Goal: Task Accomplishment & Management: Manage account settings

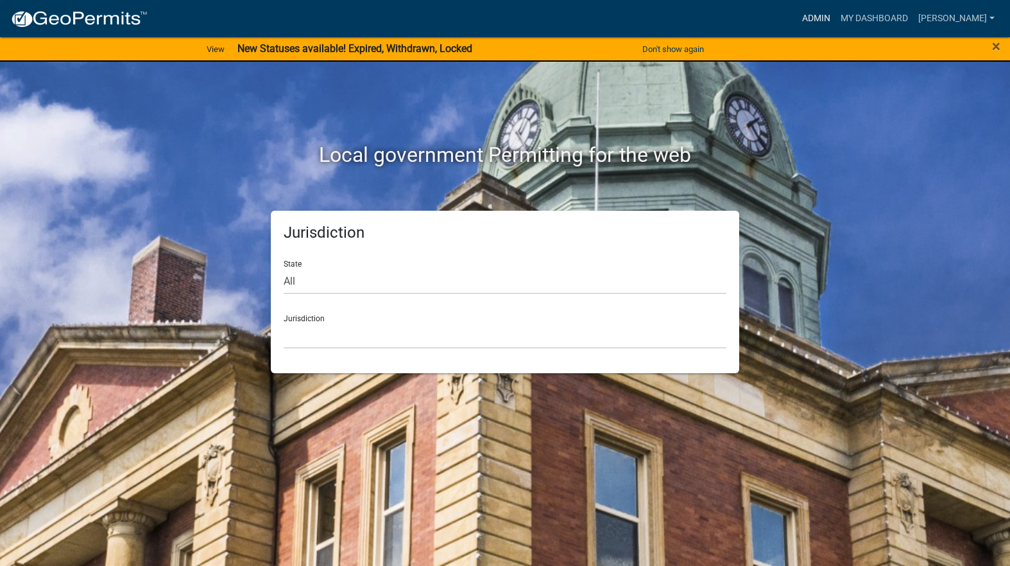
click at [836, 13] on link "Admin" at bounding box center [816, 18] width 39 height 24
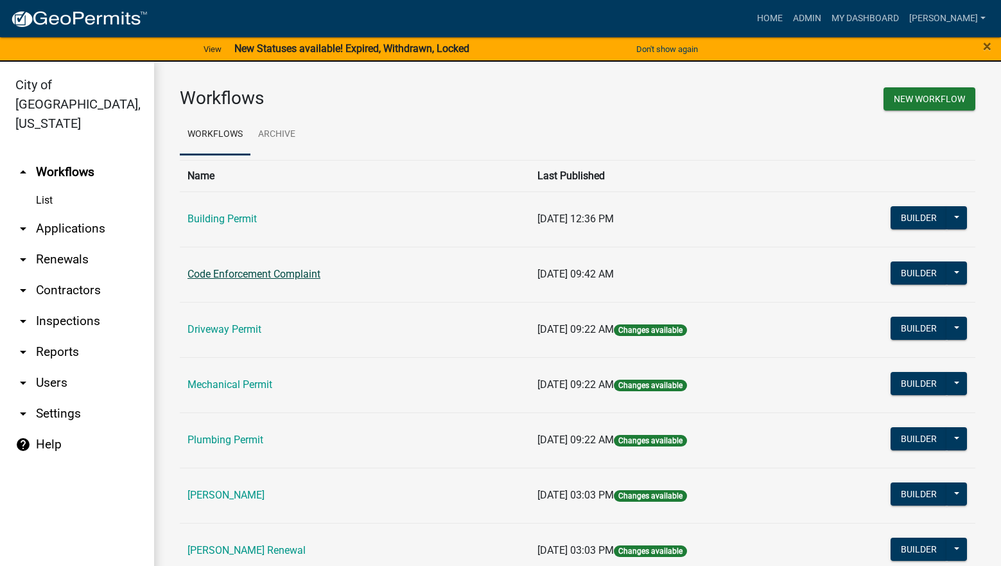
click at [257, 275] on link "Code Enforcement Complaint" at bounding box center [253, 274] width 133 height 12
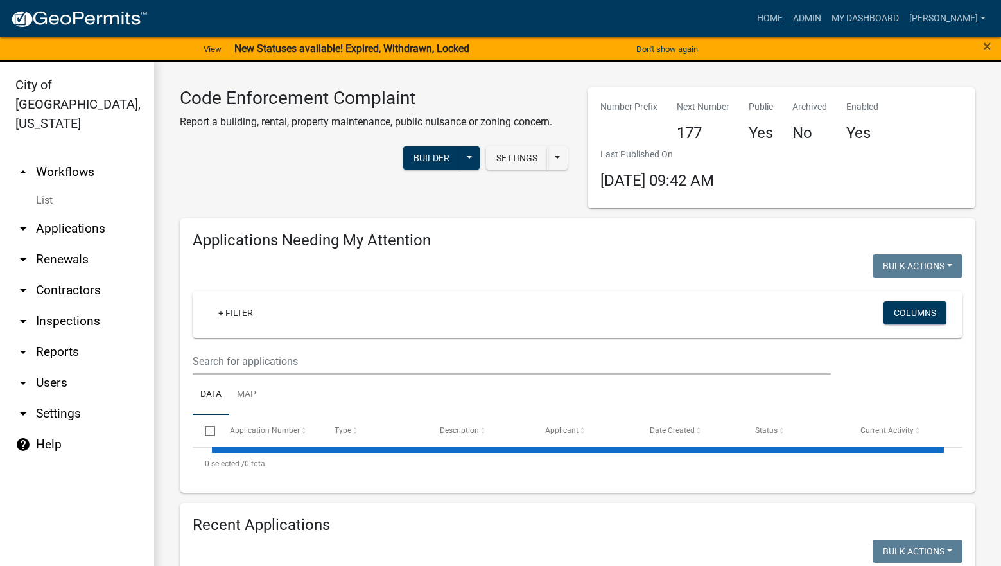
select select "3: 100"
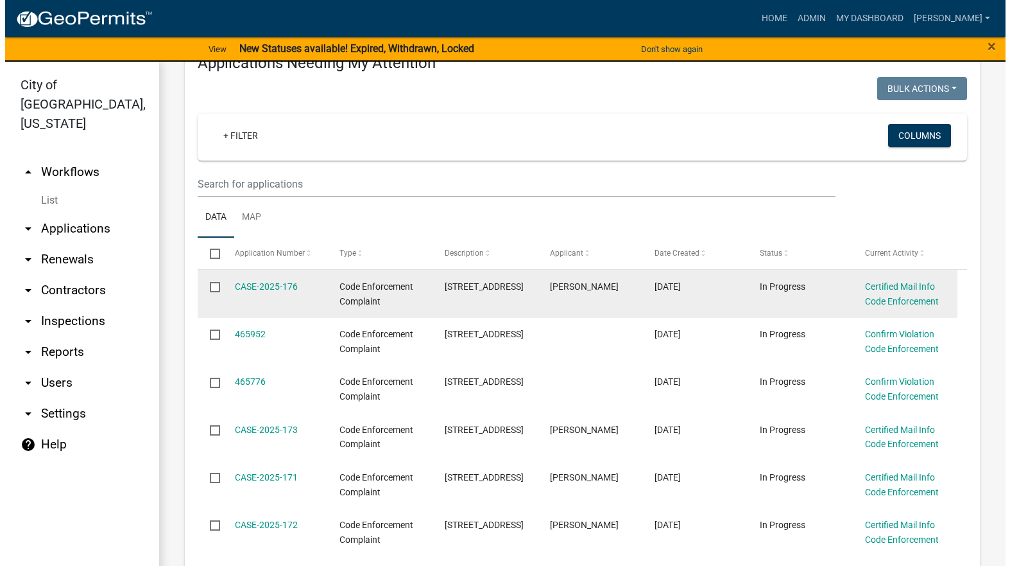
scroll to position [193, 0]
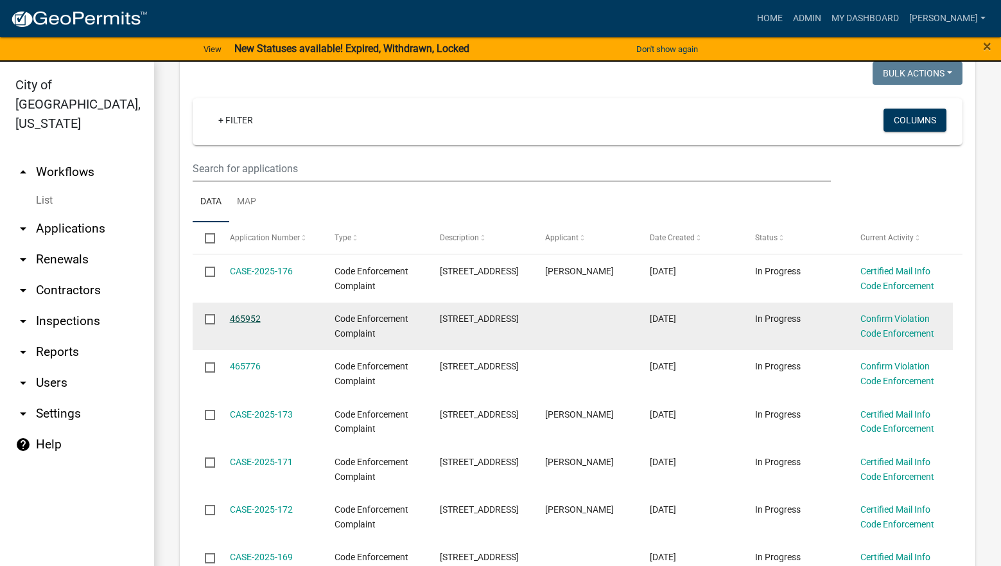
click at [248, 314] on link "465952" at bounding box center [245, 318] width 31 height 10
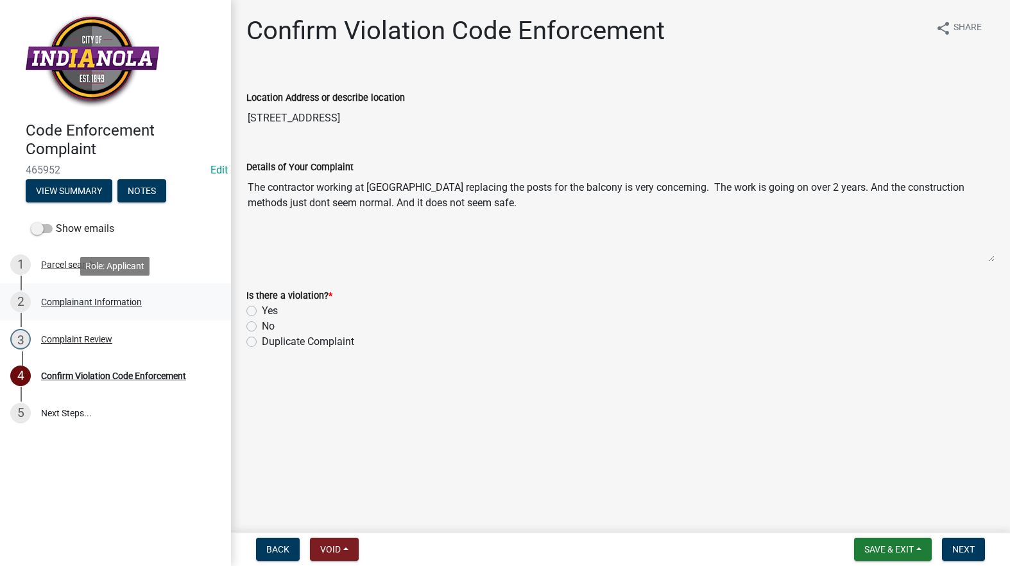
click at [101, 297] on div "Complainant Information" at bounding box center [91, 301] width 101 height 9
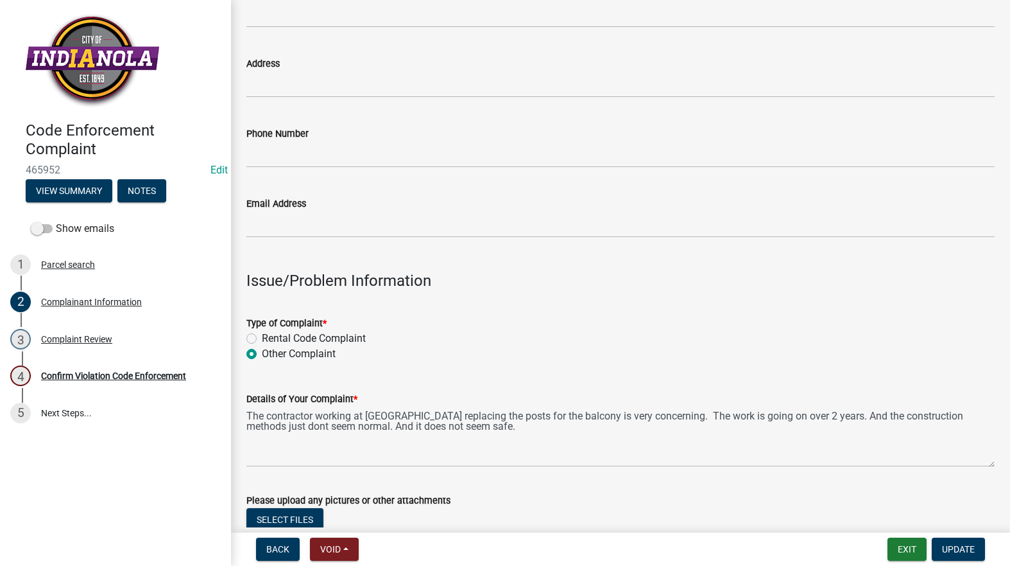
scroll to position [385, 0]
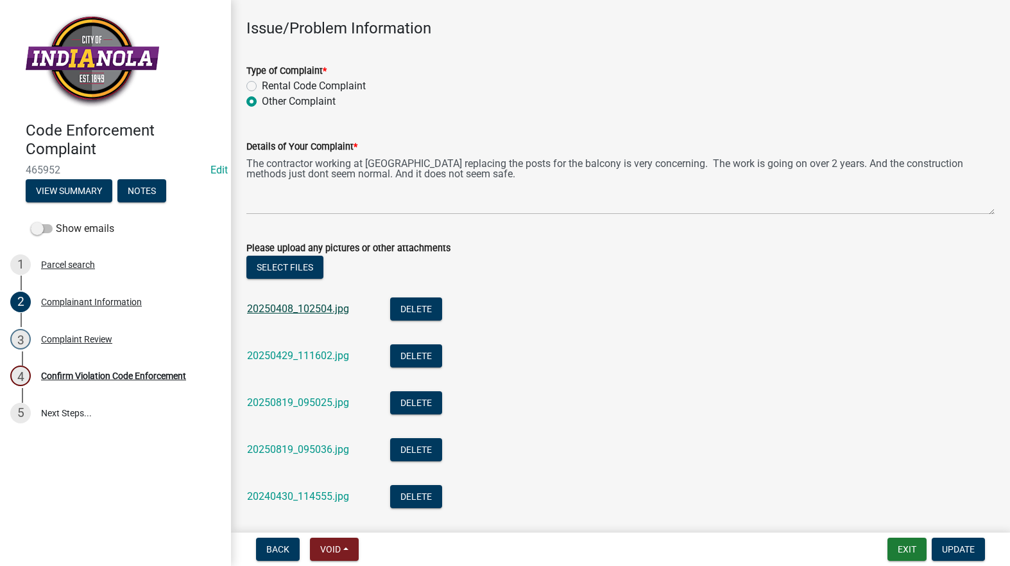
click at [311, 305] on link "20250408_102504.jpg" at bounding box center [298, 308] width 102 height 12
click at [299, 354] on link "20250429_111602.jpg" at bounding box center [298, 355] width 102 height 12
click at [288, 404] on link "20250819_095025.jpg" at bounding box center [298, 402] width 102 height 12
click at [306, 444] on link "20250819_095036.jpg" at bounding box center [298, 449] width 102 height 12
click at [286, 496] on link "20240430_114555.jpg" at bounding box center [298, 496] width 102 height 12
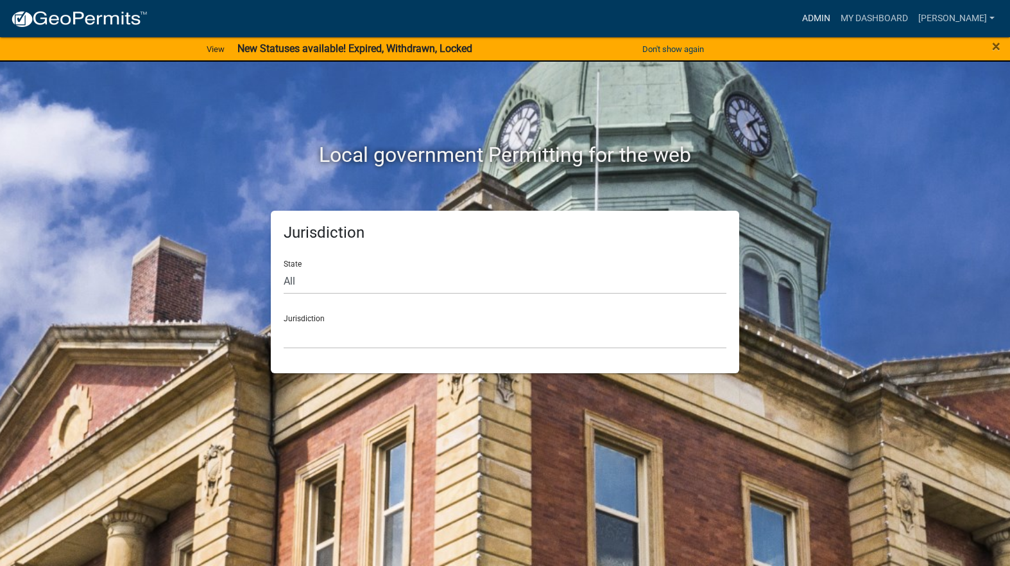
click at [836, 17] on link "Admin" at bounding box center [816, 18] width 39 height 24
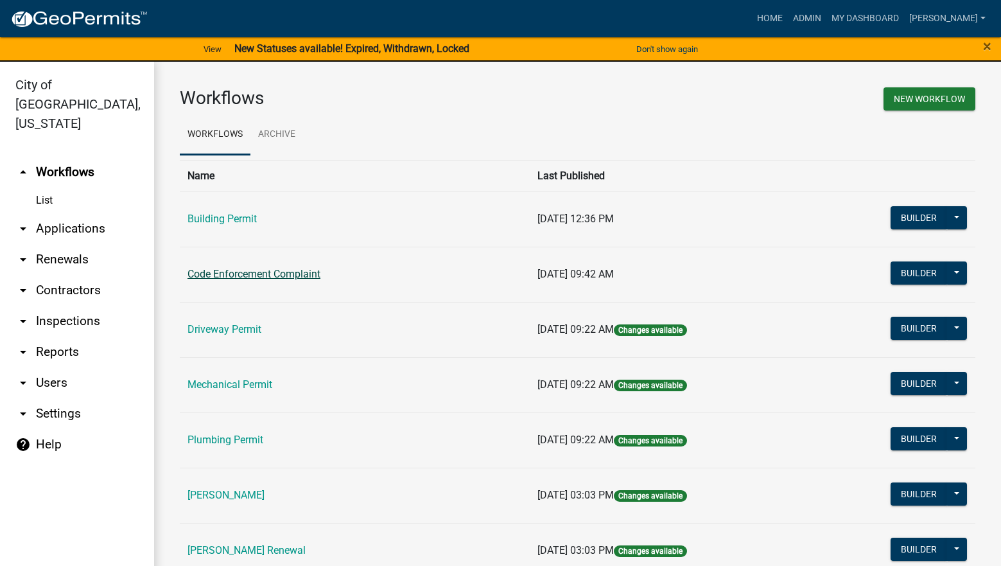
click at [245, 270] on link "Code Enforcement Complaint" at bounding box center [253, 274] width 133 height 12
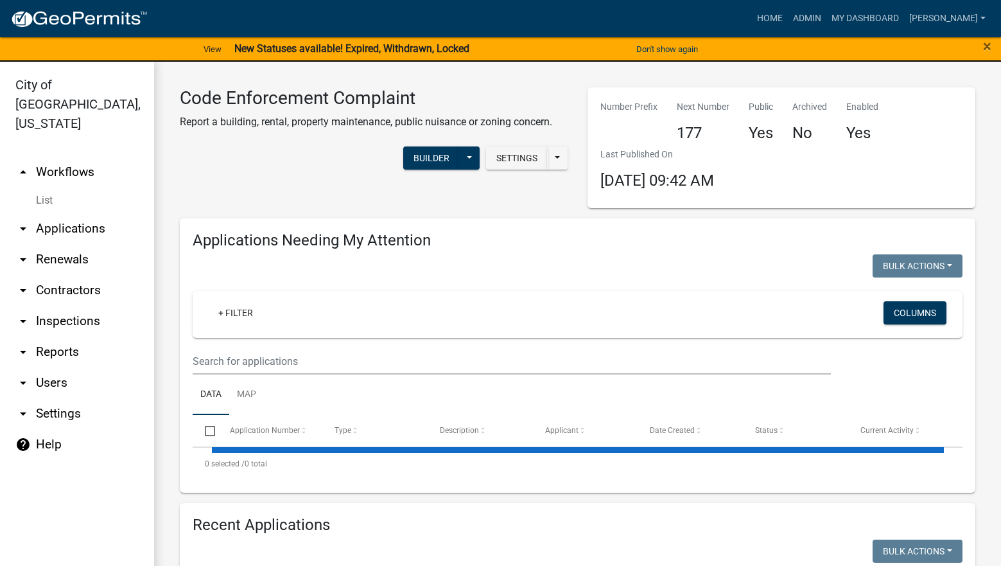
select select "3: 100"
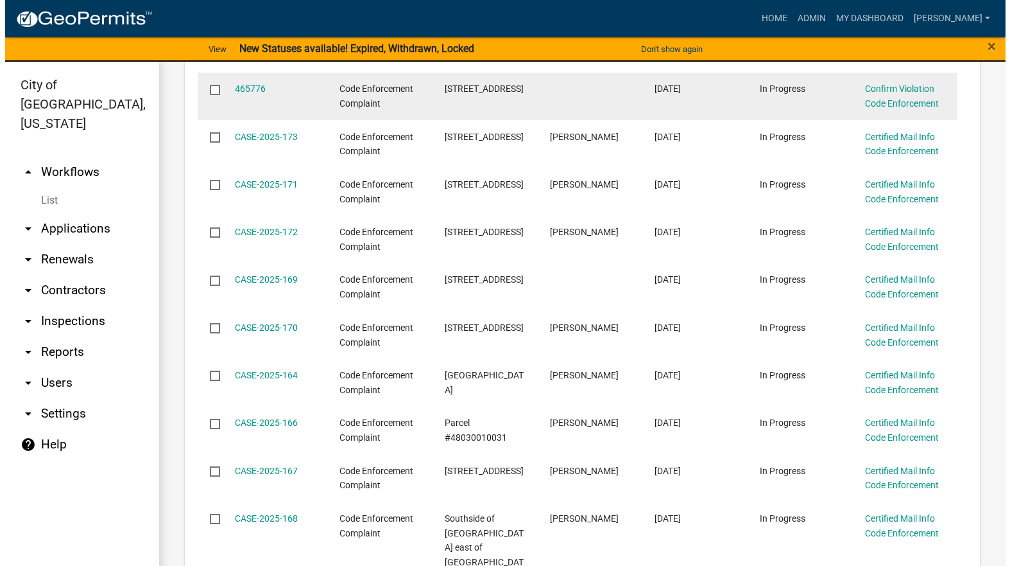
scroll to position [514, 0]
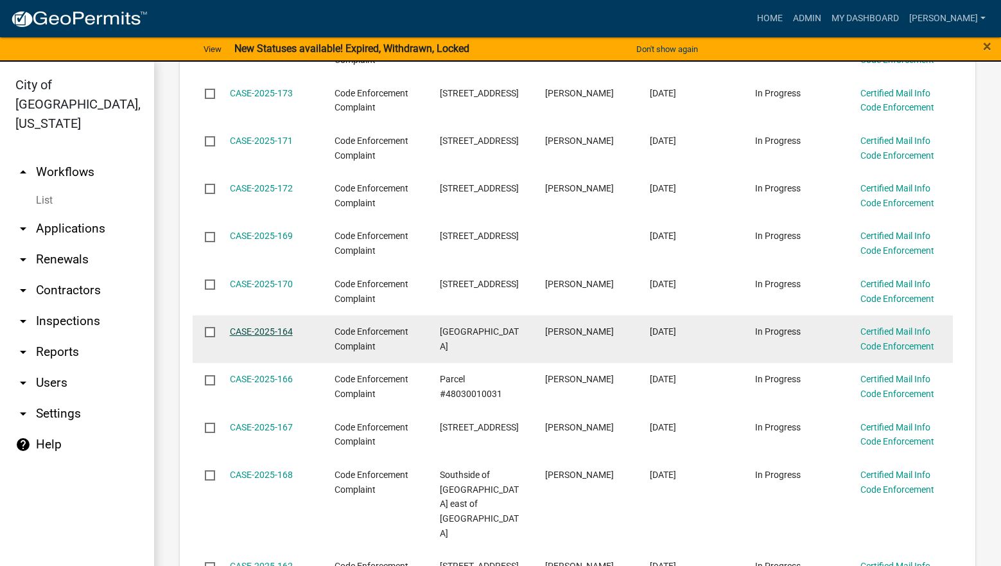
click at [284, 334] on link "CASE-2025-164" at bounding box center [261, 331] width 63 height 10
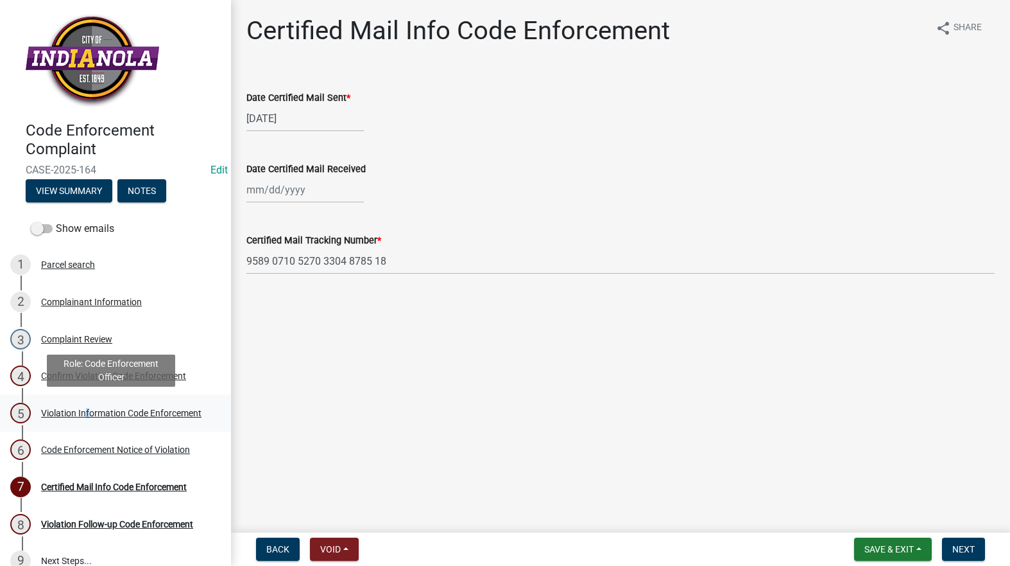
click at [87, 408] on div "Violation Information Code Enforcement" at bounding box center [121, 412] width 160 height 9
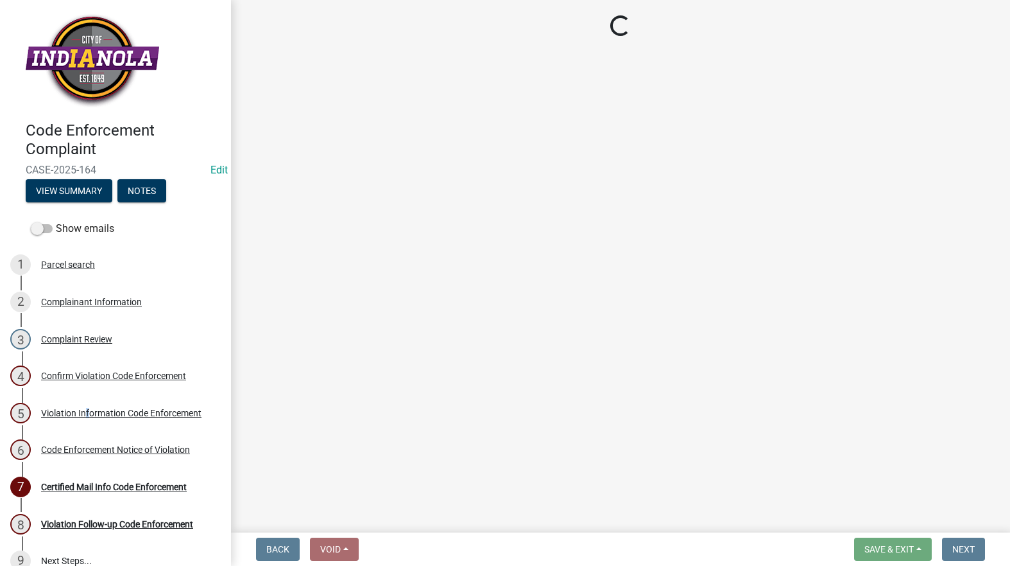
select select "634d5426-b8b3-48ee-aa1e-d523f7499186"
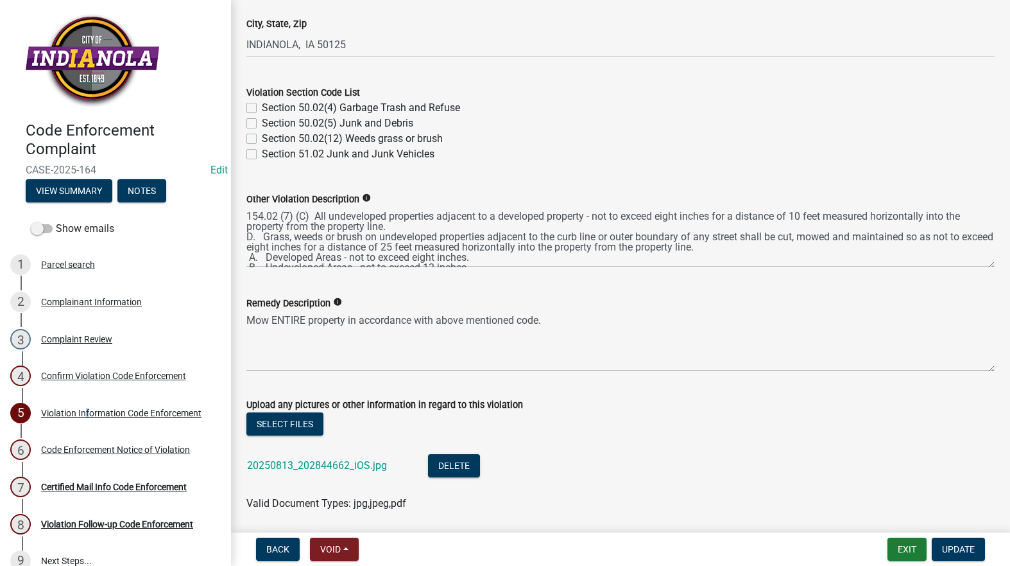
scroll to position [514, 0]
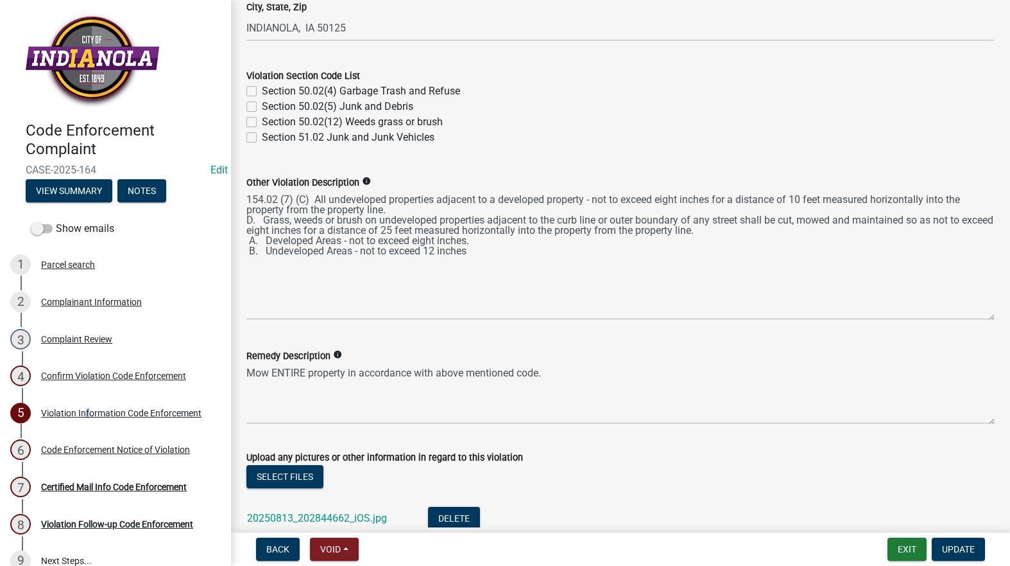
drag, startPoint x: 980, startPoint y: 250, endPoint x: 976, endPoint y: 320, distance: 70.1
click at [976, 320] on textarea "154.02 (7) (C) All undeveloped properties adjacent to a developed property - no…" at bounding box center [621, 255] width 749 height 130
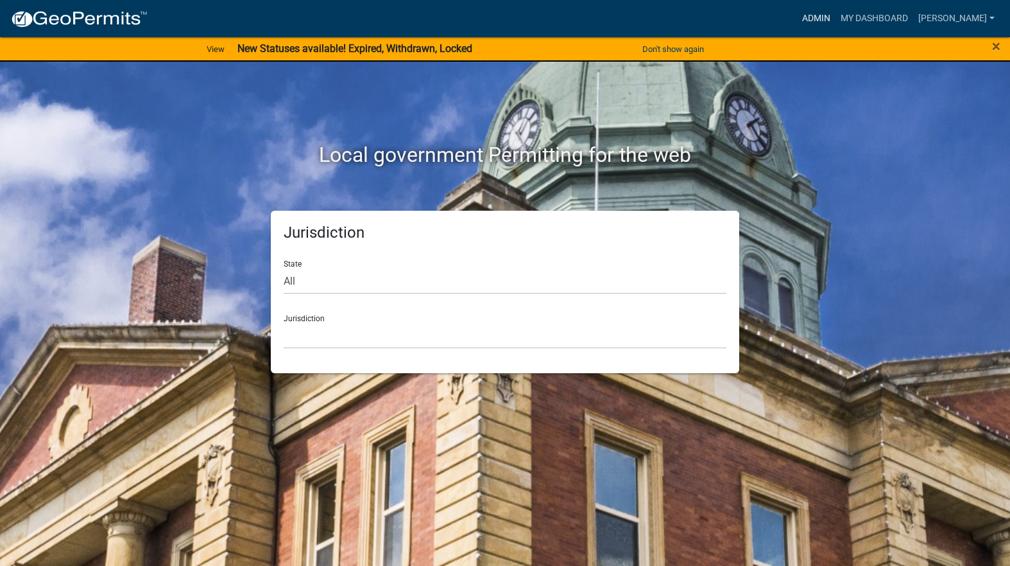
click at [836, 10] on link "Admin" at bounding box center [816, 18] width 39 height 24
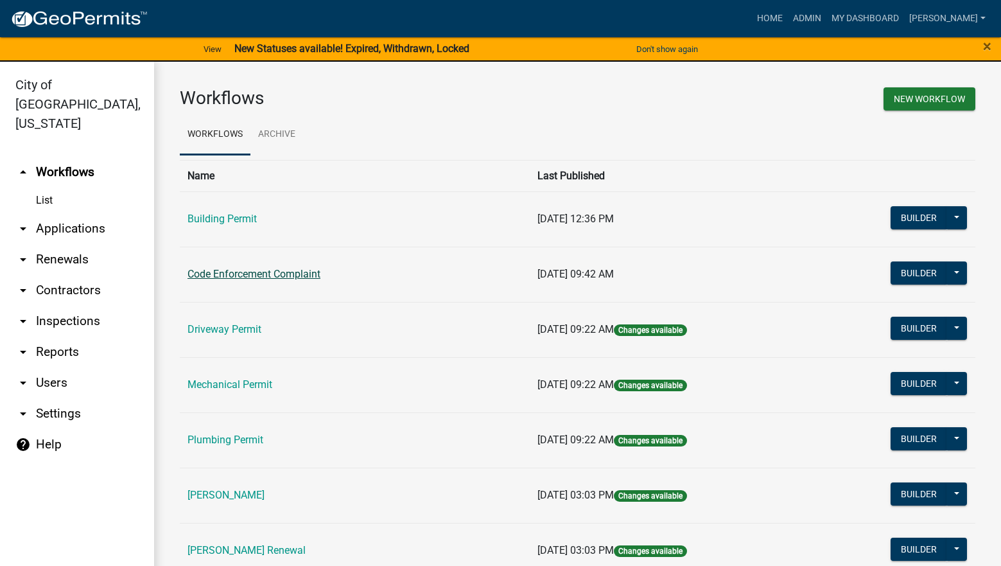
drag, startPoint x: 311, startPoint y: 261, endPoint x: 296, endPoint y: 276, distance: 21.3
click at [309, 262] on td "Code Enforcement Complaint" at bounding box center [355, 274] width 350 height 55
click at [296, 275] on link "Code Enforcement Complaint" at bounding box center [253, 274] width 133 height 12
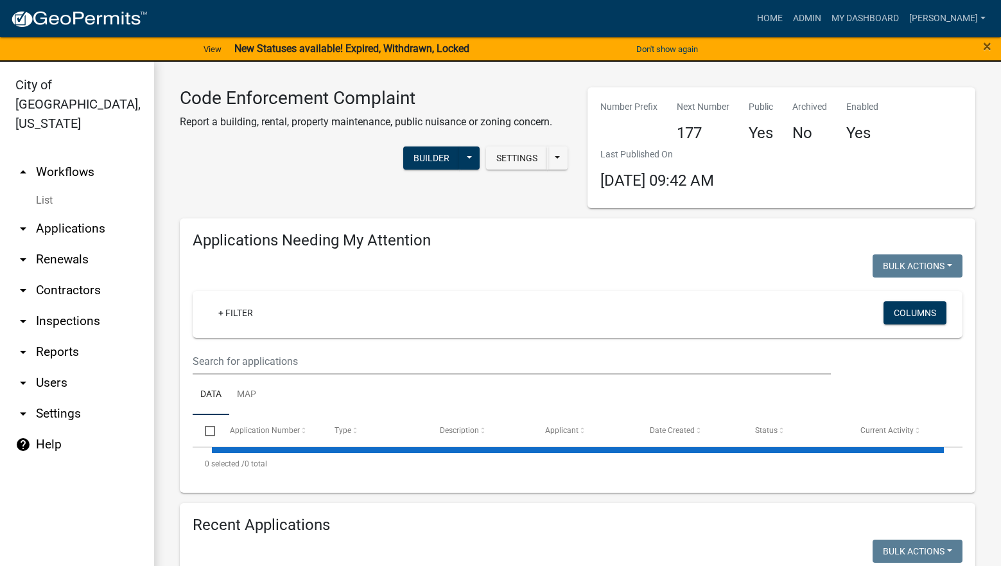
select select "3: 100"
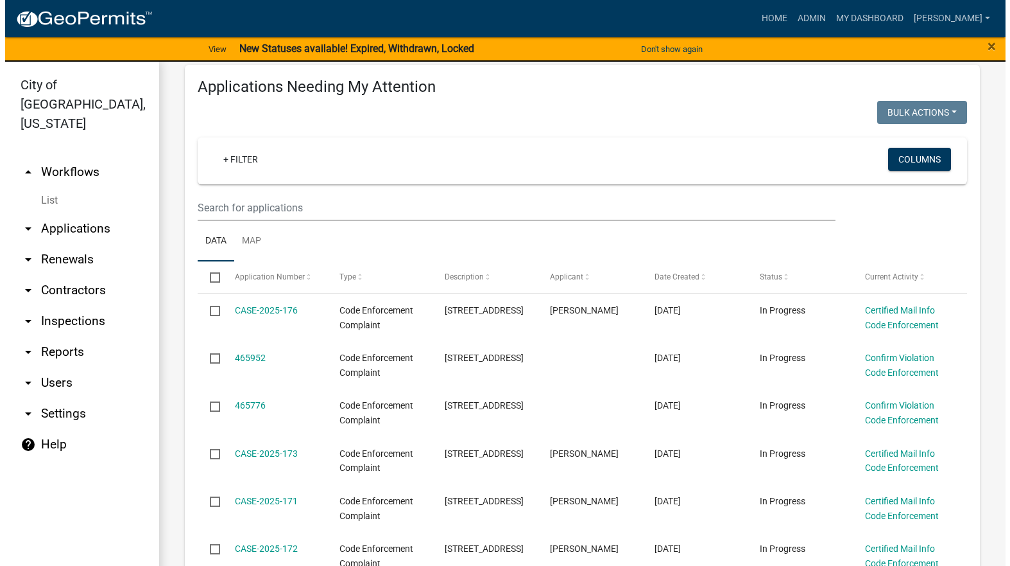
scroll to position [193, 0]
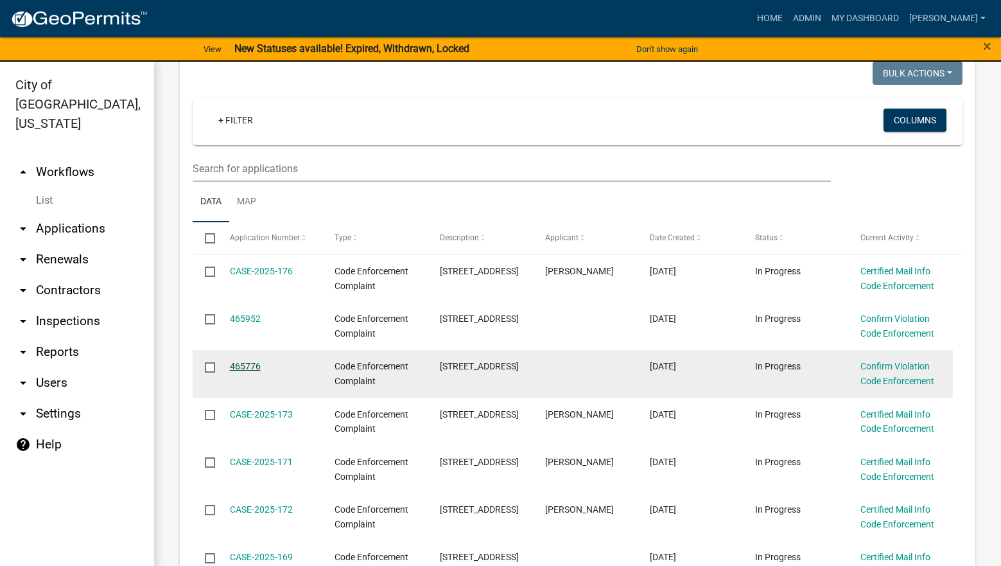
click at [252, 368] on link "465776" at bounding box center [245, 366] width 31 height 10
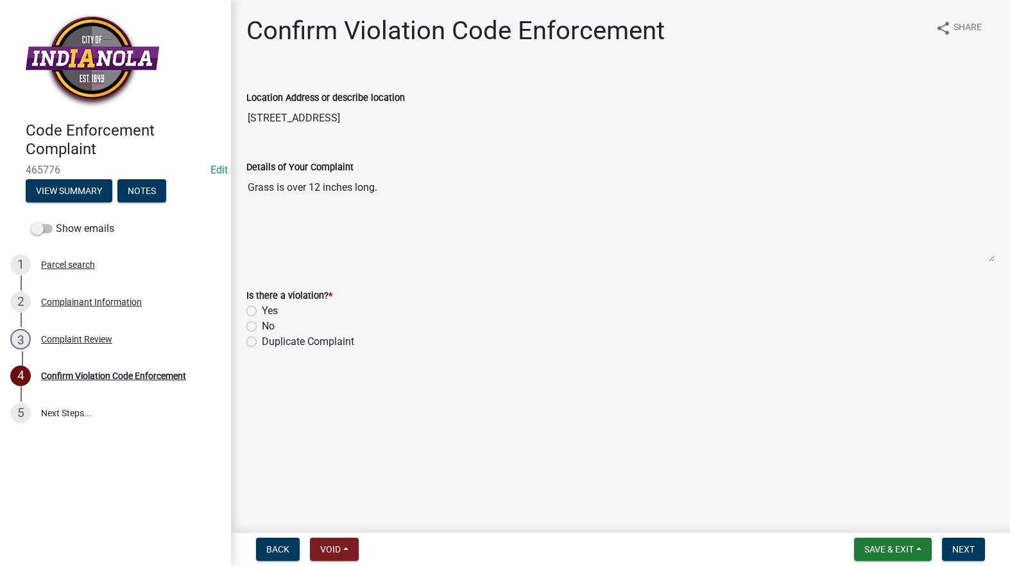
drag, startPoint x: 325, startPoint y: 121, endPoint x: 258, endPoint y: 123, distance: 66.8
click at [247, 112] on input "[STREET_ADDRESS]" at bounding box center [621, 118] width 749 height 26
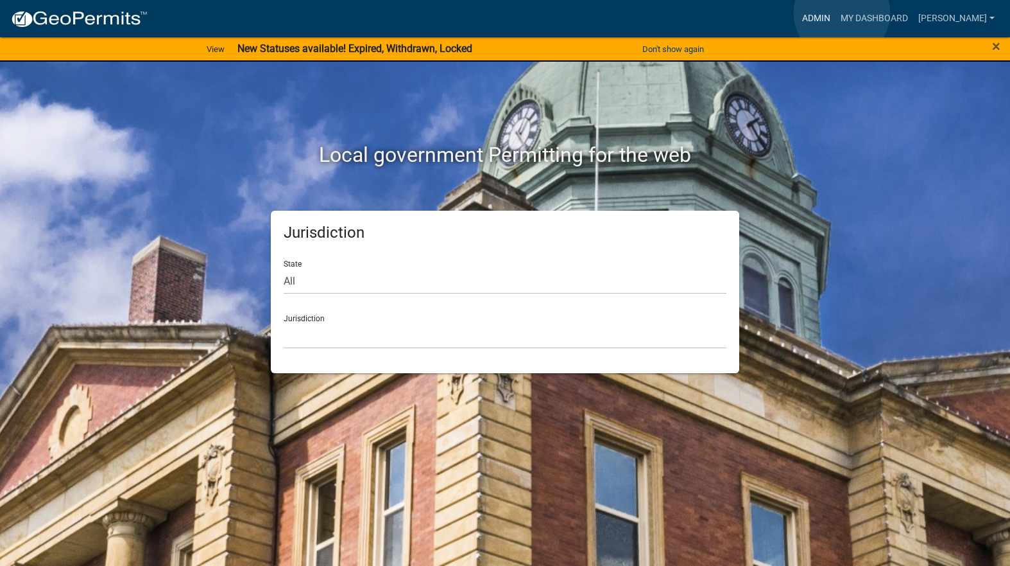
click at [836, 13] on link "Admin" at bounding box center [816, 18] width 39 height 24
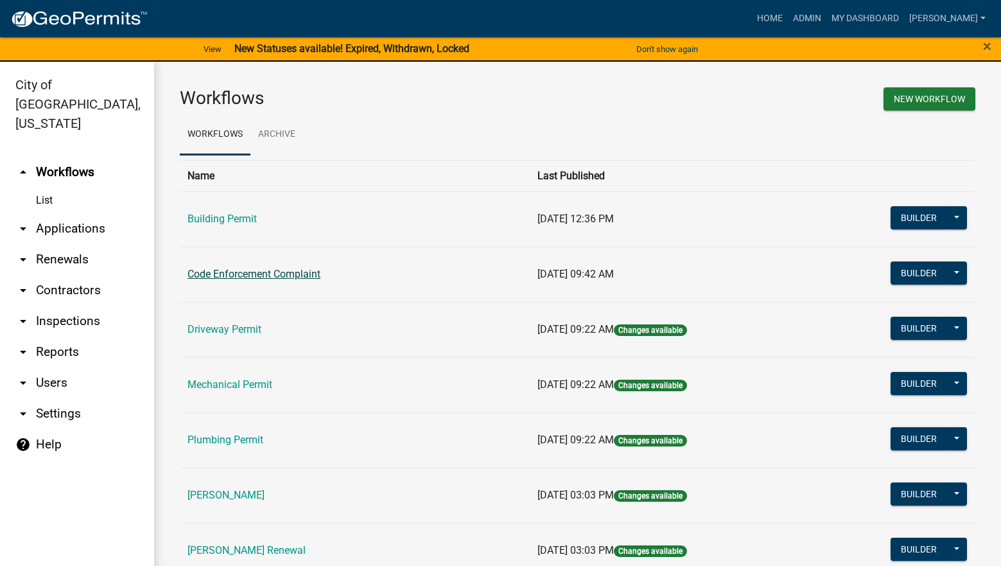
click at [238, 265] on td "Code Enforcement Complaint" at bounding box center [355, 274] width 350 height 55
click at [240, 278] on link "Code Enforcement Complaint" at bounding box center [253, 274] width 133 height 12
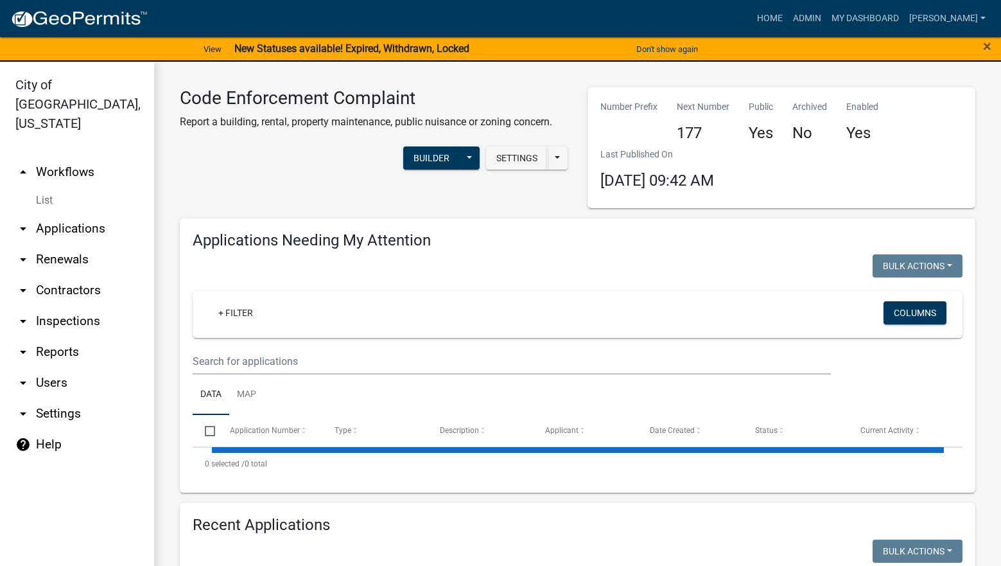
select select "3: 100"
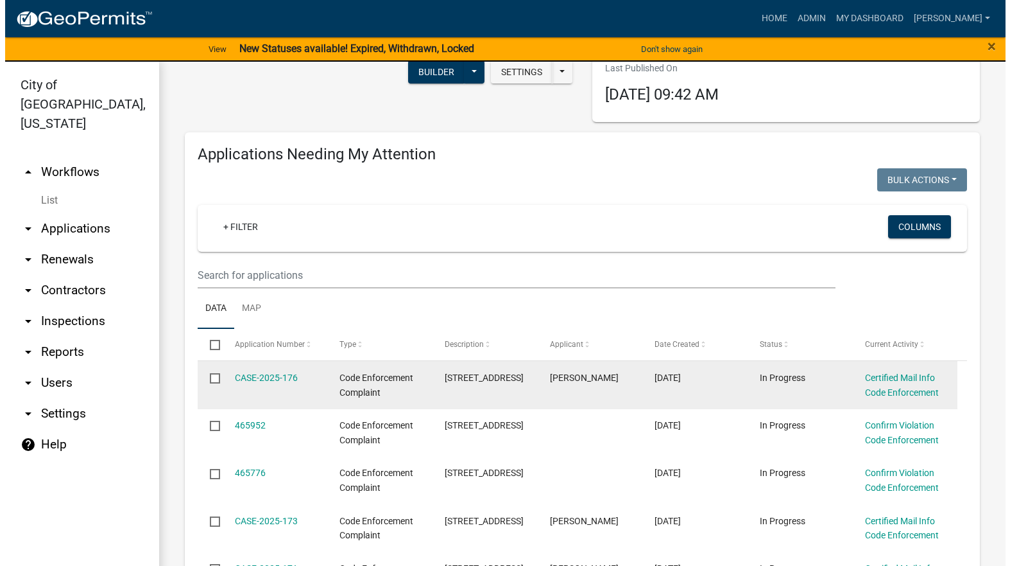
scroll to position [128, 0]
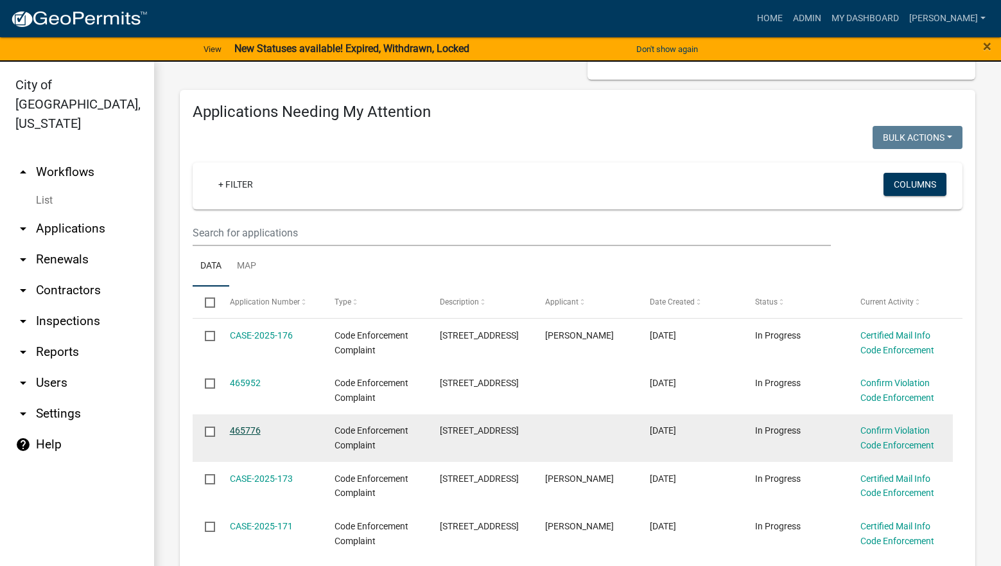
click at [251, 431] on link "465776" at bounding box center [245, 430] width 31 height 10
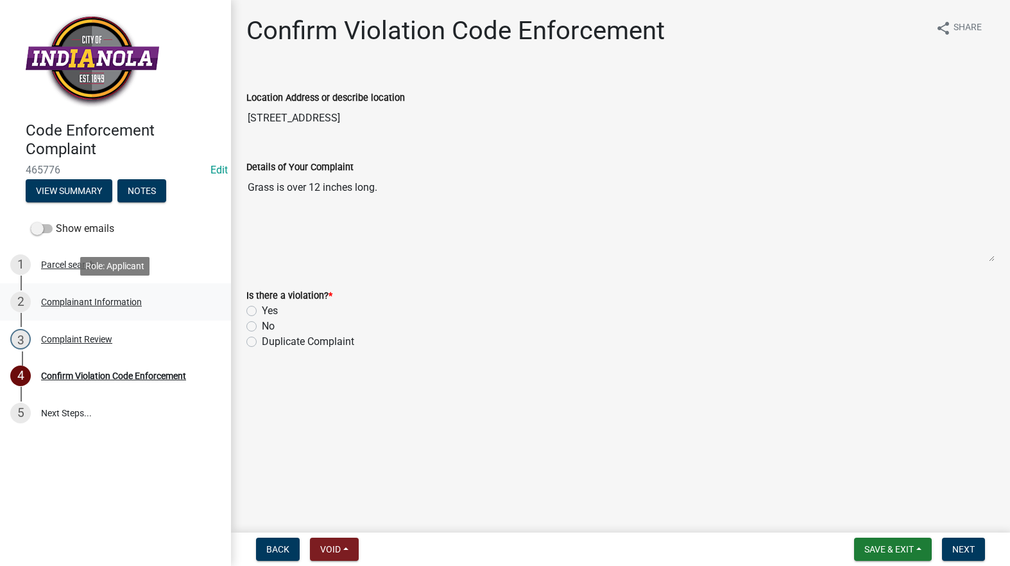
click at [118, 306] on div "Complainant Information" at bounding box center [91, 301] width 101 height 9
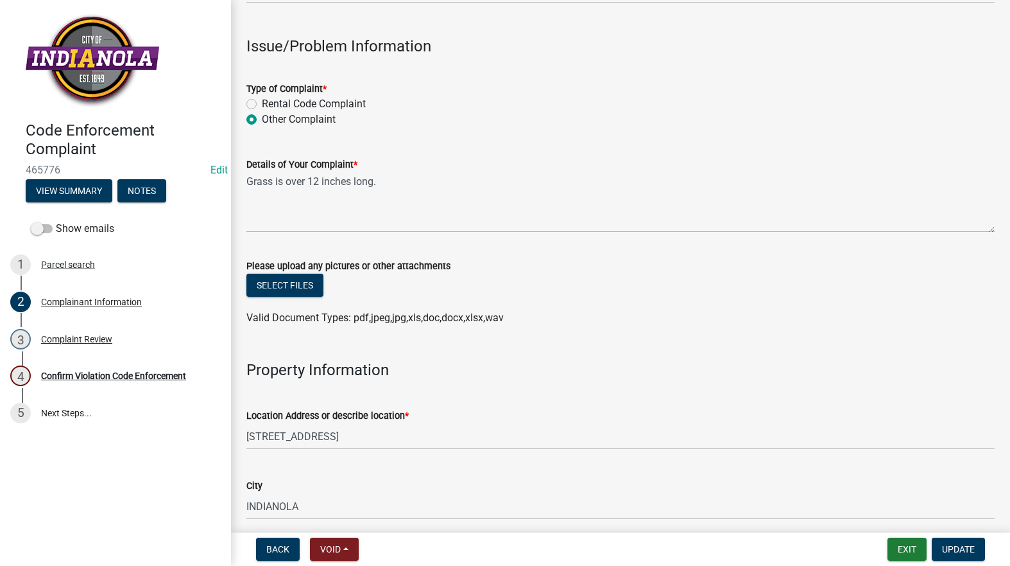
scroll to position [449, 0]
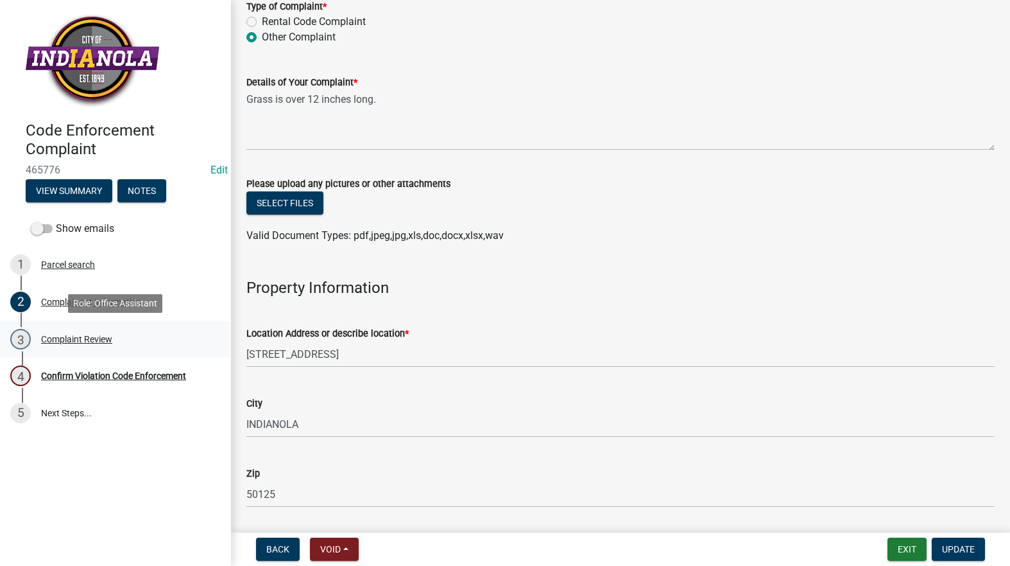
click at [84, 340] on div "Complaint Review" at bounding box center [76, 338] width 71 height 9
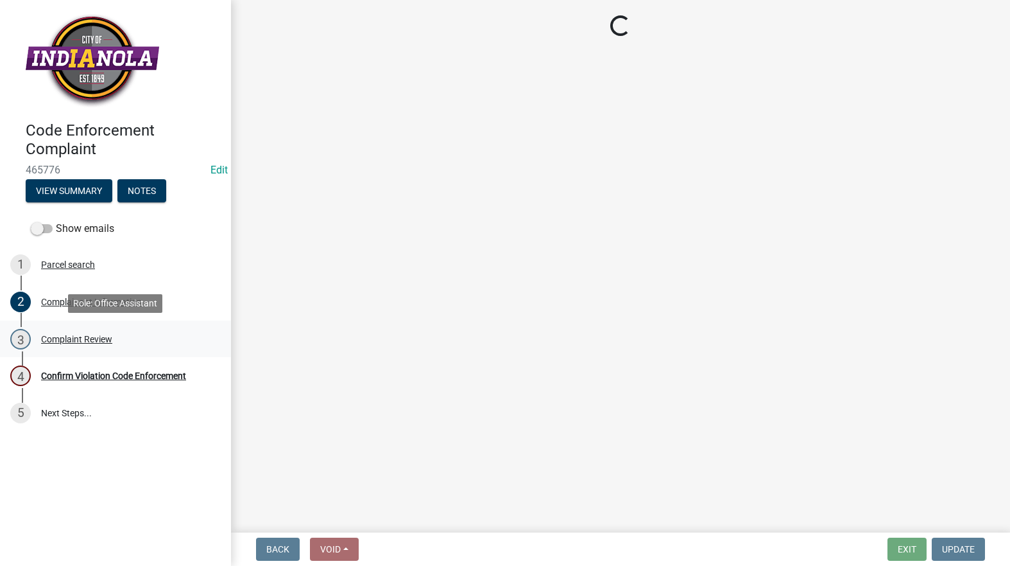
scroll to position [0, 0]
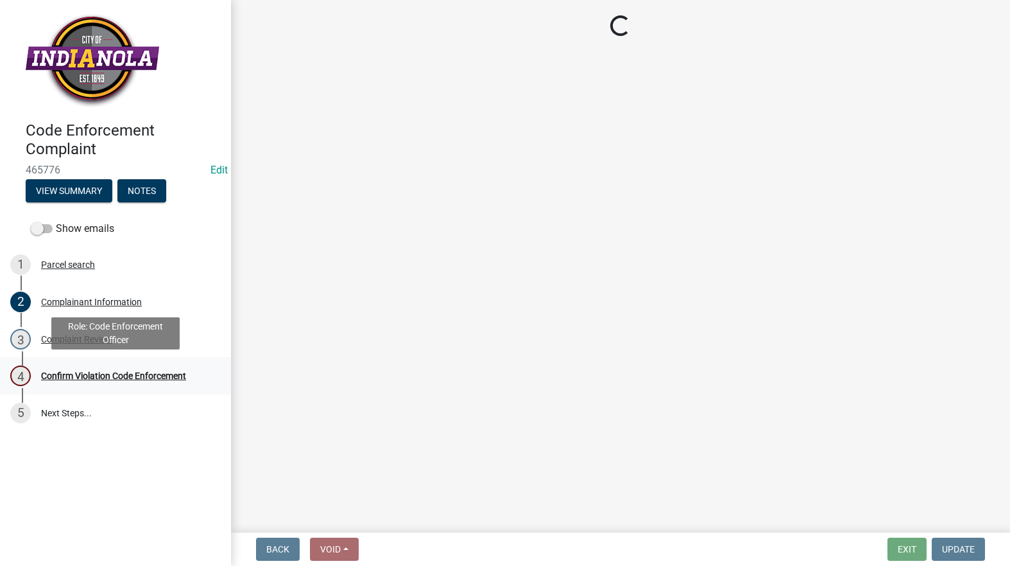
click at [94, 372] on div "Confirm Violation Code Enforcement" at bounding box center [113, 375] width 145 height 9
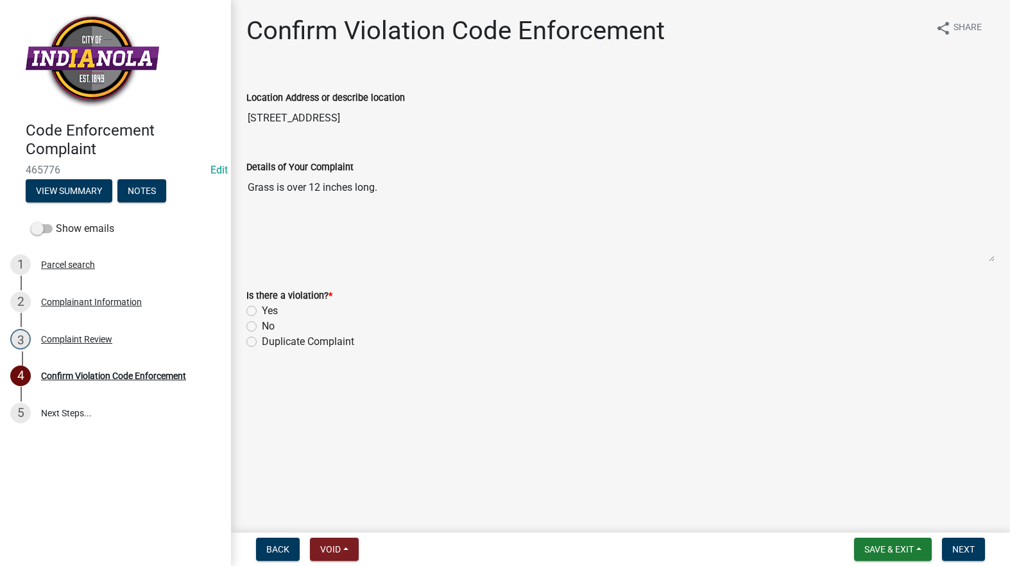
click at [262, 311] on label "Yes" at bounding box center [270, 310] width 16 height 15
click at [262, 311] on input "Yes" at bounding box center [266, 307] width 8 height 8
radio input "true"
click at [974, 548] on span "Next" at bounding box center [964, 549] width 22 height 10
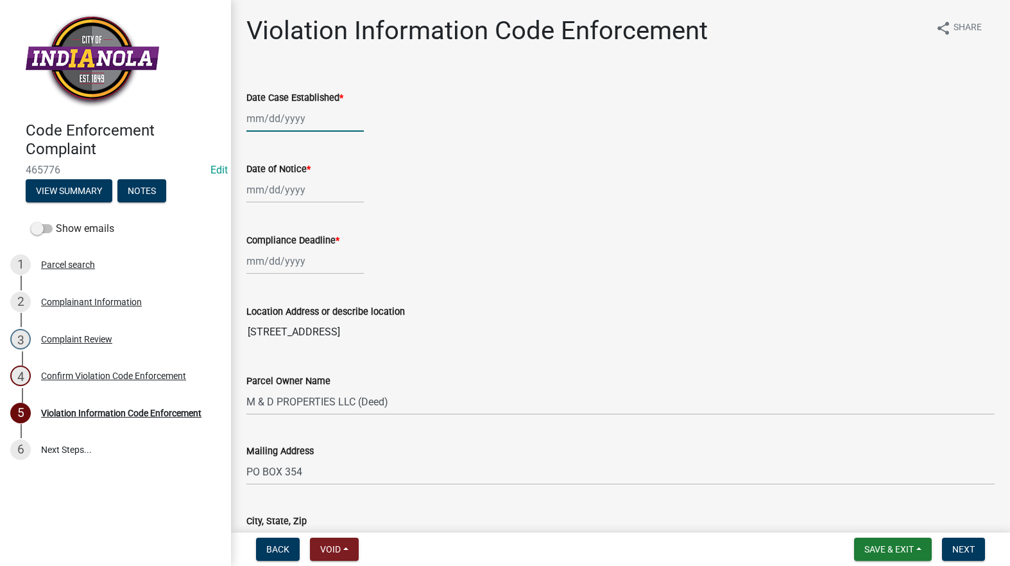
click at [306, 117] on div at bounding box center [305, 118] width 117 height 26
select select "8"
select select "2025"
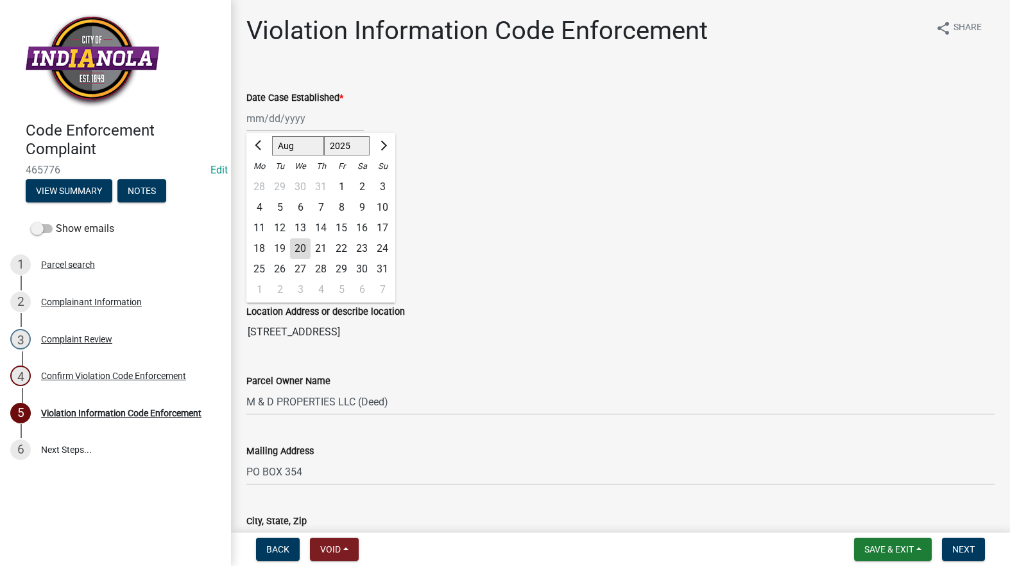
click at [319, 243] on div "21" at bounding box center [321, 248] width 21 height 21
type input "08/21/2025"
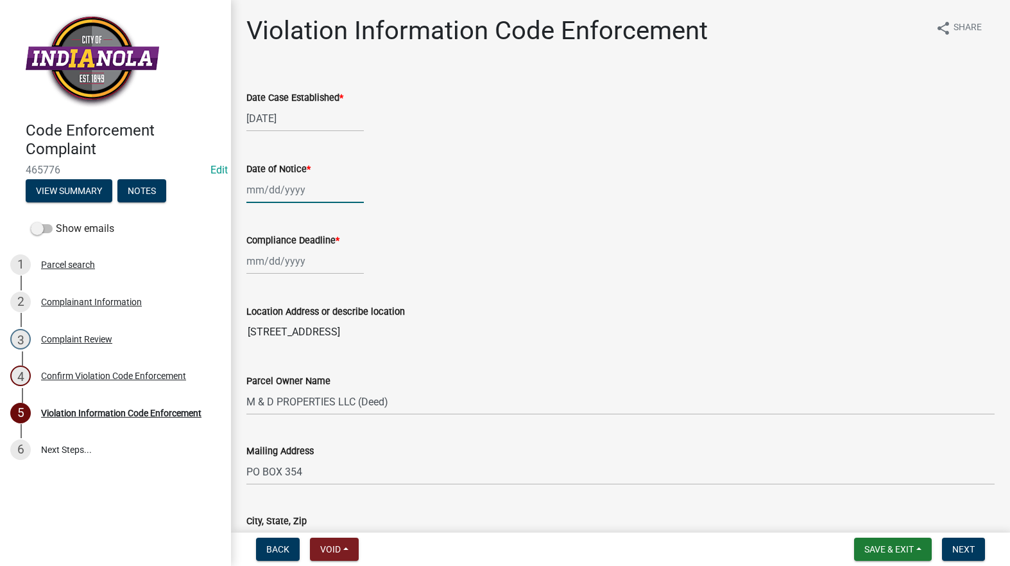
click at [290, 189] on div at bounding box center [305, 190] width 117 height 26
select select "8"
select select "2025"
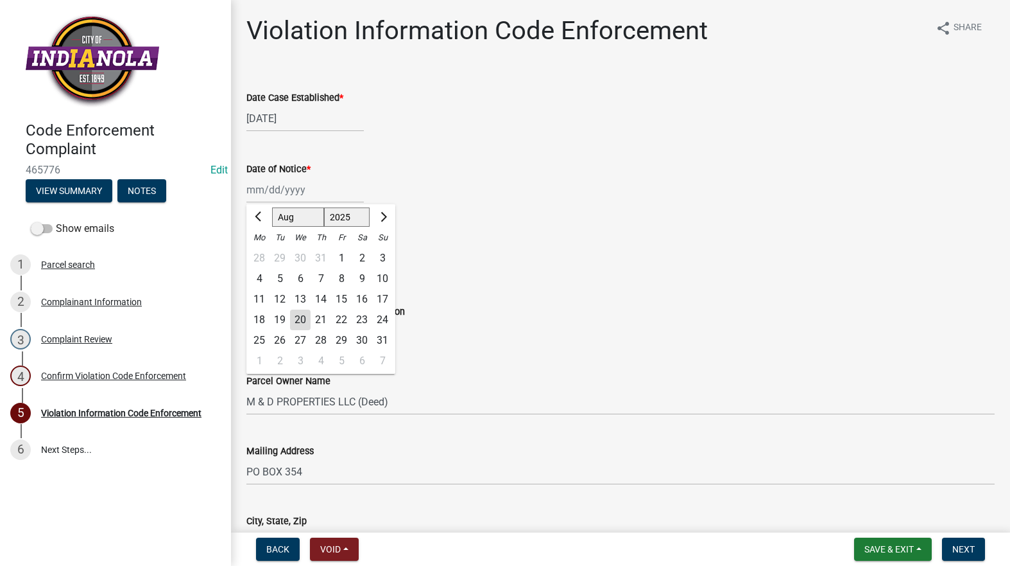
click at [326, 322] on div "21" at bounding box center [321, 319] width 21 height 21
type input "08/21/2025"
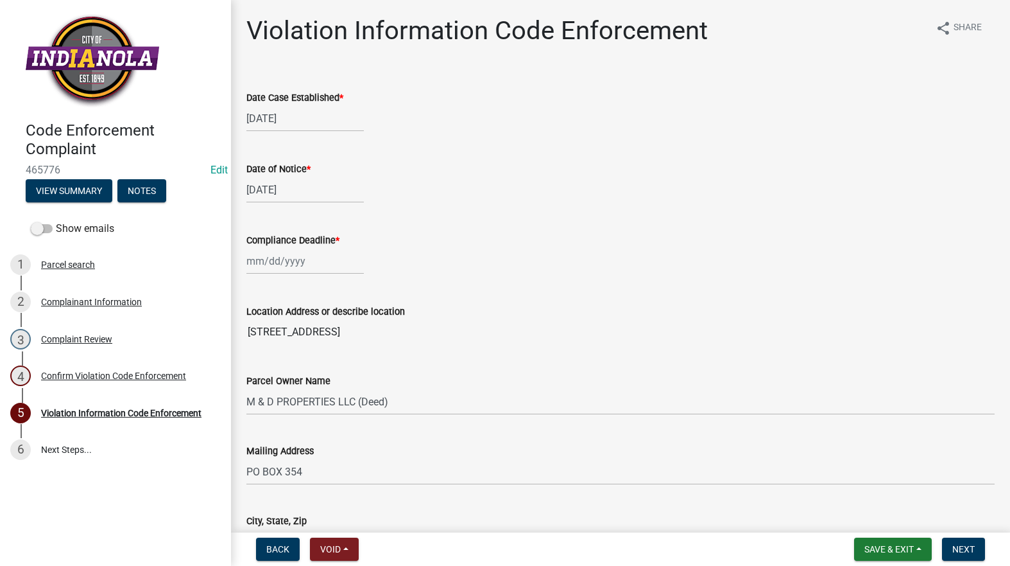
select select "8"
select select "2025"
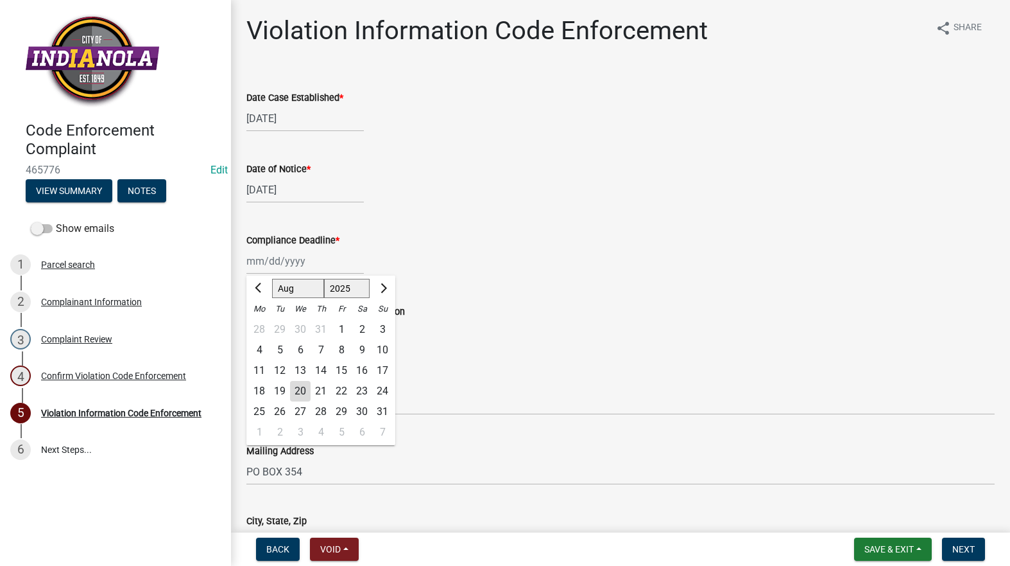
drag, startPoint x: 304, startPoint y: 261, endPoint x: 316, endPoint y: 297, distance: 38.6
click at [318, 272] on div "Jan Feb Mar Apr May Jun Jul Aug Sep Oct Nov Dec 1525 1526 1527 1528 1529 1530 1…" at bounding box center [305, 261] width 117 height 26
click at [325, 412] on div "28" at bounding box center [321, 411] width 21 height 21
type input "08/28/2025"
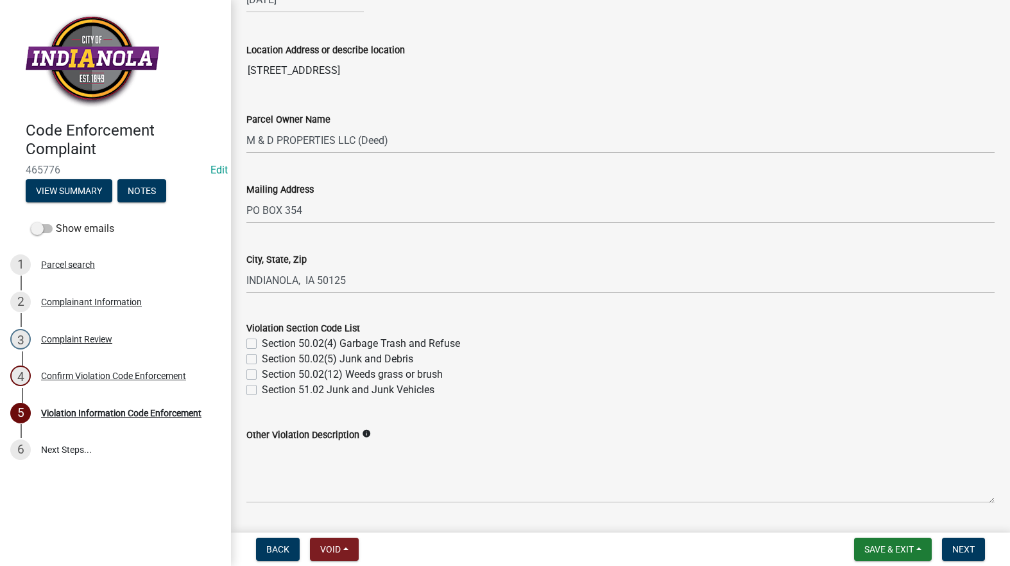
scroll to position [449, 0]
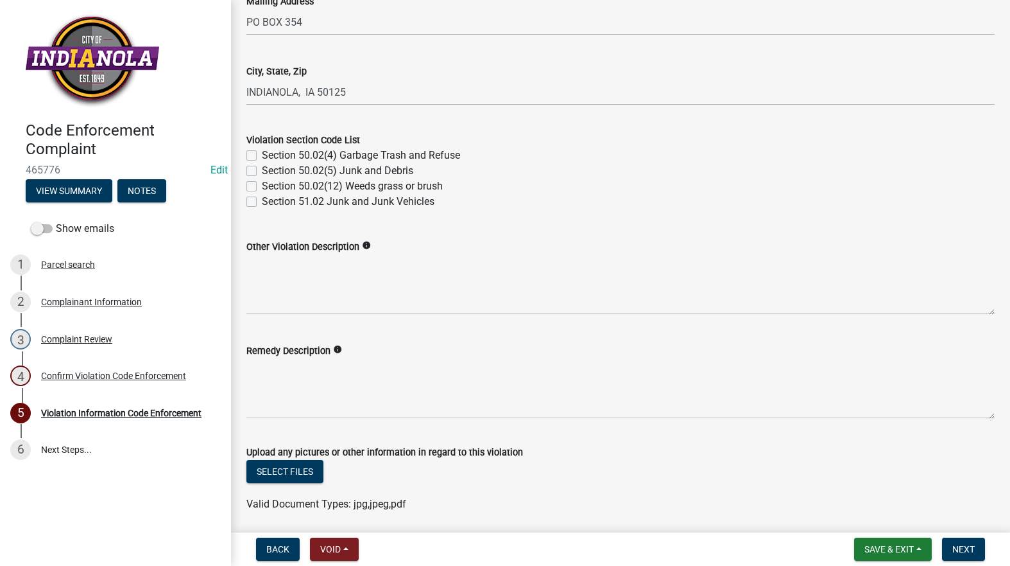
click at [262, 188] on label "Section 50.02(12) Weeds grass or brush" at bounding box center [352, 185] width 181 height 15
click at [262, 187] on input "Section 50.02(12) Weeds grass or brush" at bounding box center [266, 182] width 8 height 8
checkbox input "true"
checkbox input "false"
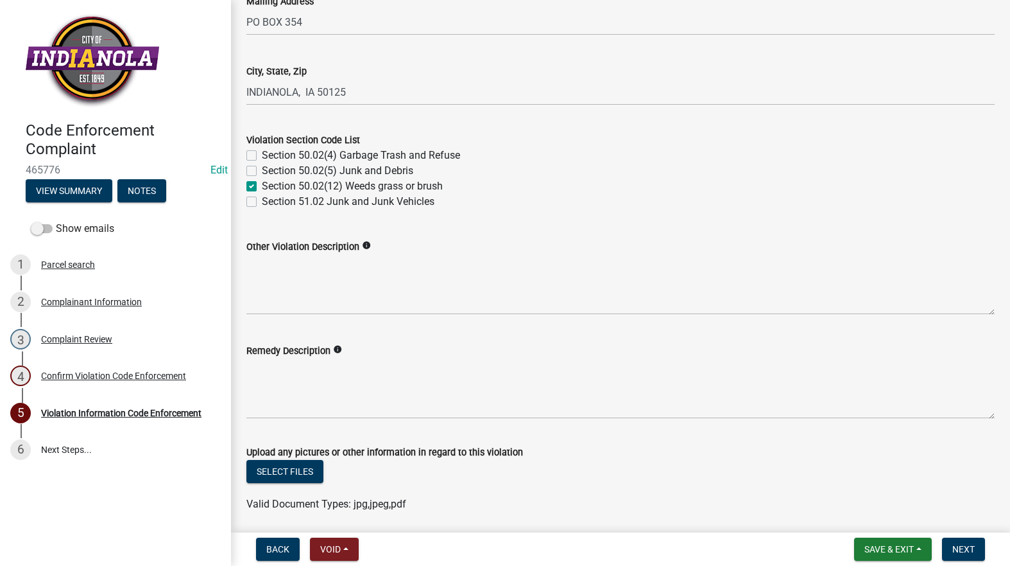
checkbox input "true"
checkbox input "false"
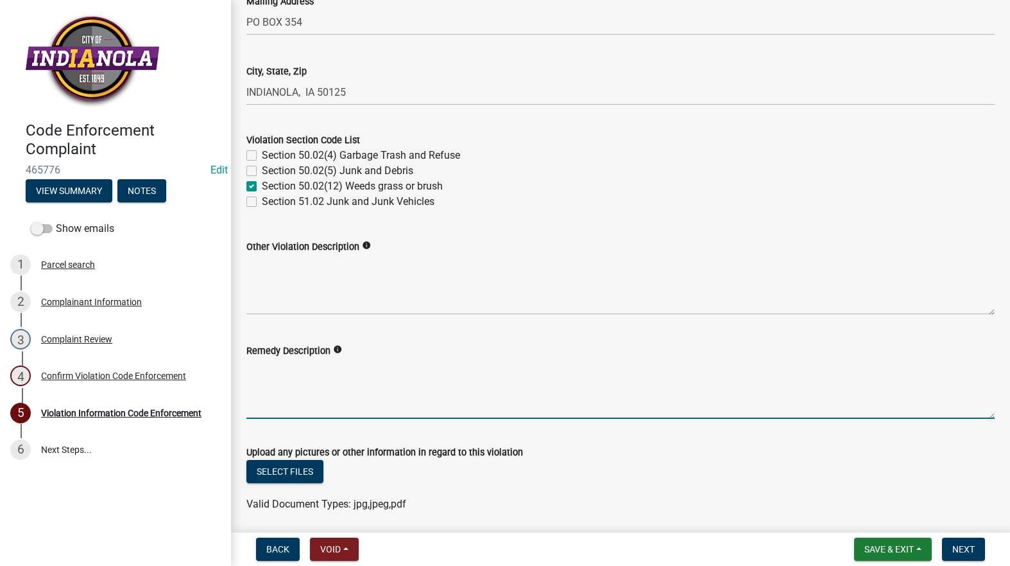
click at [368, 392] on textarea "Remedy Description" at bounding box center [621, 388] width 749 height 60
paste textarea "Mow and trim the property, front and rear, including any right-of-way areas adj…"
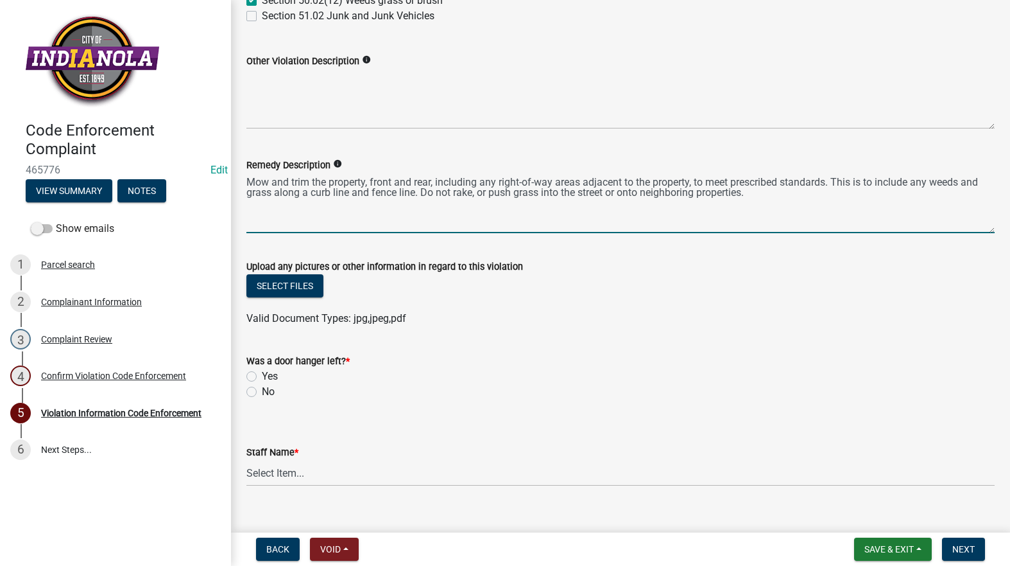
scroll to position [642, 0]
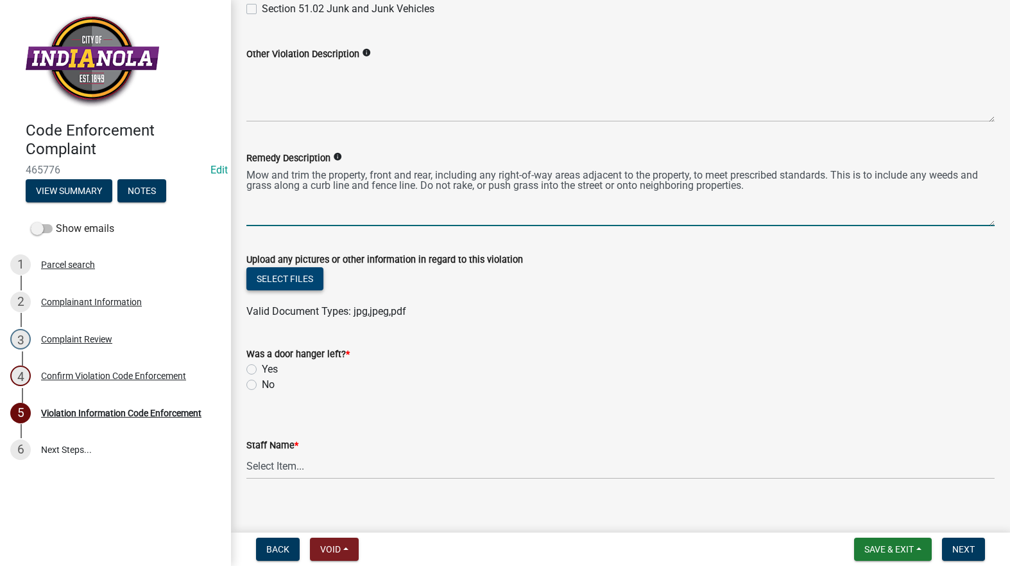
type textarea "Mow and trim the property, front and rear, including any right-of-way areas adj…"
click at [295, 282] on button "Select files" at bounding box center [285, 278] width 77 height 23
click at [270, 275] on button "Select files" at bounding box center [285, 278] width 77 height 23
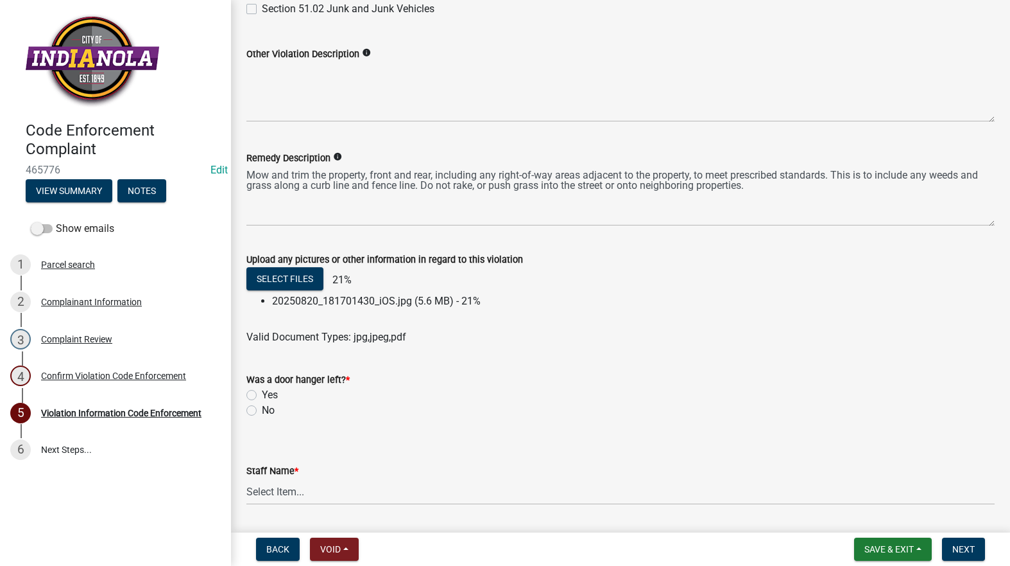
click at [262, 406] on label "No" at bounding box center [268, 410] width 13 height 15
click at [262, 406] on input "No" at bounding box center [266, 407] width 8 height 8
radio input "true"
click at [271, 489] on select "Select Item... [PERSON_NAME] [PERSON_NAME] [PERSON_NAME] Other" at bounding box center [621, 491] width 749 height 26
click at [247, 478] on select "Select Item... [PERSON_NAME] [PERSON_NAME] [PERSON_NAME] Other" at bounding box center [621, 491] width 749 height 26
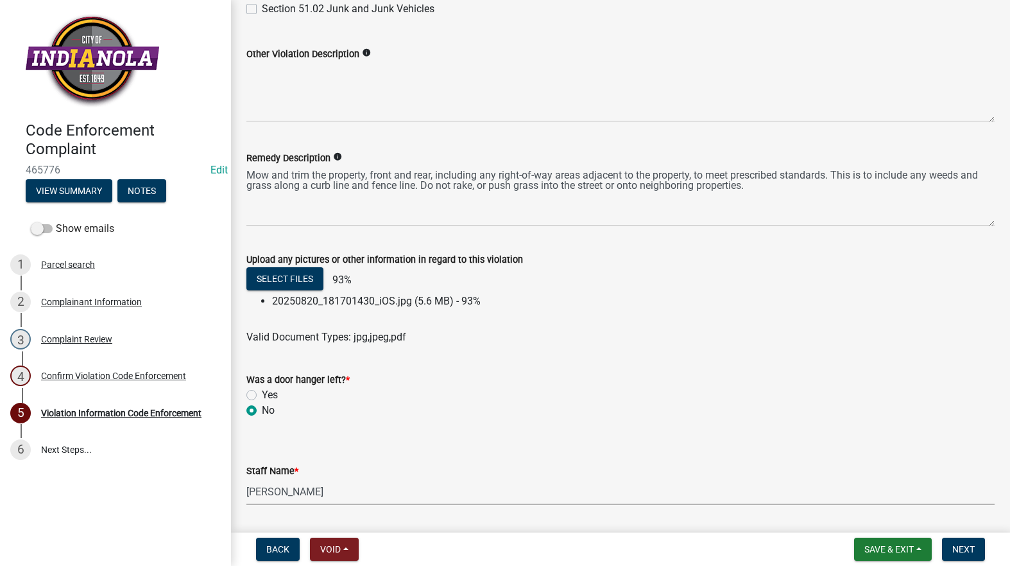
select select "634d5426-b8b3-48ee-aa1e-d523f7499186"
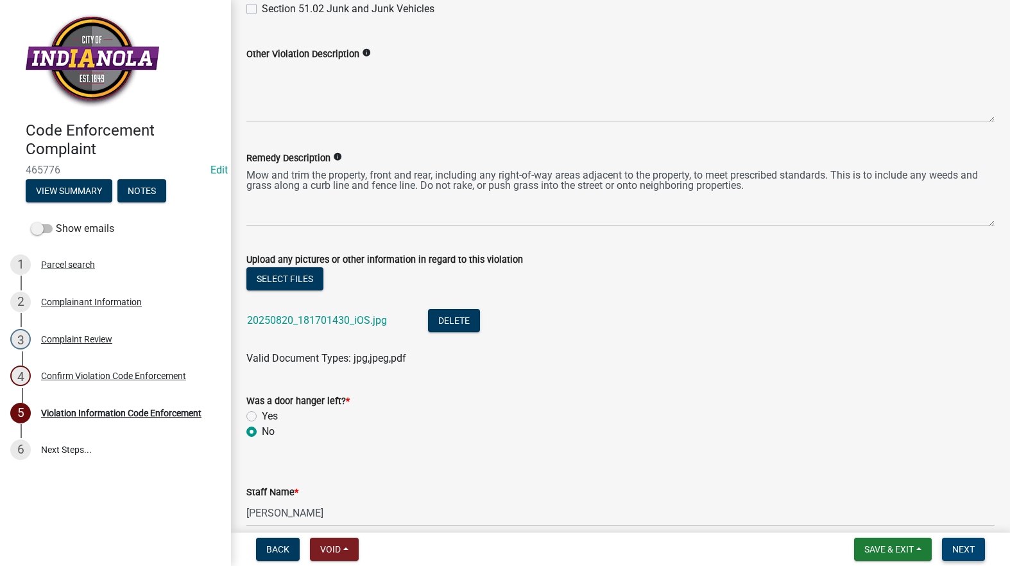
click at [977, 546] on button "Next" at bounding box center [963, 548] width 43 height 23
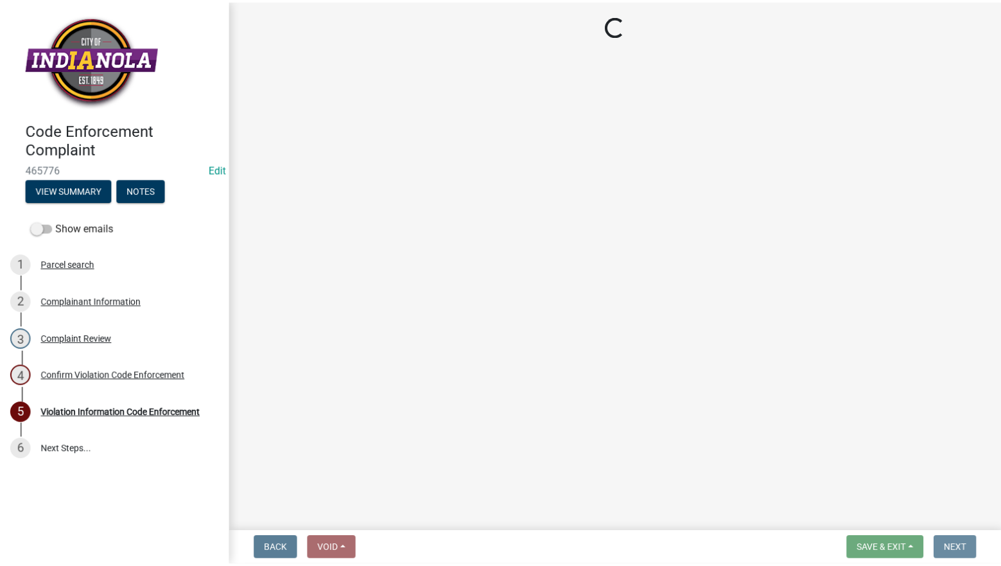
scroll to position [0, 0]
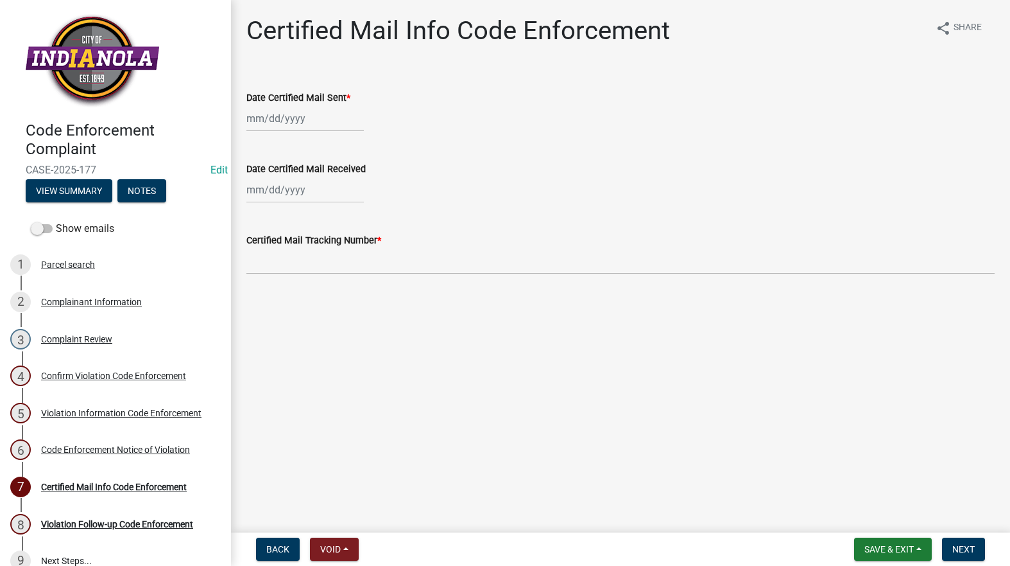
click at [308, 100] on label "Date Certified Mail Sent *" at bounding box center [299, 98] width 104 height 9
click at [308, 105] on input "Date Certified Mail Sent *" at bounding box center [305, 118] width 117 height 26
select select "8"
select select "2025"
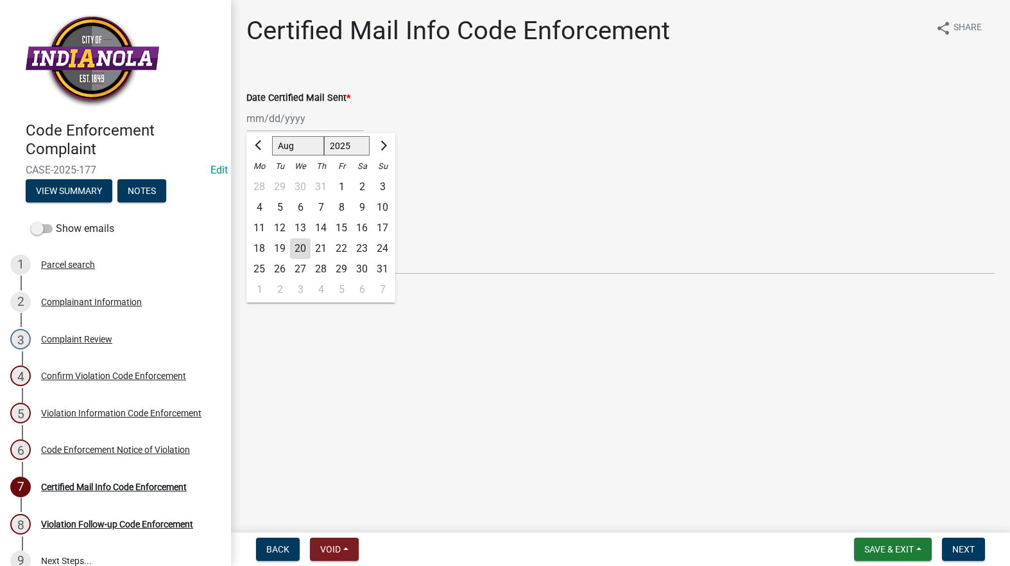
click at [300, 247] on div "20" at bounding box center [300, 248] width 21 height 21
type input "[DATE]"
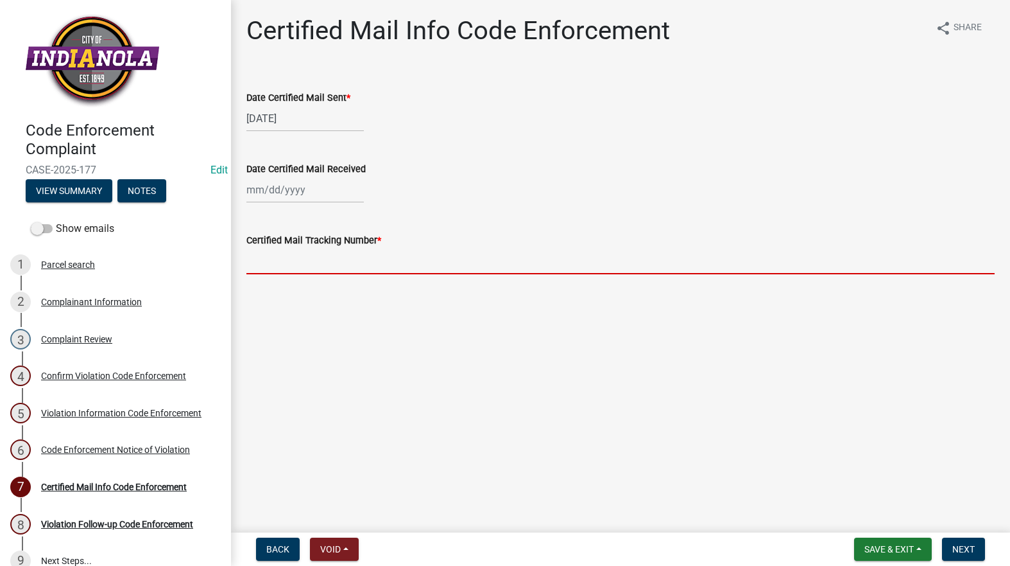
click at [304, 256] on input "Certified Mail Tracking Number *" at bounding box center [621, 261] width 749 height 26
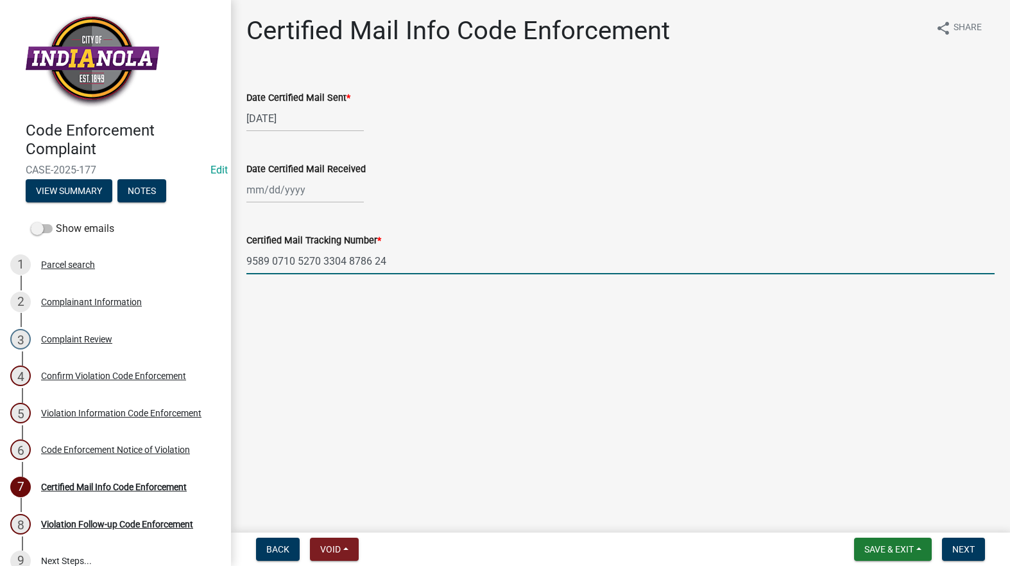
type input "9589 0710 5270 3304 8786 24"
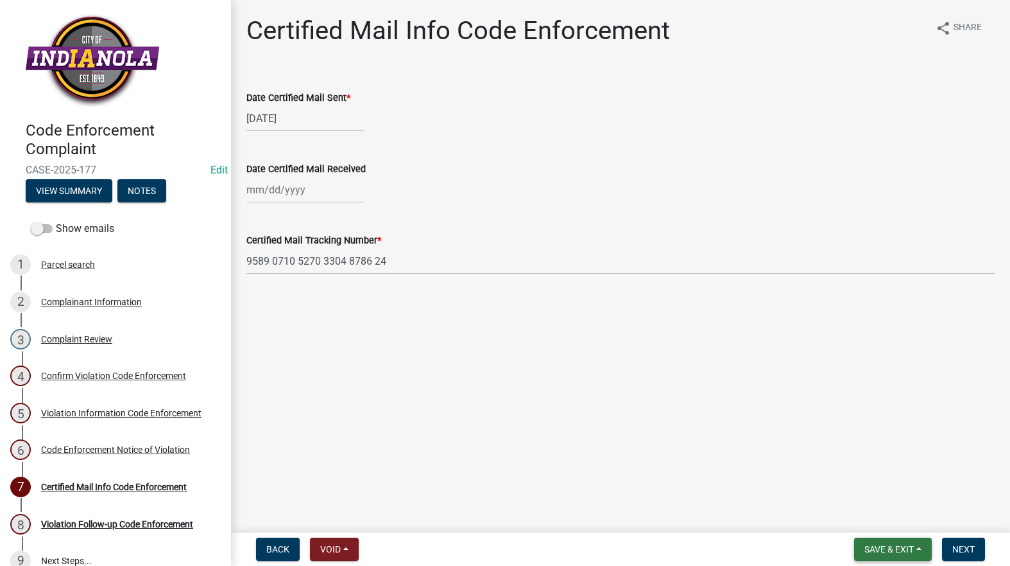
click at [878, 549] on span "Save & Exit" at bounding box center [889, 549] width 49 height 10
click at [873, 482] on button "Save" at bounding box center [880, 484] width 103 height 31
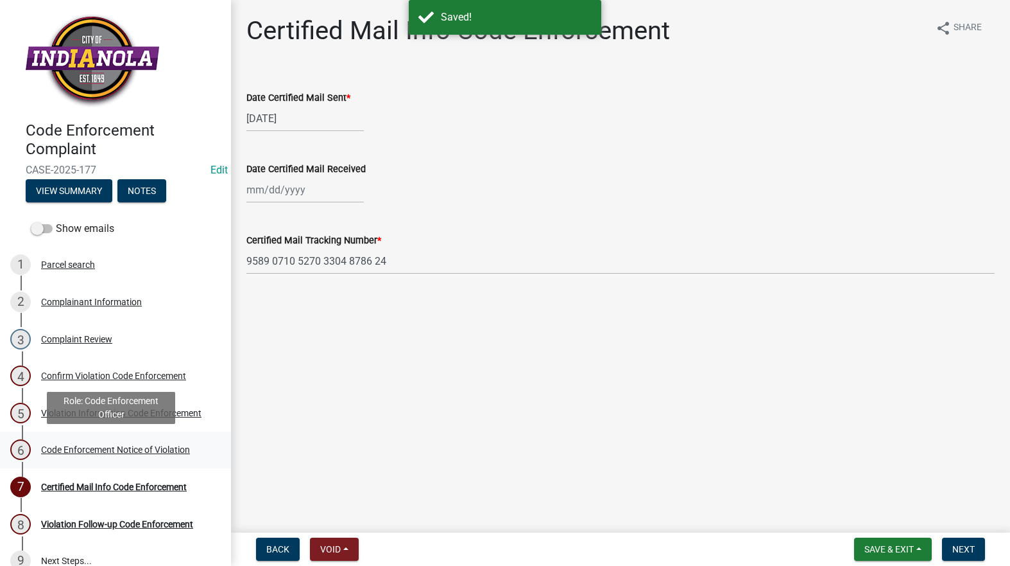
click at [103, 451] on div "Code Enforcement Notice of Violation" at bounding box center [115, 449] width 149 height 9
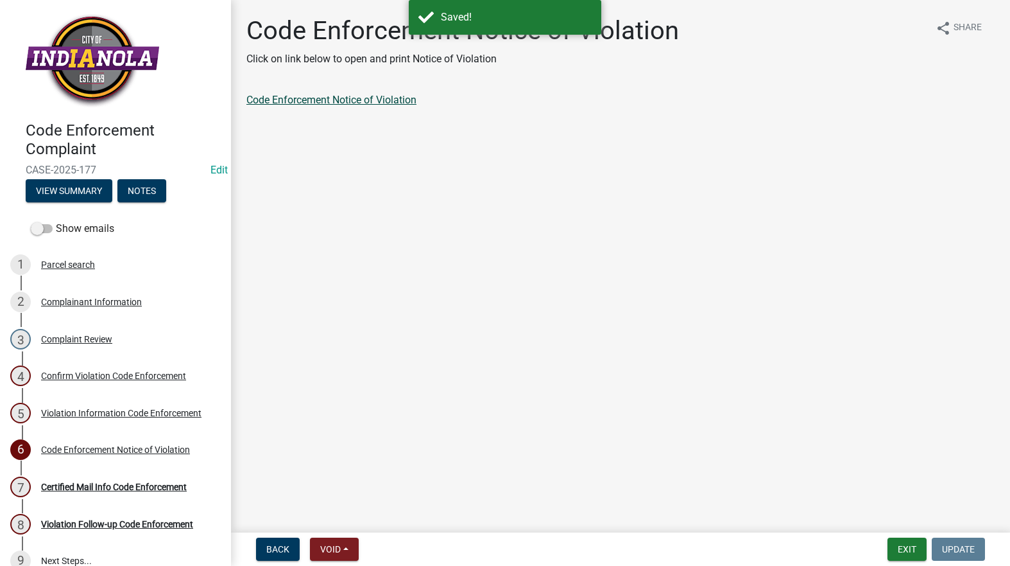
click at [316, 97] on link "Code Enforcement Notice of Violation" at bounding box center [332, 100] width 170 height 12
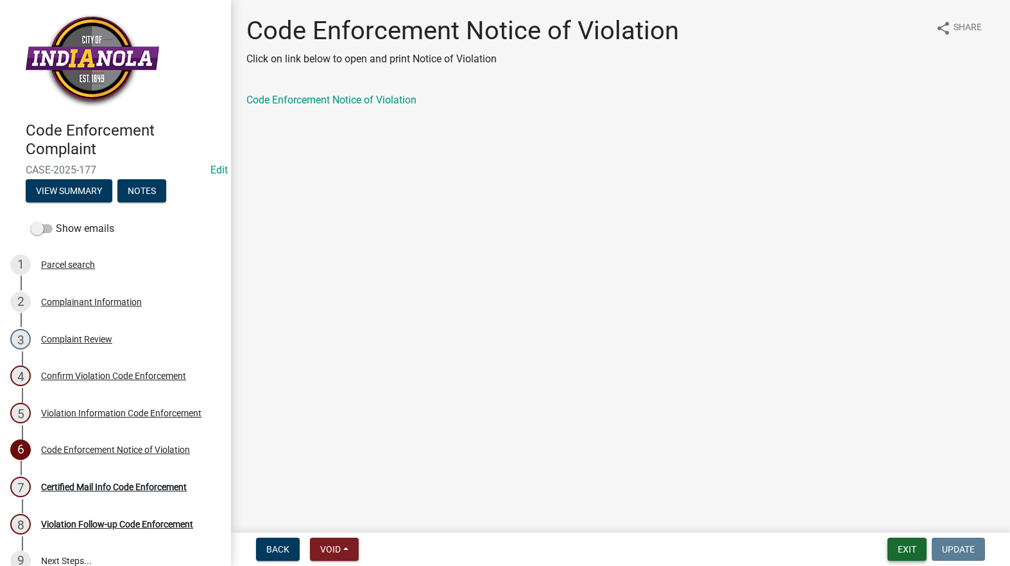
click at [901, 537] on button "Exit" at bounding box center [907, 548] width 39 height 23
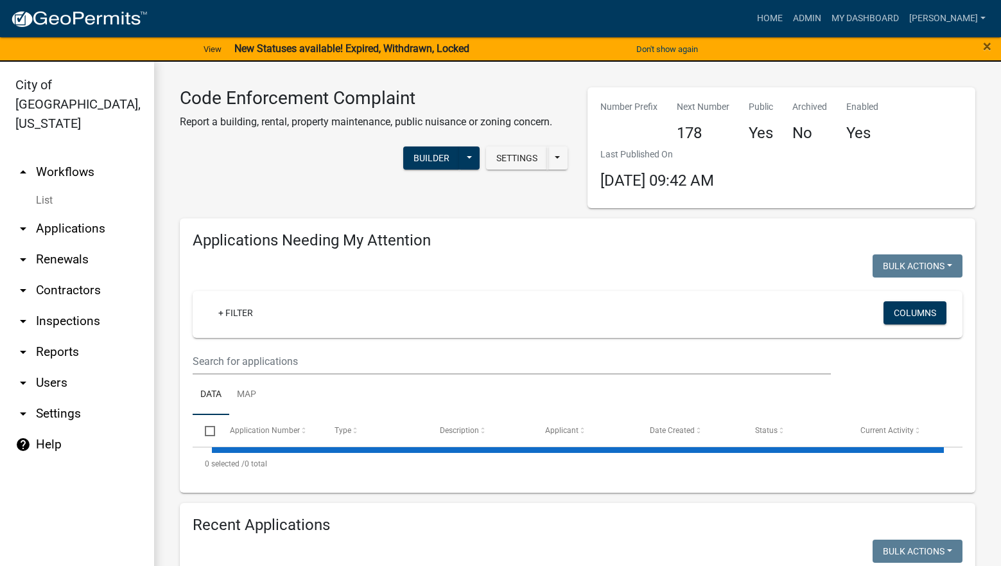
select select "3: 100"
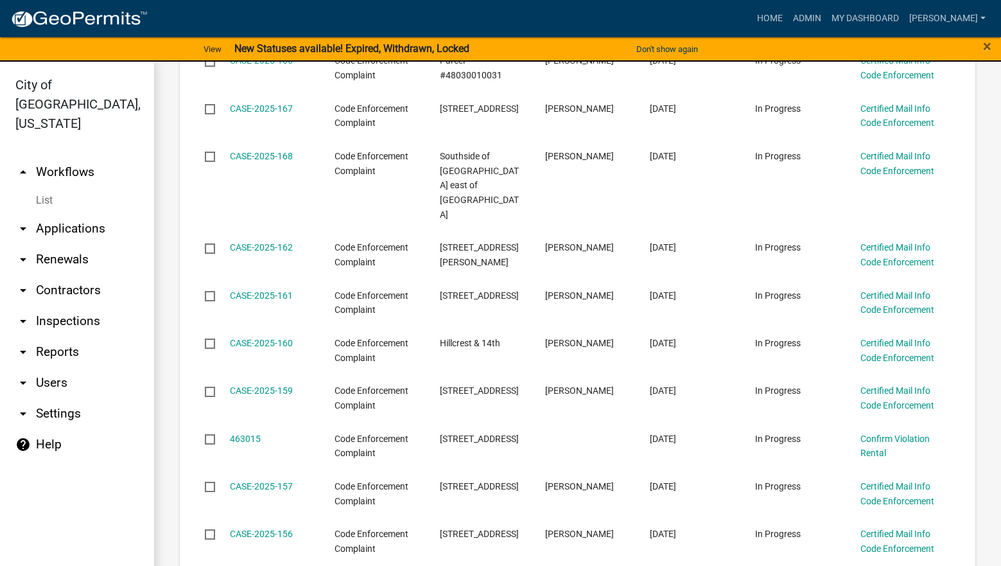
scroll to position [899, 0]
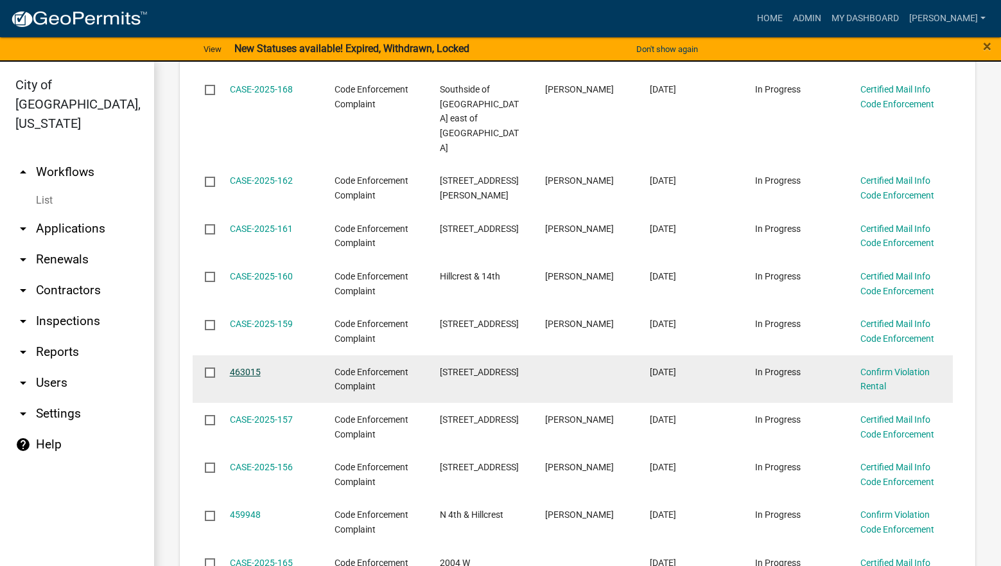
click at [257, 367] on link "463015" at bounding box center [245, 372] width 31 height 10
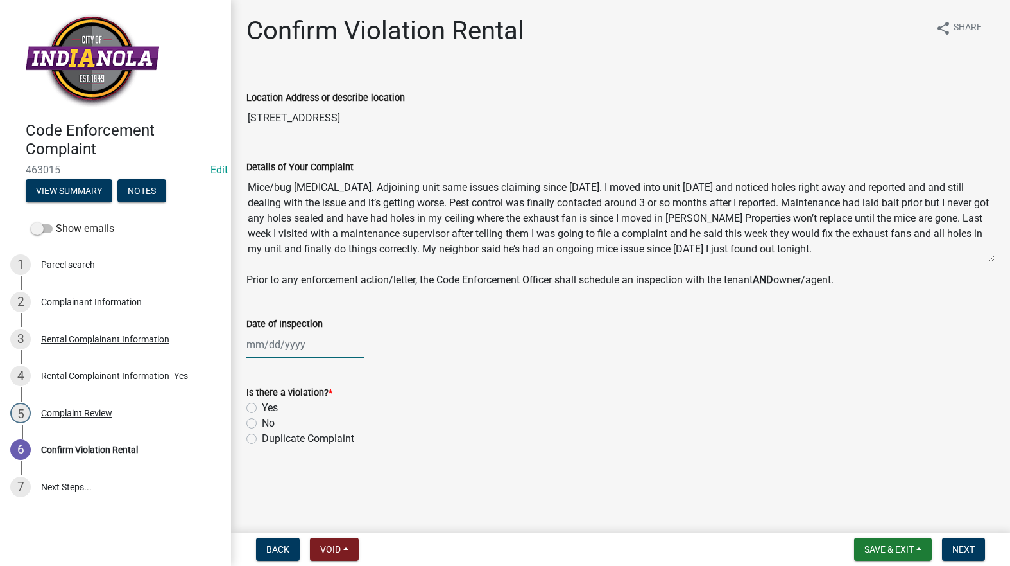
click at [261, 347] on div at bounding box center [305, 344] width 117 height 26
select select "8"
select select "2025"
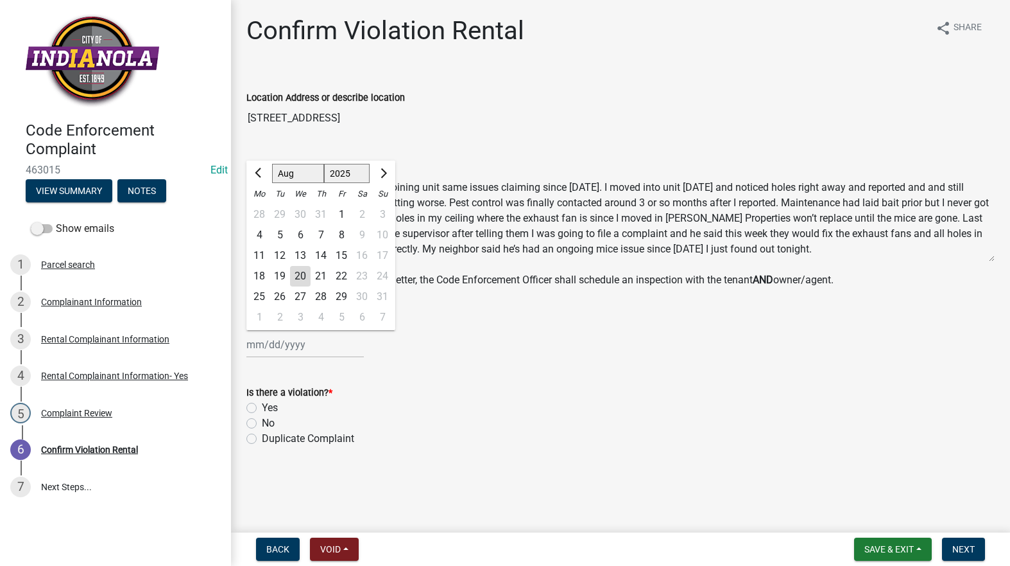
click at [300, 273] on div "20" at bounding box center [300, 276] width 21 height 21
type input "[DATE]"
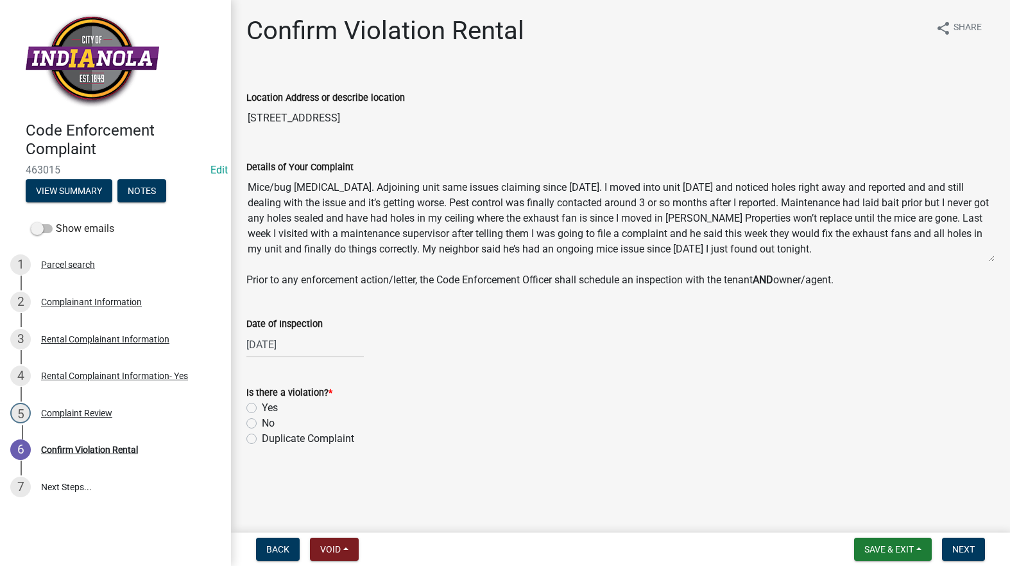
click at [262, 406] on label "Yes" at bounding box center [270, 407] width 16 height 15
click at [262, 406] on input "Yes" at bounding box center [266, 404] width 8 height 8
radio input "true"
click at [67, 293] on div "2 Complainant Information" at bounding box center [110, 301] width 200 height 21
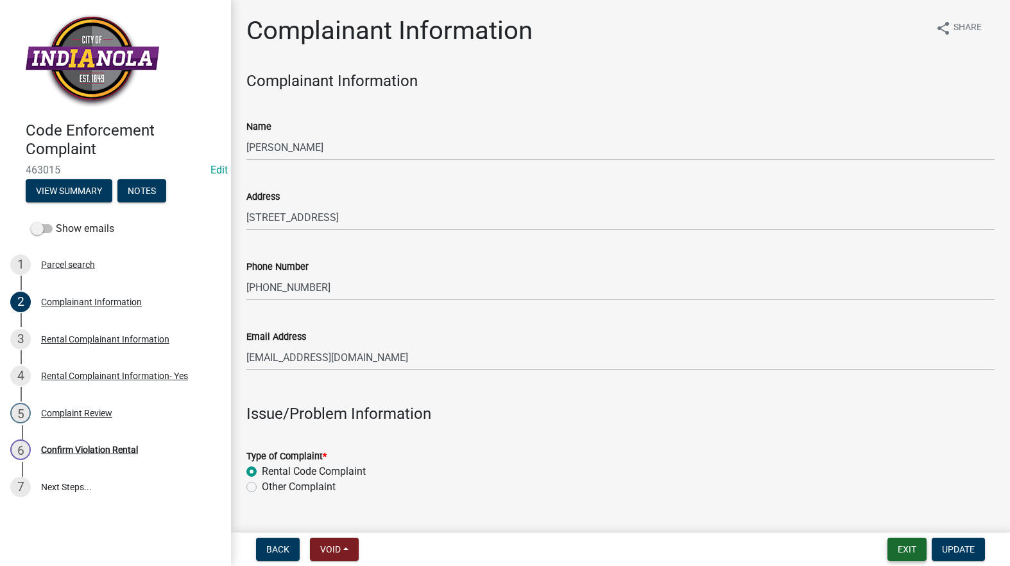
click at [902, 550] on button "Exit" at bounding box center [907, 548] width 39 height 23
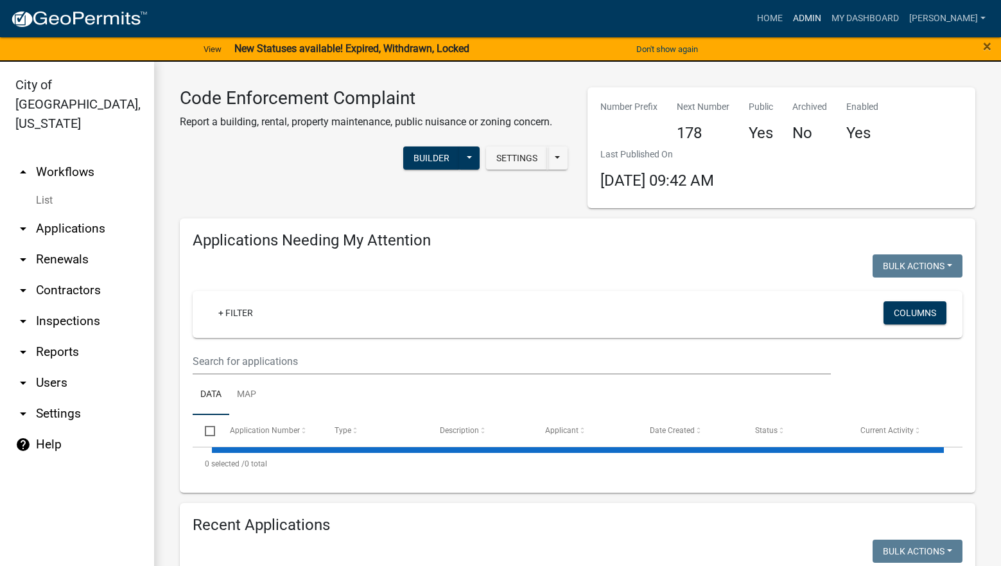
click at [826, 12] on link "Admin" at bounding box center [807, 18] width 39 height 24
select select "3: 100"
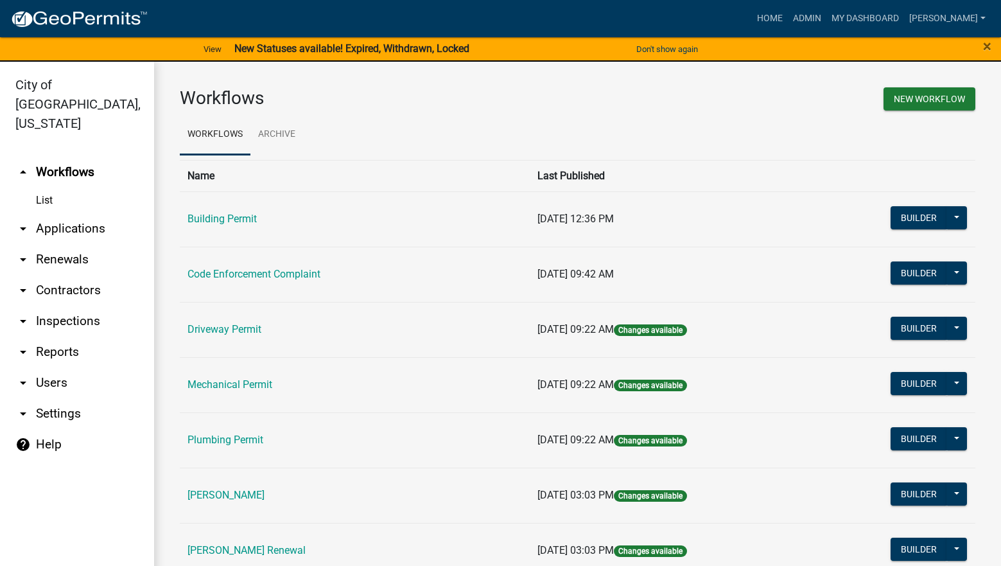
click at [847, 2] on nav "Toggle drawer menu more_horiz Home Admin My Dashboard Visser Admin Account Logo…" at bounding box center [500, 18] width 1001 height 37
click at [826, 17] on link "Admin" at bounding box center [807, 18] width 39 height 24
click at [241, 497] on link "[PERSON_NAME]" at bounding box center [225, 495] width 77 height 12
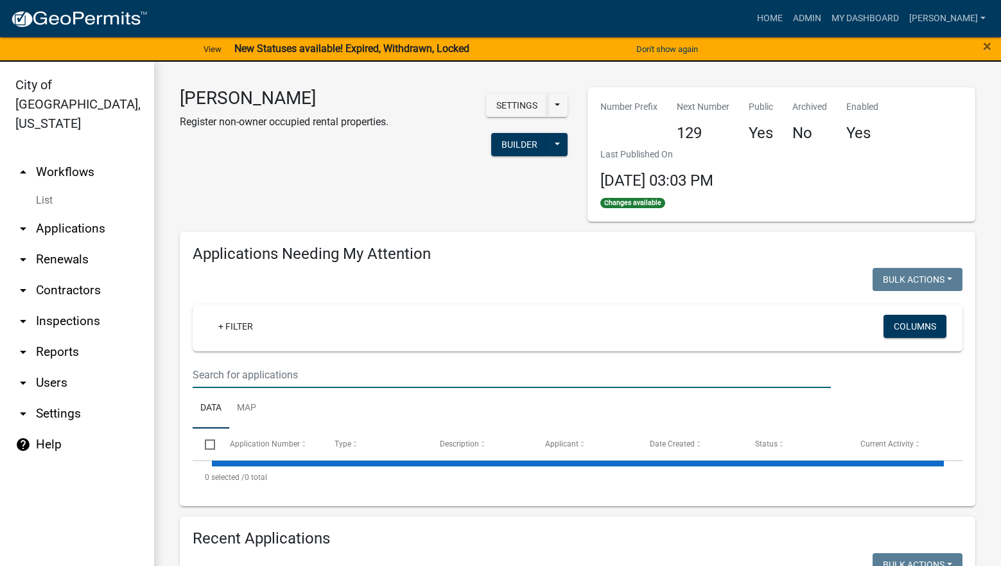
click at [300, 383] on input "text" at bounding box center [512, 374] width 638 height 26
select select "3: 100"
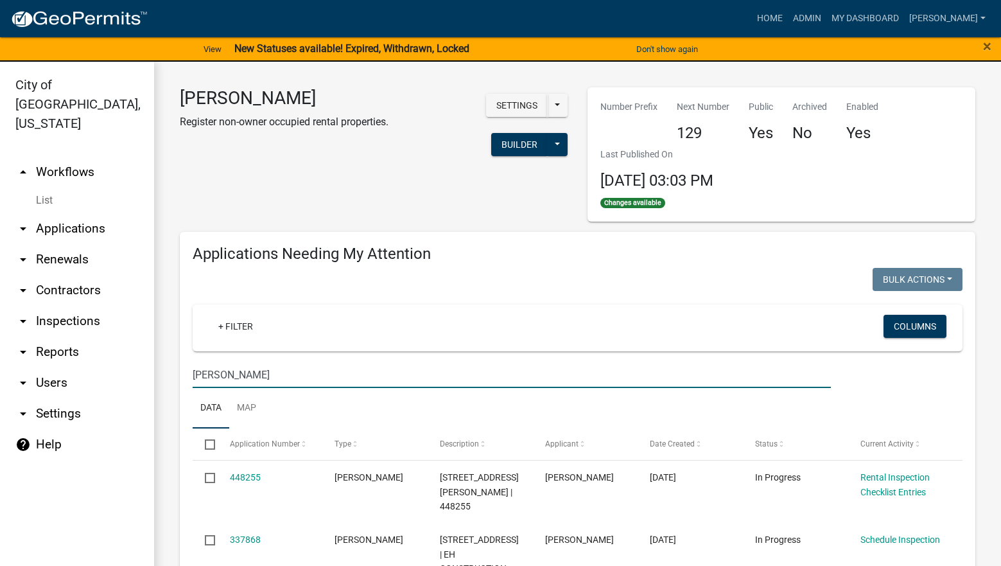
type input "Marty"
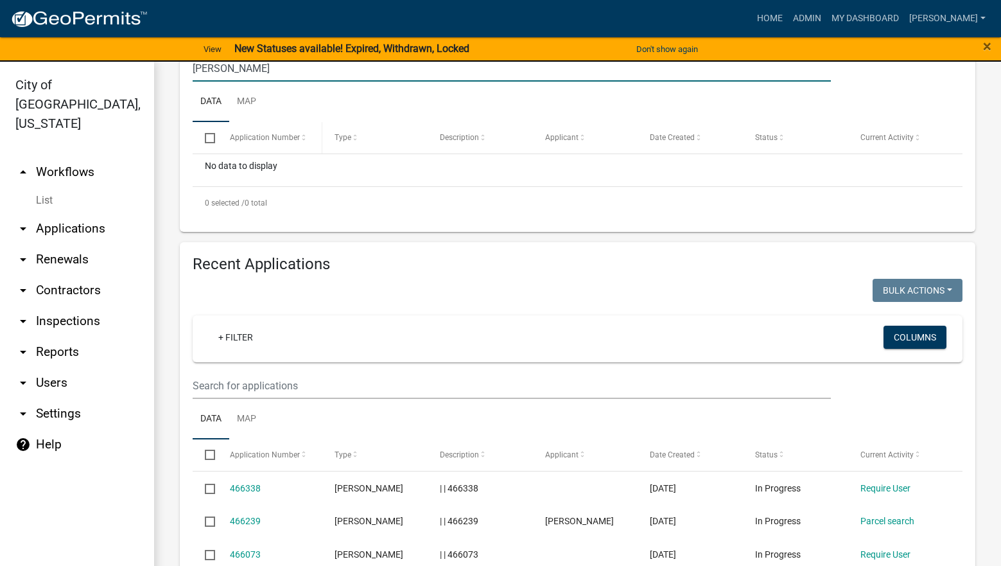
scroll to position [321, 0]
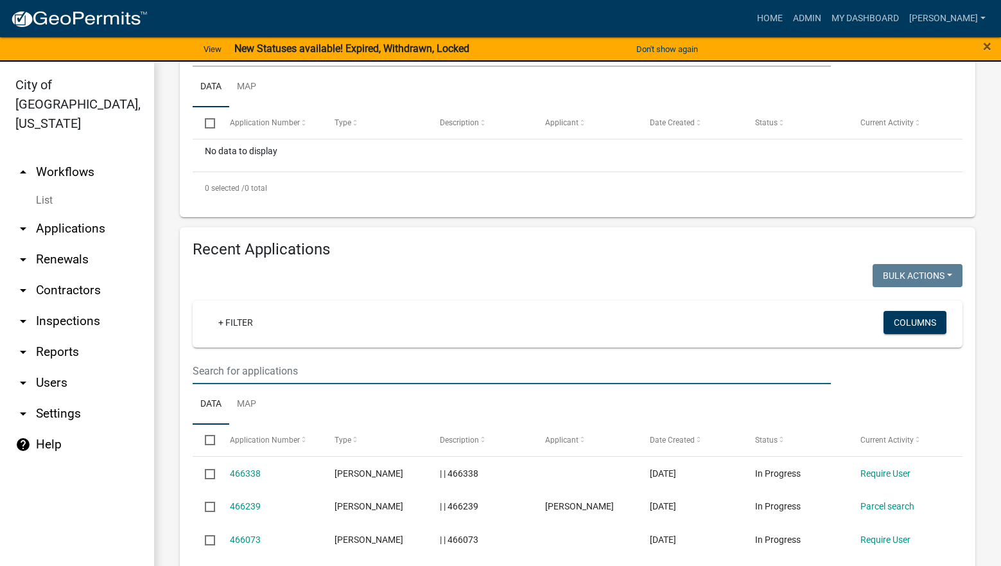
drag, startPoint x: 329, startPoint y: 372, endPoint x: 323, endPoint y: 368, distance: 7.3
click at [329, 372] on input "text" at bounding box center [512, 371] width 638 height 26
type input "Marty"
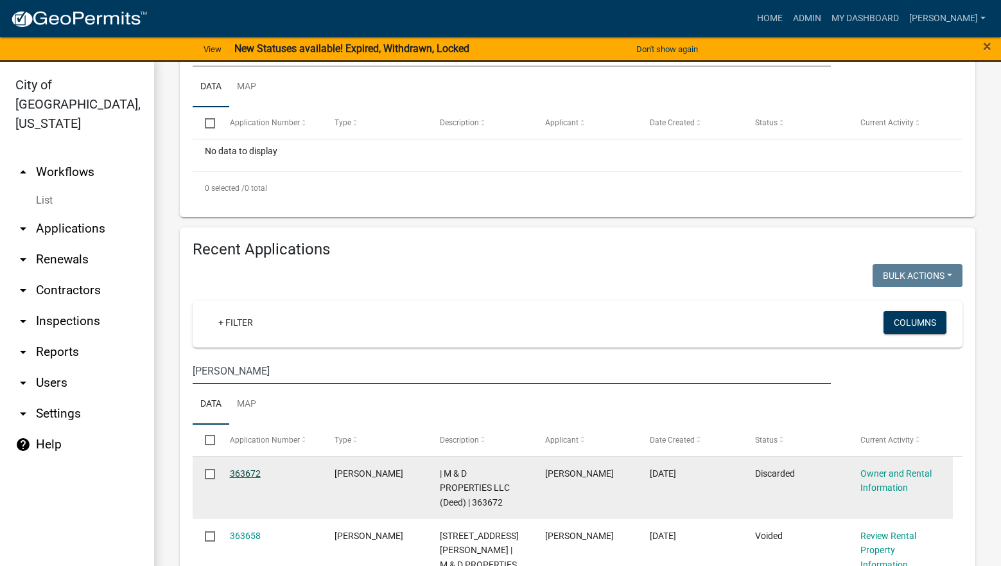
click at [252, 472] on link "363672" at bounding box center [245, 473] width 31 height 10
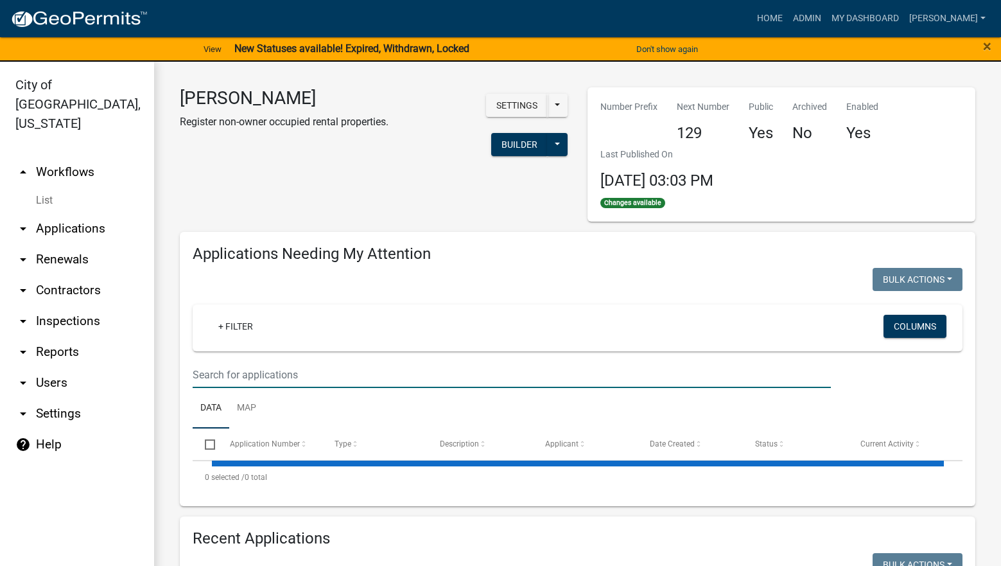
click at [358, 377] on input "text" at bounding box center [512, 374] width 638 height 26
select select "3: 100"
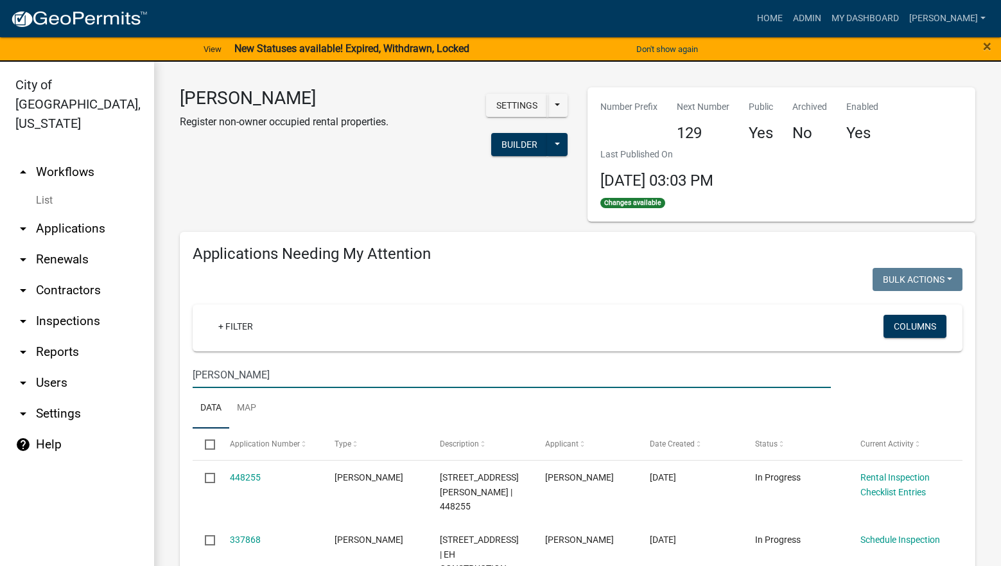
type input "Marty"
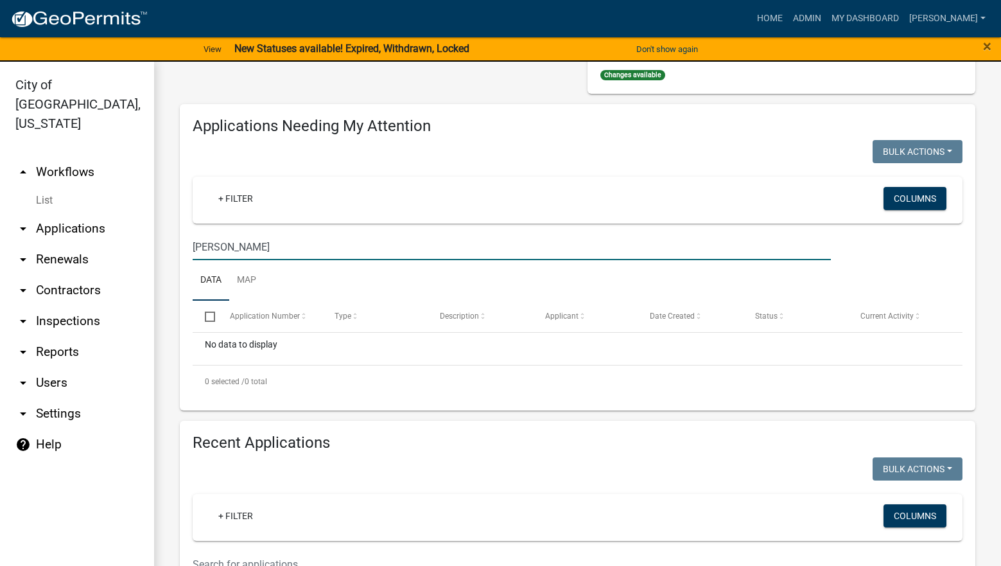
scroll to position [385, 0]
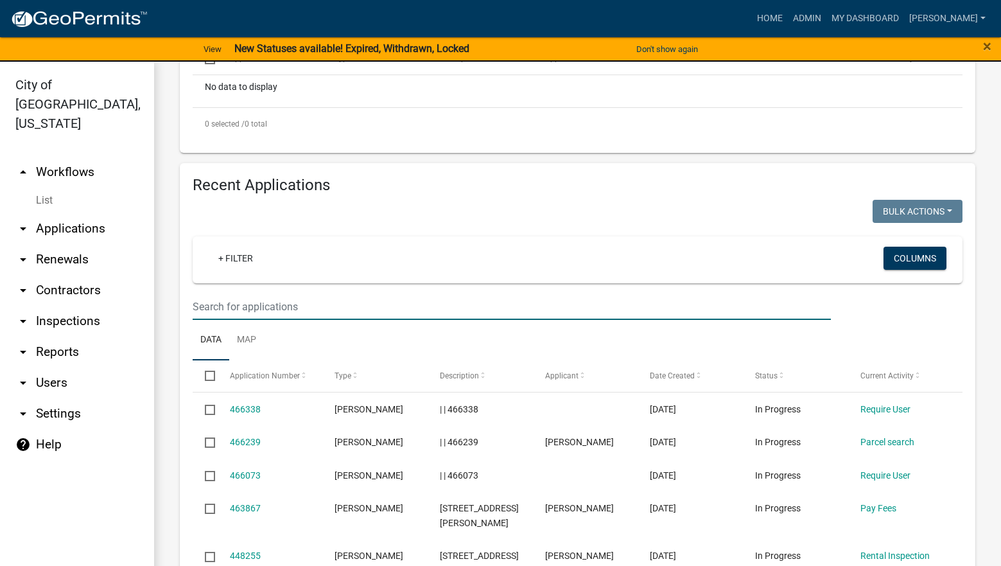
click at [439, 313] on input "text" at bounding box center [512, 306] width 638 height 26
type input "Marty"
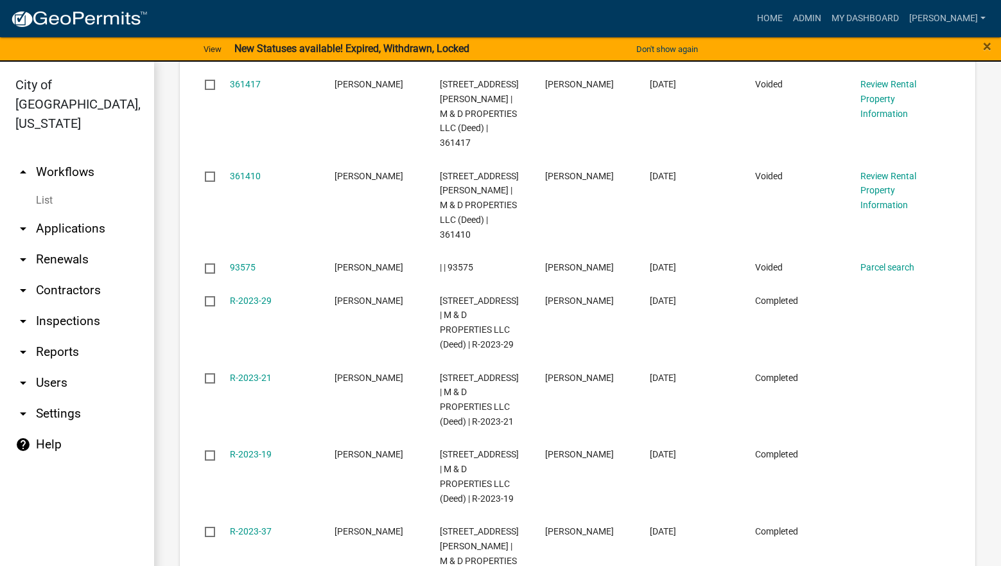
scroll to position [899, 0]
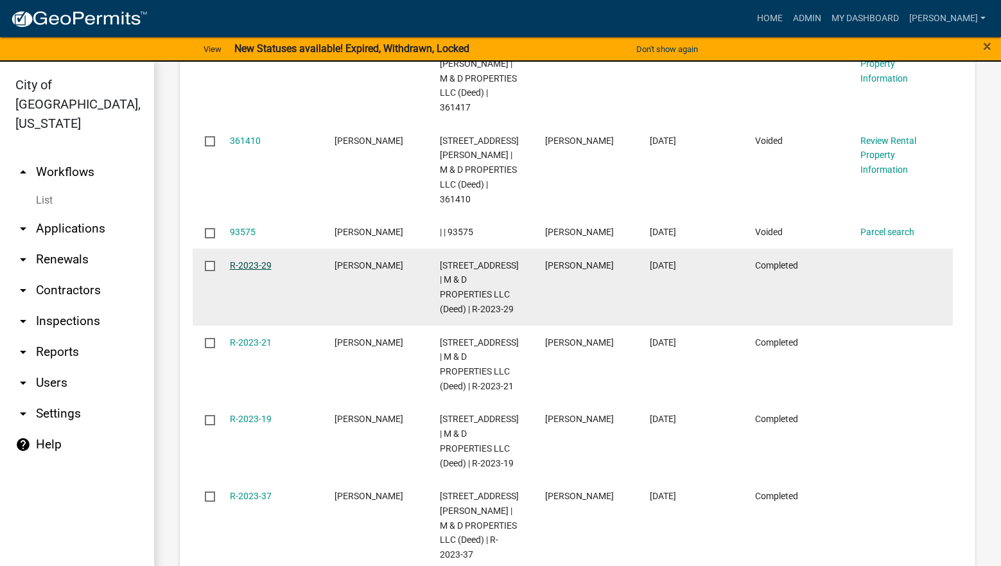
click at [263, 260] on link "R-2023-29" at bounding box center [251, 265] width 42 height 10
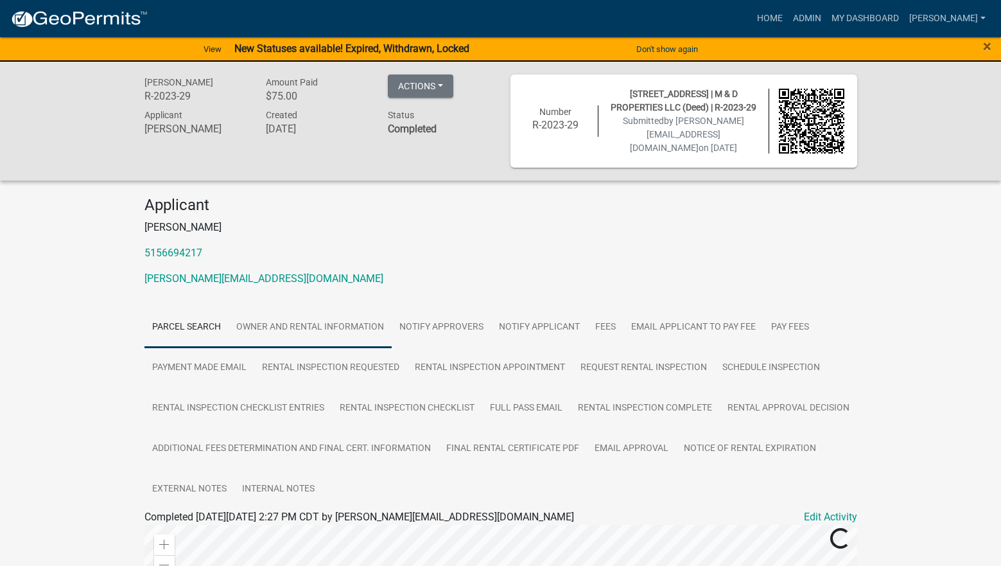
click at [268, 320] on link "Owner and Rental Information" at bounding box center [310, 327] width 163 height 41
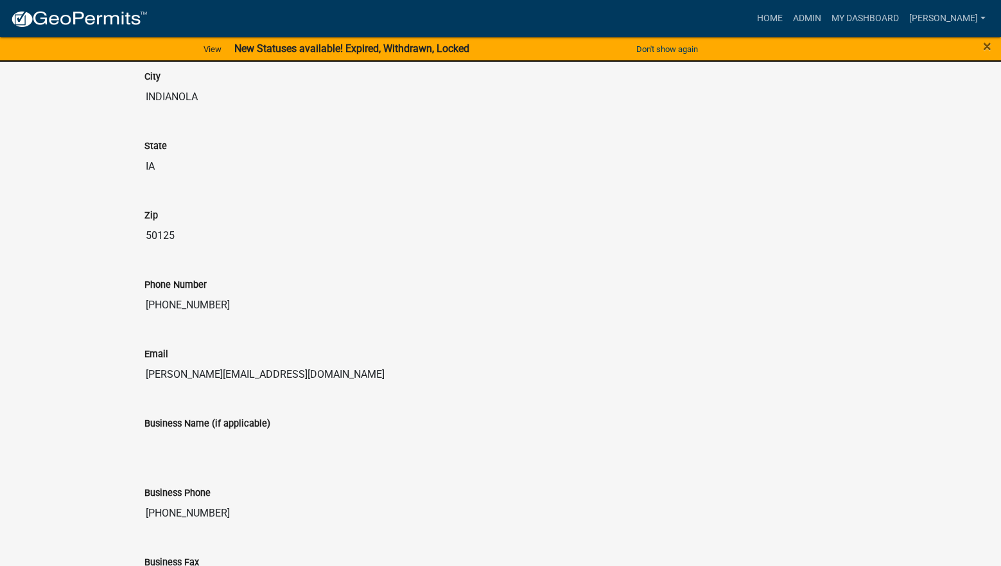
scroll to position [642, 0]
click at [826, 9] on link "Admin" at bounding box center [807, 18] width 39 height 24
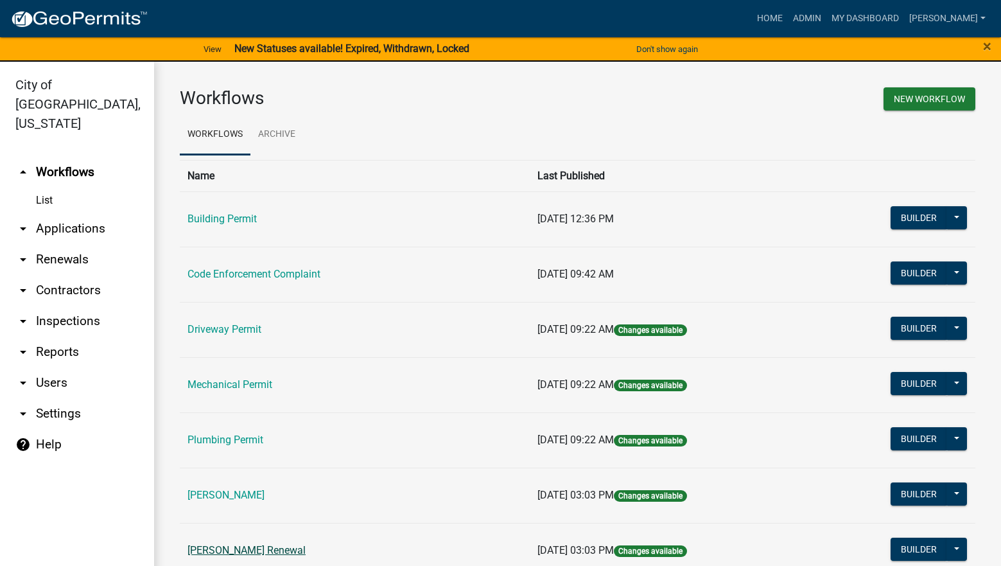
click at [209, 545] on link "[PERSON_NAME] Renewal" at bounding box center [246, 550] width 118 height 12
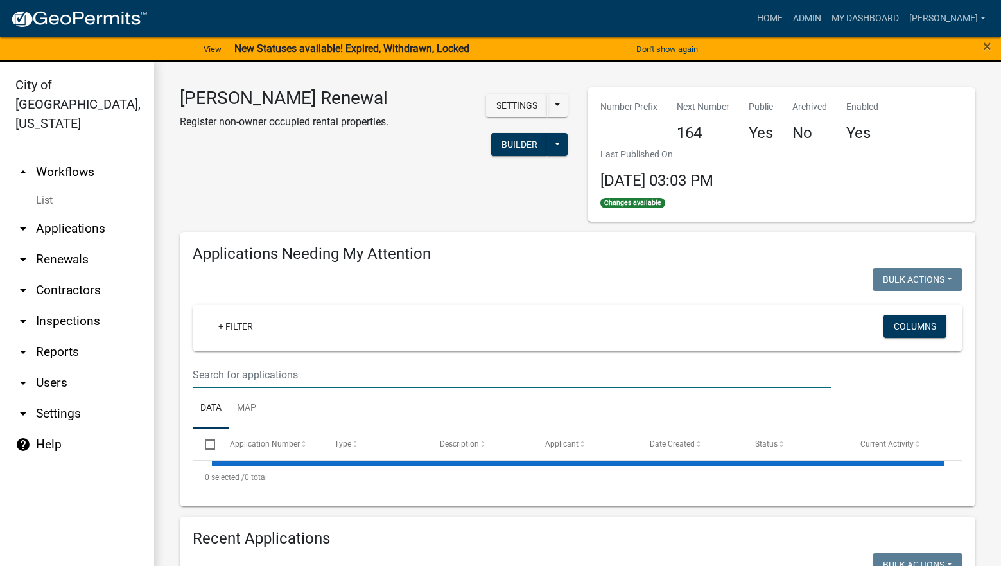
drag, startPoint x: 294, startPoint y: 372, endPoint x: 287, endPoint y: 388, distance: 16.9
click at [294, 372] on input "text" at bounding box center [512, 374] width 638 height 26
select select "3: 100"
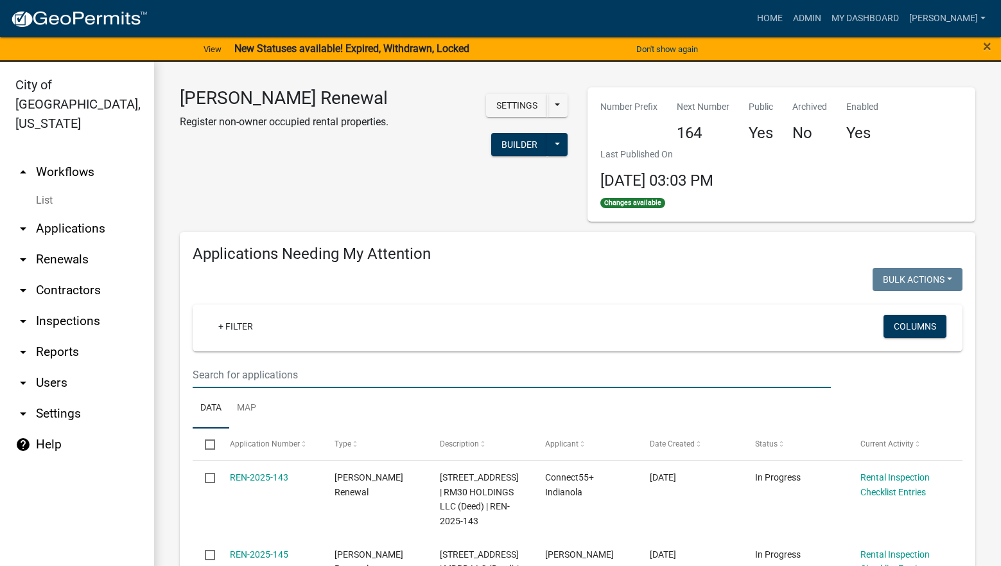
type input "schedule"
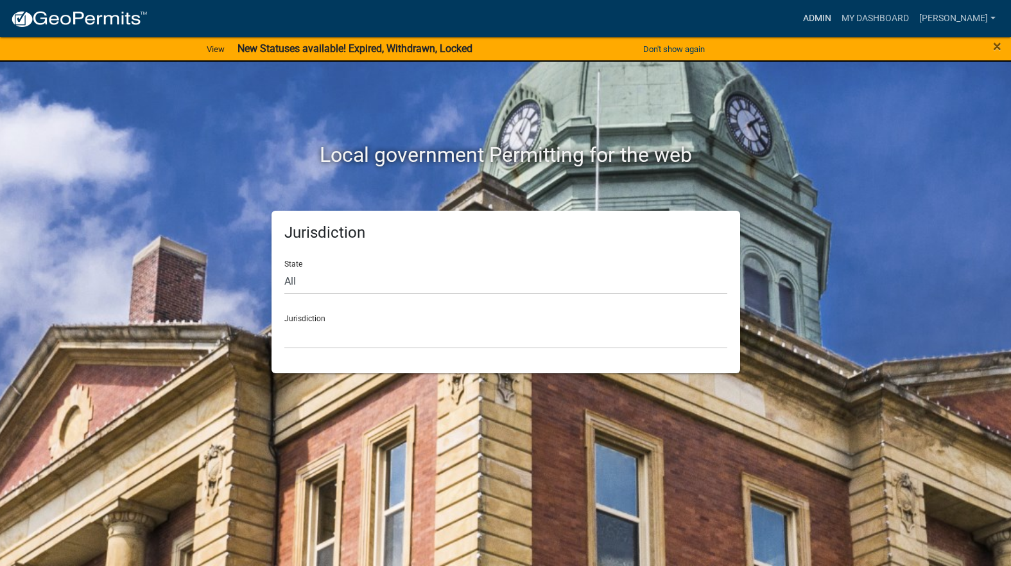
click at [836, 13] on link "Admin" at bounding box center [817, 18] width 39 height 24
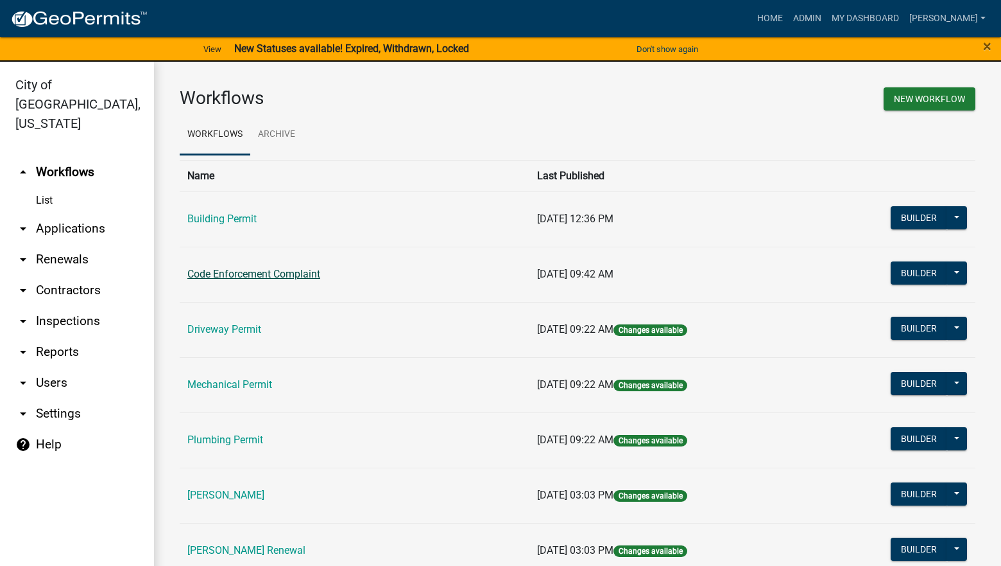
click at [300, 268] on link "Code Enforcement Complaint" at bounding box center [253, 274] width 133 height 12
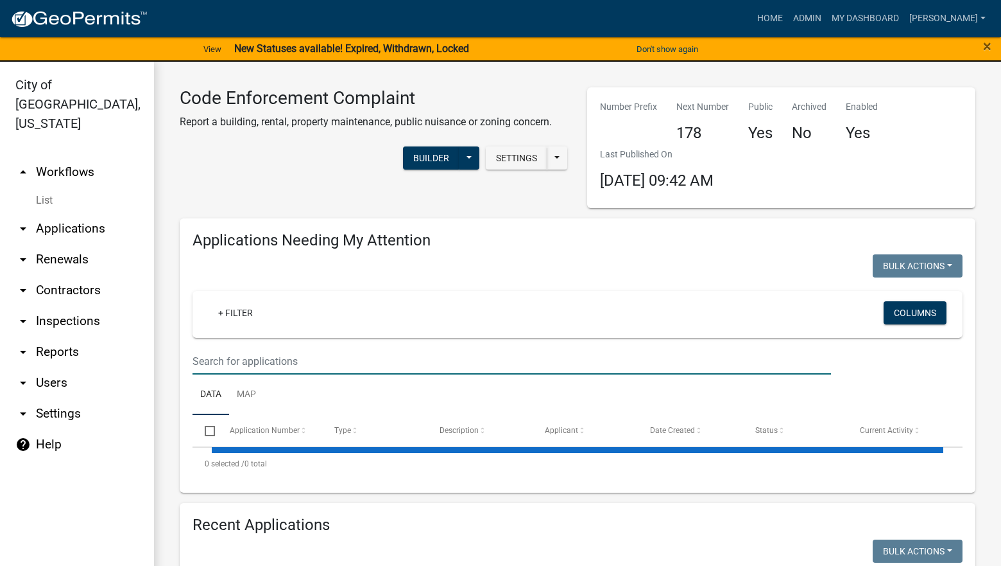
click at [302, 367] on input "text" at bounding box center [512, 361] width 639 height 26
select select "3: 100"
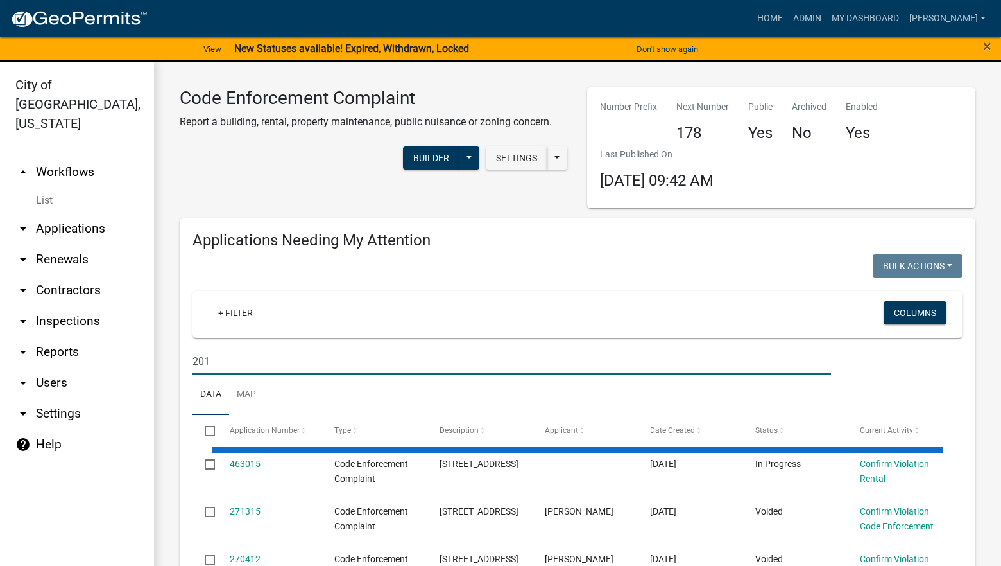
type input "201 ."
select select "3: 100"
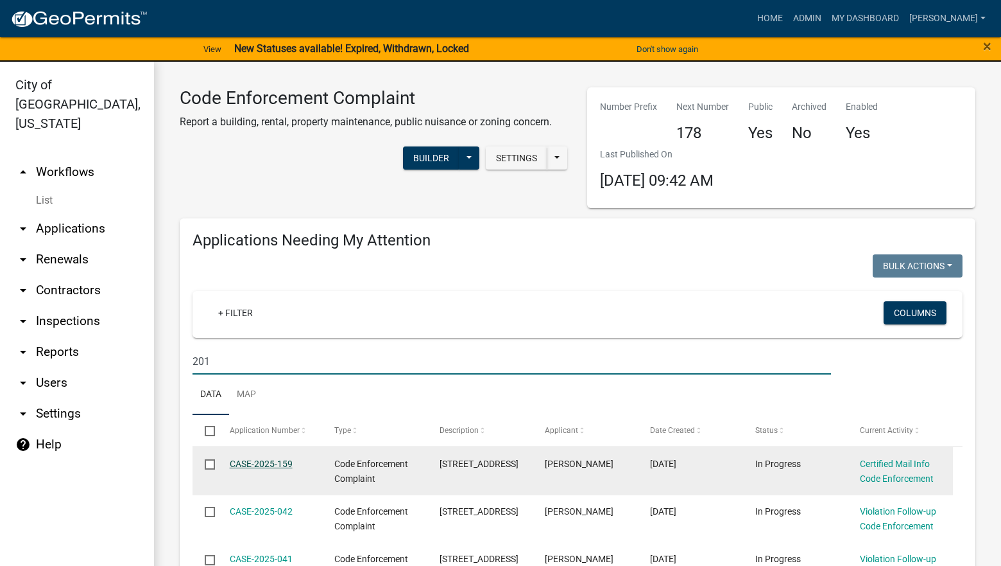
type input "201"
click at [268, 462] on link "CASE-2025-159" at bounding box center [261, 463] width 63 height 10
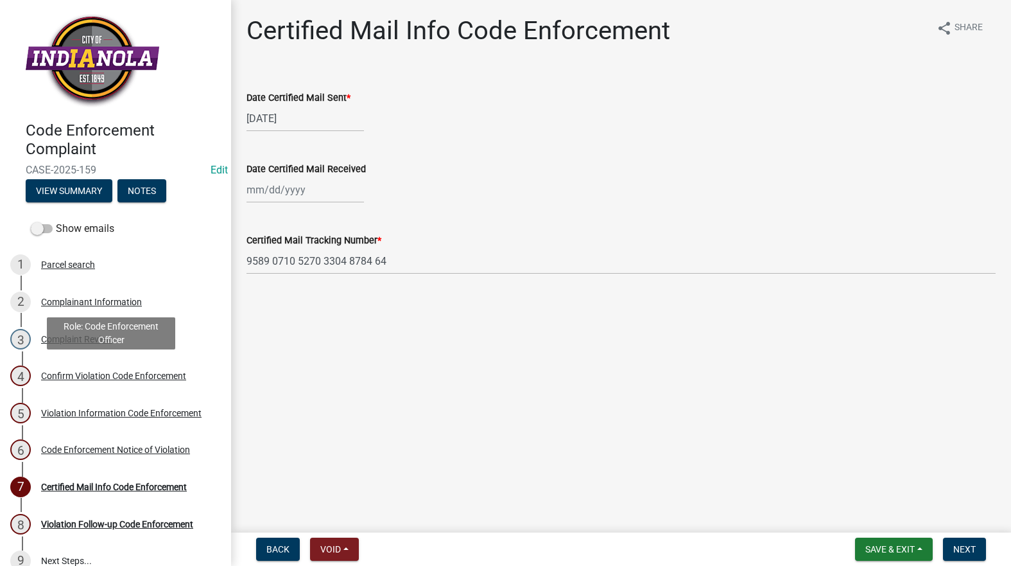
click at [56, 364] on link "4 Confirm Violation Code Enforcement" at bounding box center [115, 375] width 231 height 37
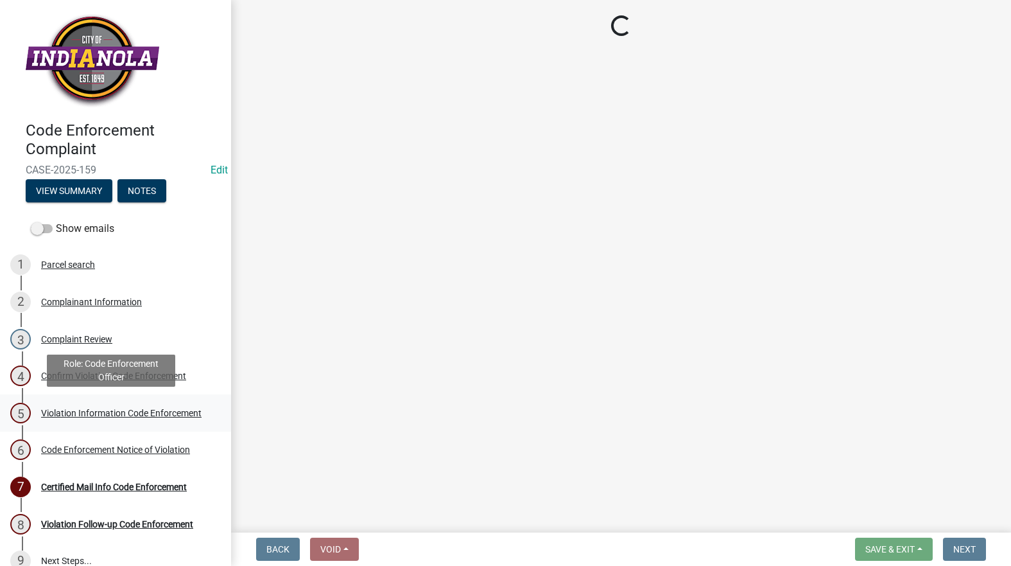
click at [62, 410] on div "Violation Information Code Enforcement" at bounding box center [121, 412] width 160 height 9
select select "634d5426-b8b3-48ee-aa1e-d523f7499186"
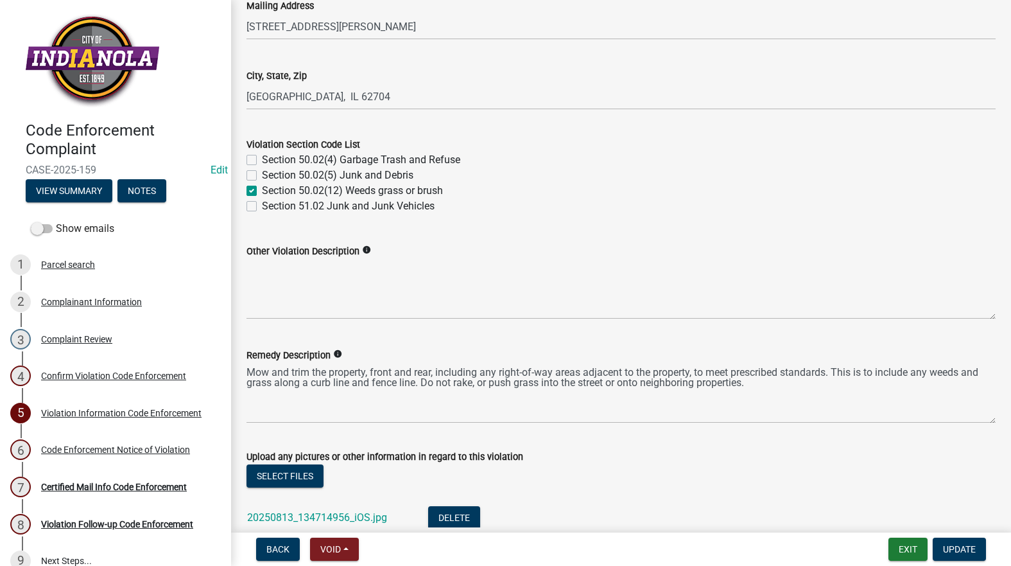
scroll to position [578, 0]
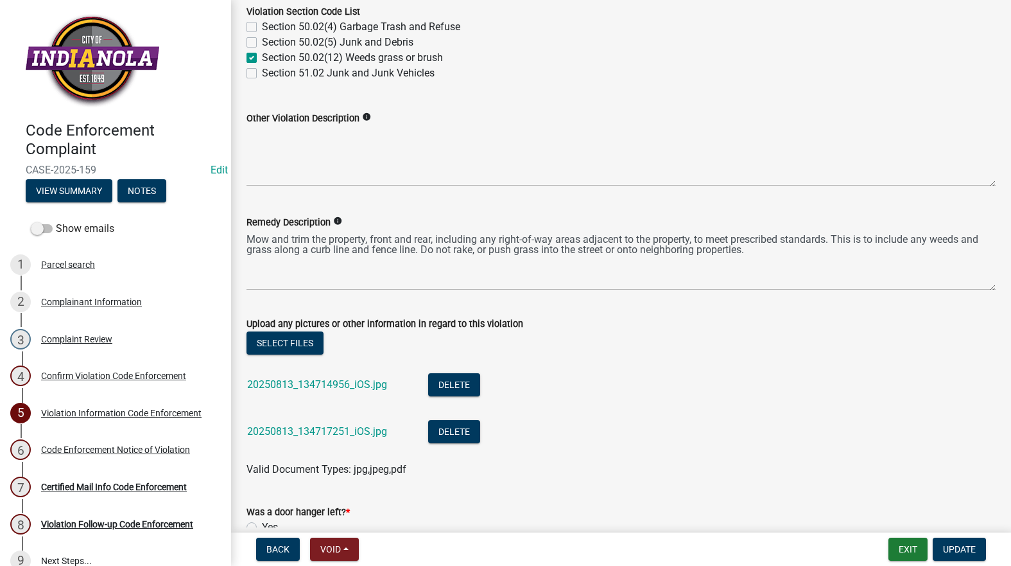
click at [309, 373] on div "20250813_134714956_iOS.jpg" at bounding box center [327, 386] width 160 height 26
click at [311, 377] on div "20250813_134714956_iOS.jpg" at bounding box center [327, 386] width 160 height 26
click at [313, 381] on link "20250813_134714956_iOS.jpg" at bounding box center [317, 384] width 140 height 12
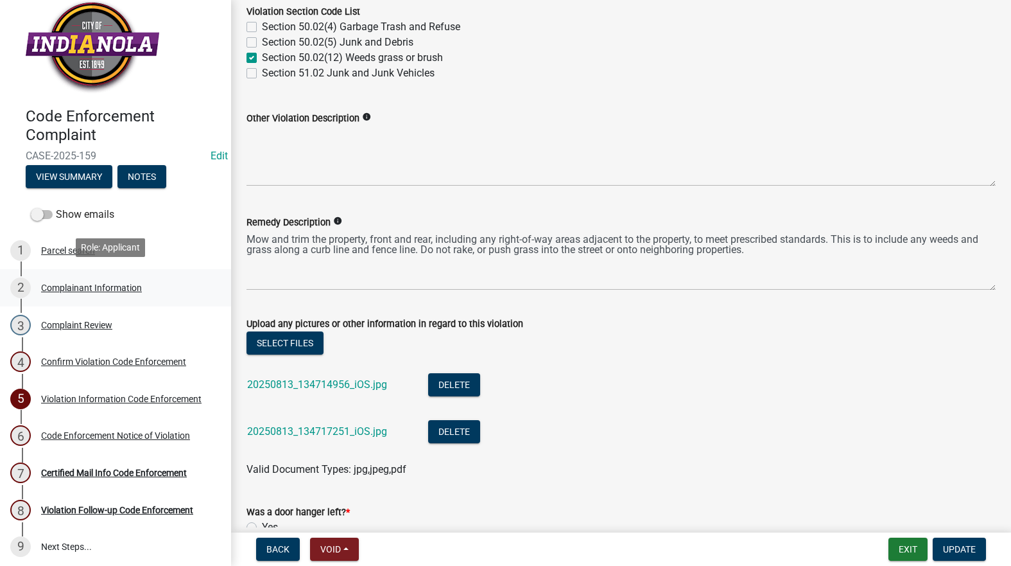
scroll to position [19, 0]
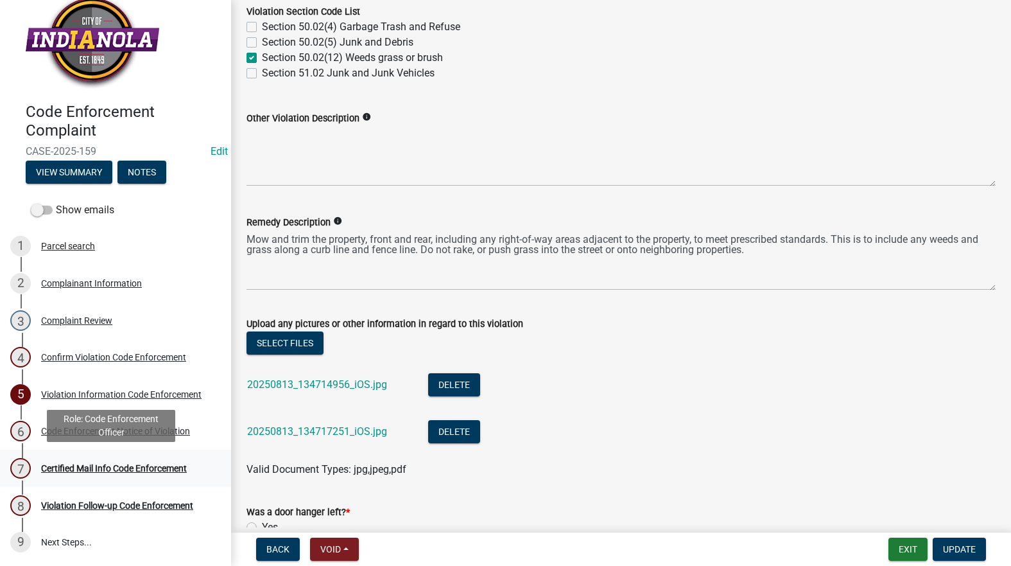
click at [110, 467] on div "Certified Mail Info Code Enforcement" at bounding box center [114, 468] width 146 height 9
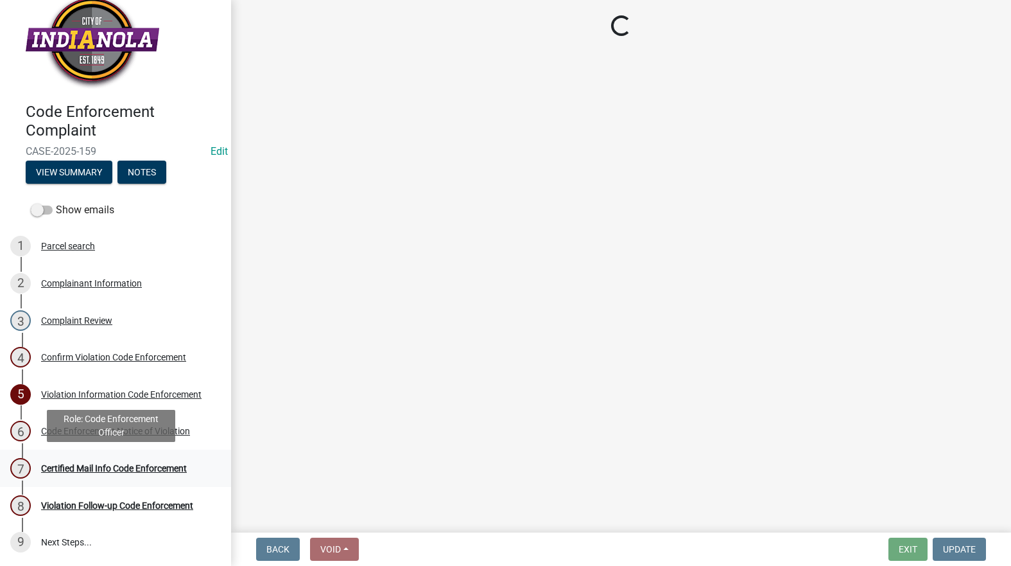
scroll to position [0, 0]
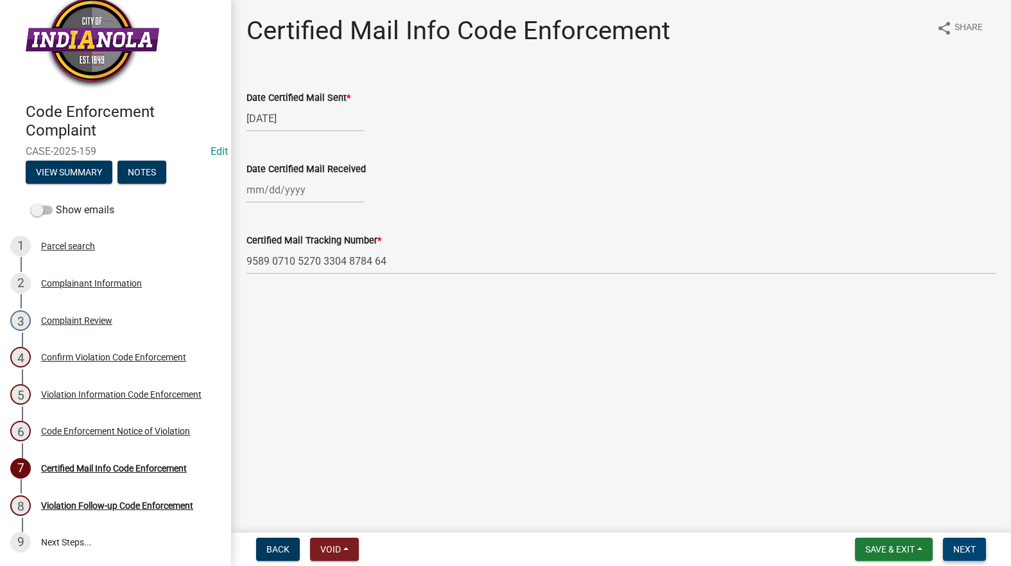
click at [975, 556] on button "Next" at bounding box center [964, 548] width 43 height 23
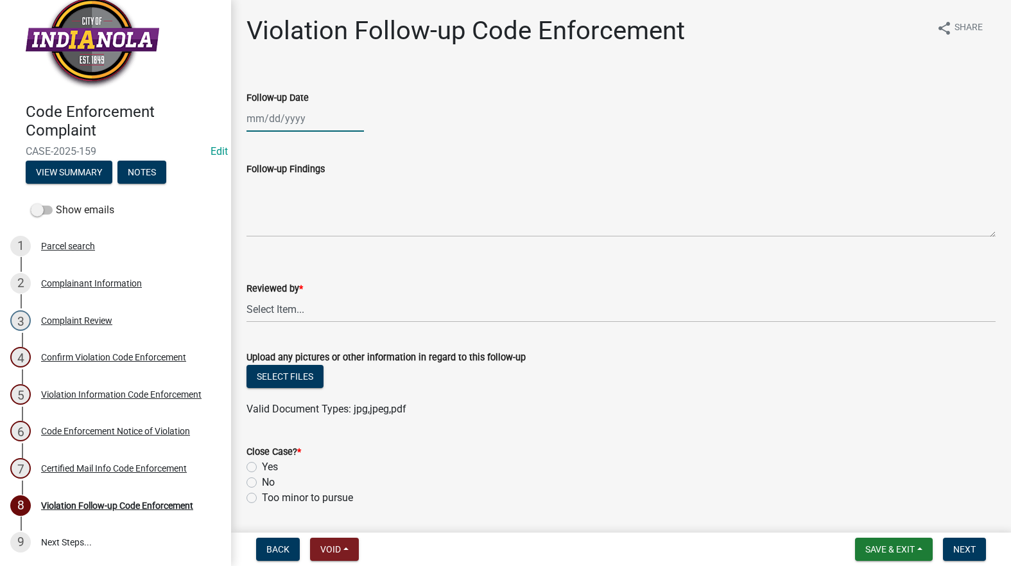
click at [331, 126] on div at bounding box center [305, 118] width 117 height 26
select select "8"
select select "2025"
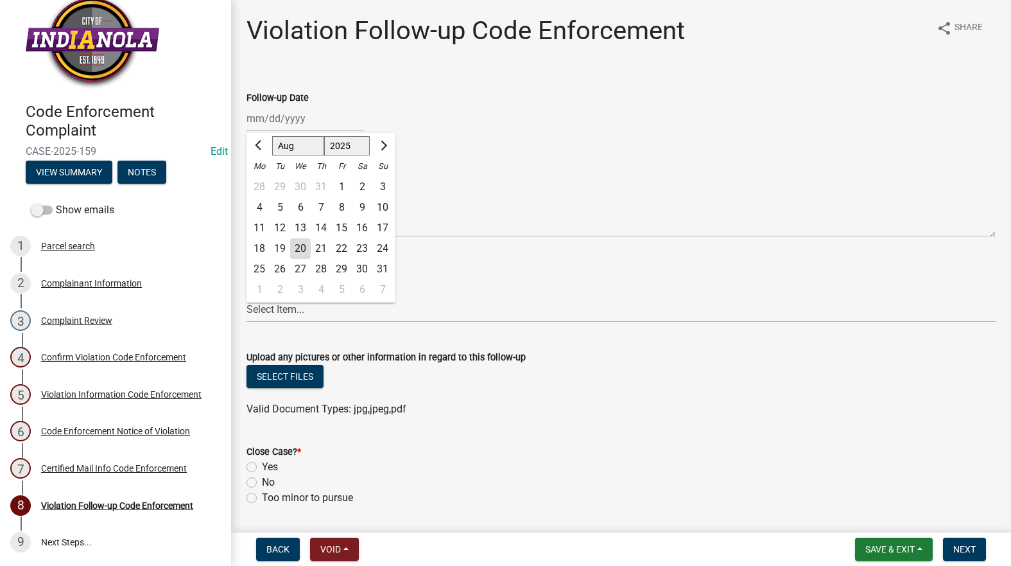
click at [299, 248] on div "20" at bounding box center [300, 248] width 21 height 21
type input "[DATE]"
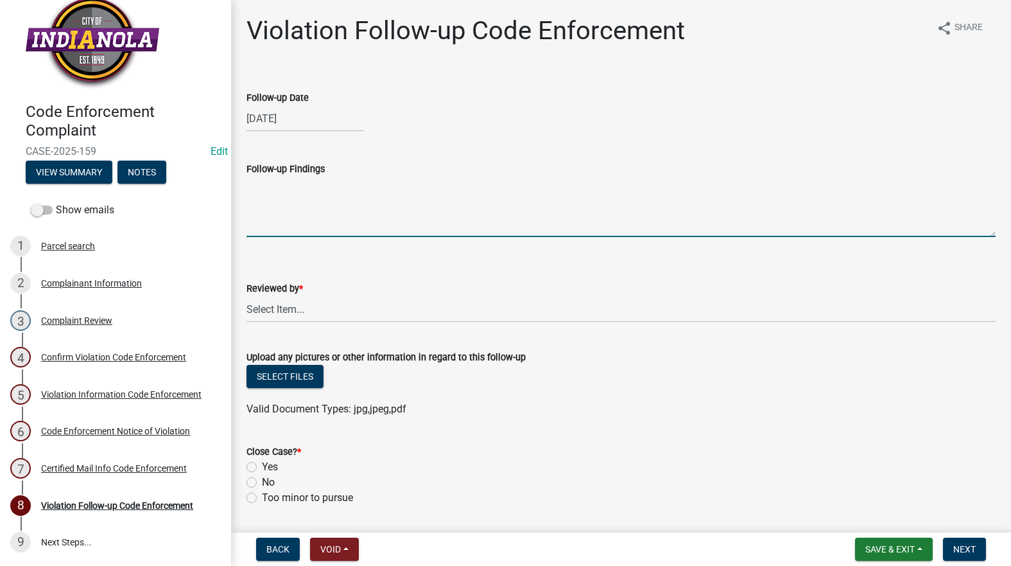
click at [302, 216] on textarea "Follow-up Findings" at bounding box center [621, 207] width 749 height 60
type textarea "Property not mowed, city will [PERSON_NAME] [DATE]. See attached photos."
click at [284, 304] on select "Select Item... [PERSON_NAME] [PERSON_NAME] [PERSON_NAME] Other" at bounding box center [621, 309] width 749 height 26
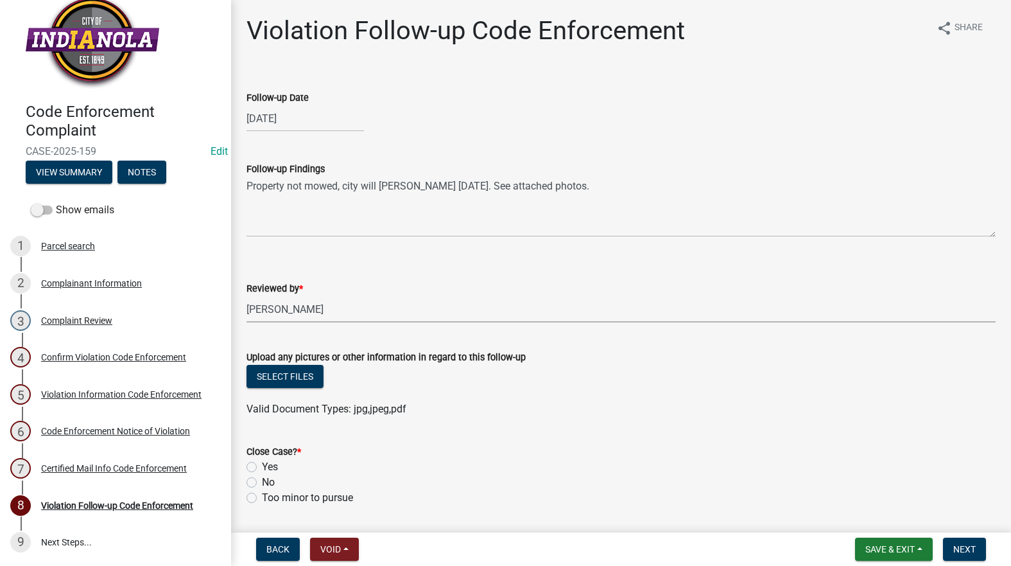
click at [247, 296] on select "Select Item... [PERSON_NAME] [PERSON_NAME] [PERSON_NAME] Other" at bounding box center [621, 309] width 749 height 26
select select "634d5426-b8b3-48ee-aa1e-d523f7499186"
click at [273, 372] on button "Select files" at bounding box center [285, 376] width 77 height 23
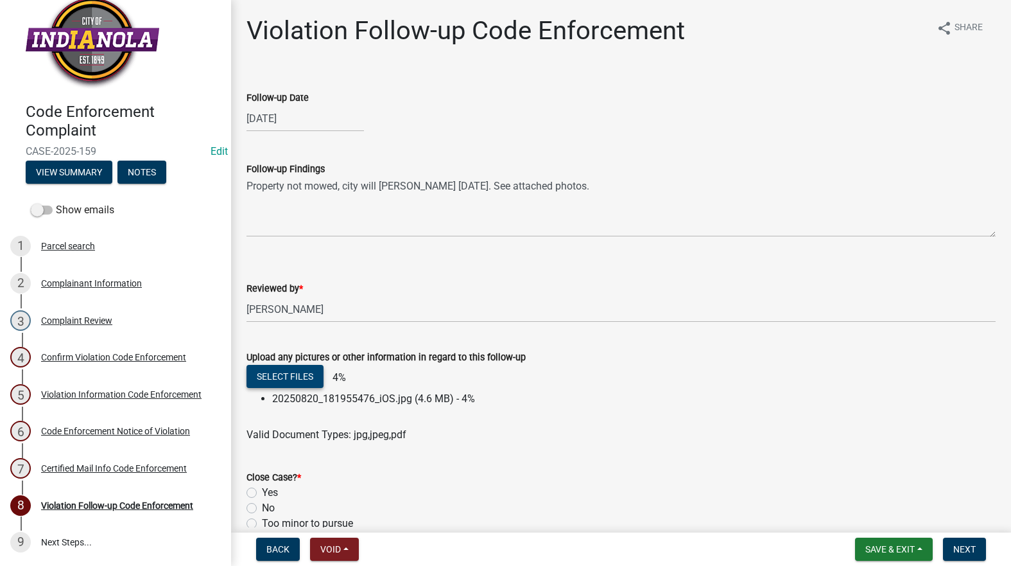
click at [281, 375] on button "Select files" at bounding box center [285, 376] width 77 height 23
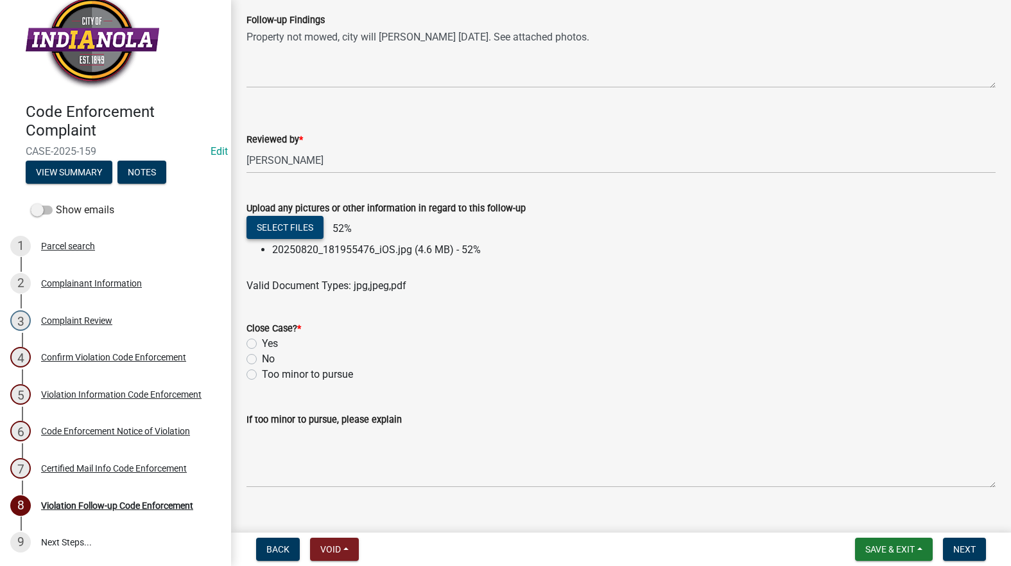
scroll to position [169, 0]
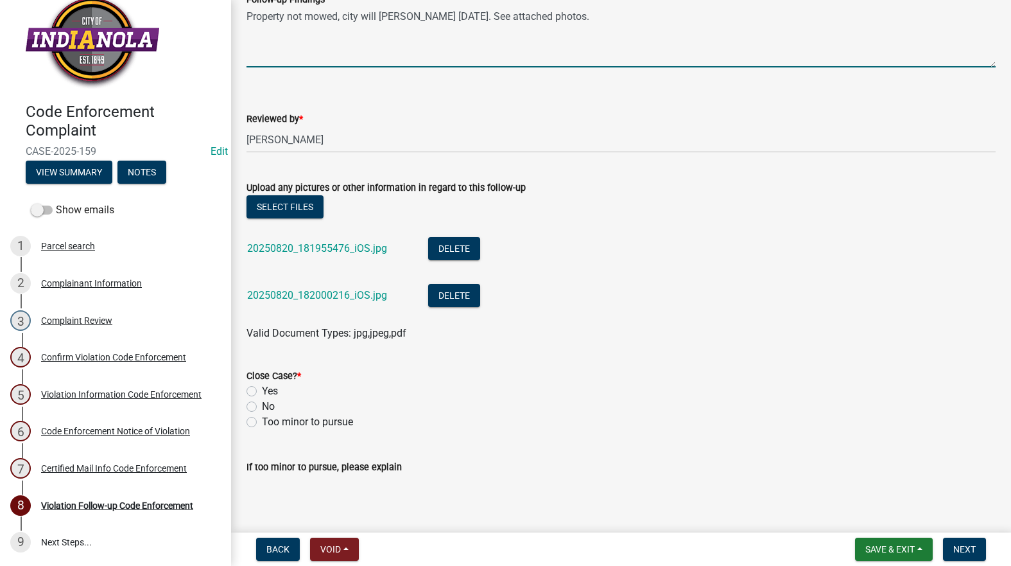
drag, startPoint x: 562, startPoint y: 19, endPoint x: 277, endPoint y: 28, distance: 285.8
click at [232, 56] on div "Violation Follow-up Code Enforcement share Share Follow-up Date [DATE] Follow-u…" at bounding box center [621, 201] width 780 height 711
click at [262, 406] on label "No" at bounding box center [268, 406] width 13 height 15
click at [262, 406] on input "No" at bounding box center [266, 403] width 8 height 8
radio input "true"
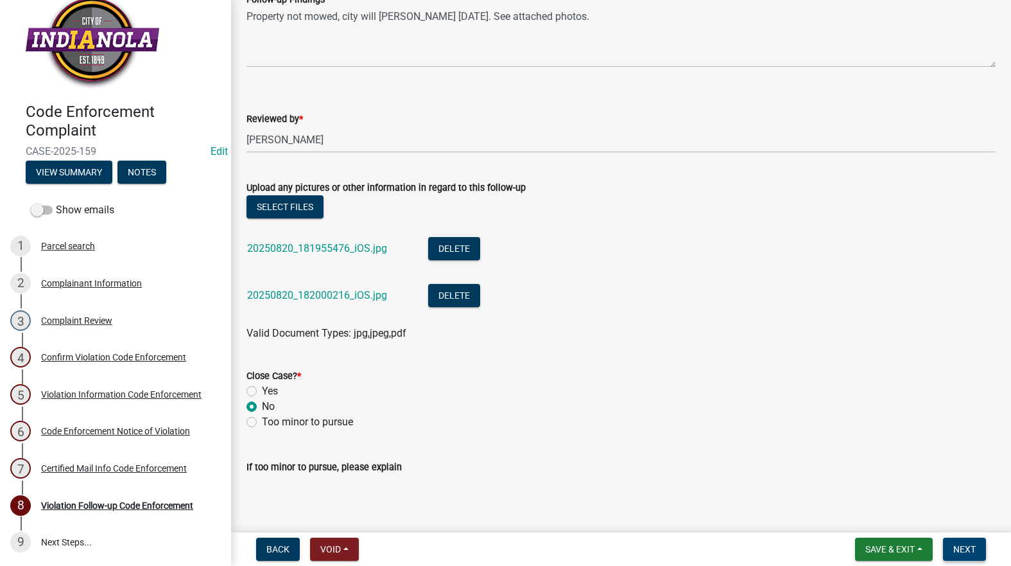
click at [967, 550] on span "Next" at bounding box center [964, 549] width 22 height 10
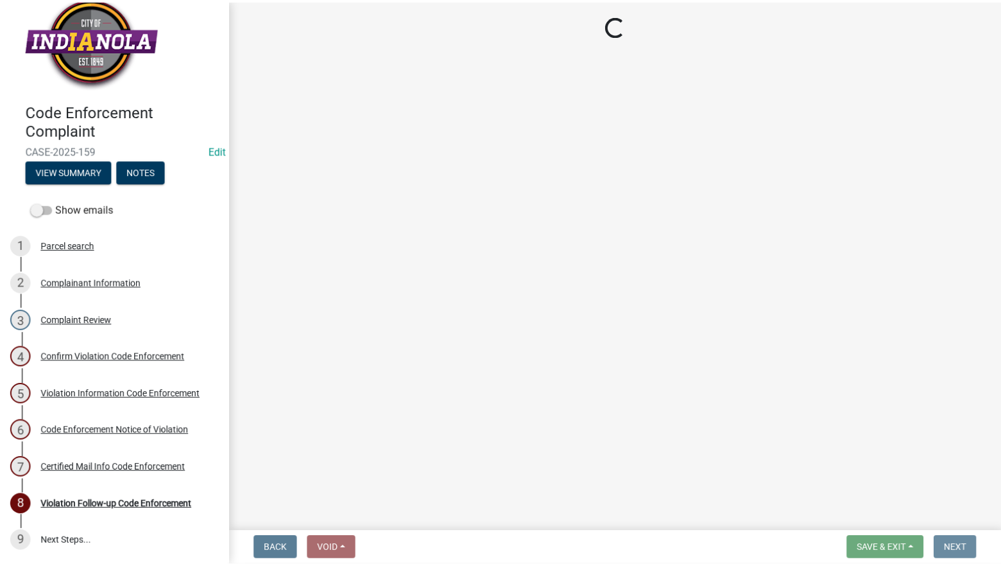
scroll to position [0, 0]
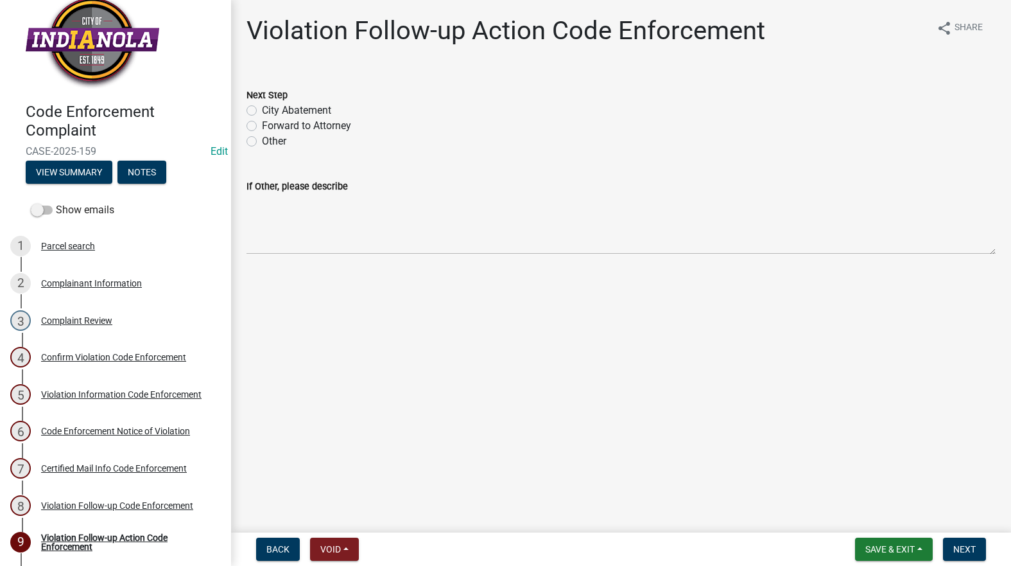
click at [262, 113] on label "City Abatement" at bounding box center [296, 110] width 69 height 15
click at [262, 111] on input "City Abatement" at bounding box center [266, 107] width 8 height 8
radio input "true"
click at [279, 241] on textarea "If Other, please describe" at bounding box center [621, 224] width 749 height 60
paste textarea "Property not mowed, city will [PERSON_NAME] [DATE]. See attached photos."
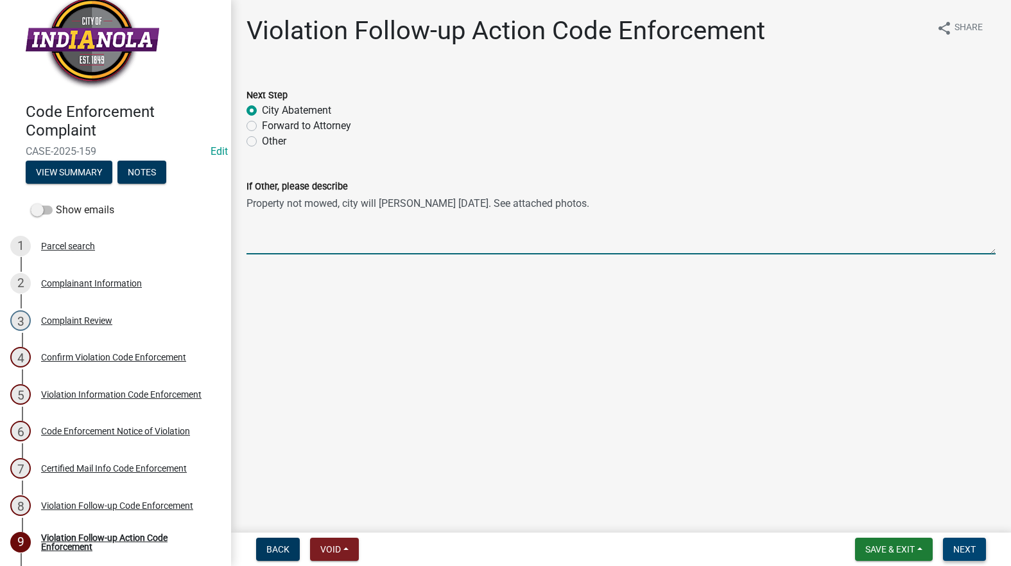
type textarea "Property not mowed, city will [PERSON_NAME] [DATE]. See attached photos."
click at [966, 541] on button "Next" at bounding box center [964, 548] width 43 height 23
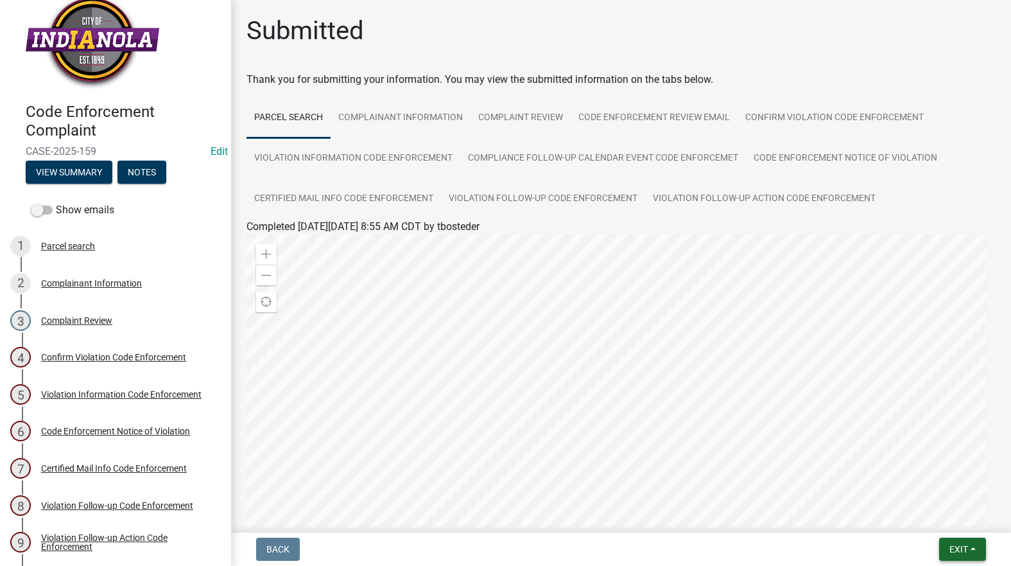
click at [964, 544] on span "Exit" at bounding box center [958, 549] width 19 height 10
click at [935, 508] on button "Save & Exit" at bounding box center [934, 515] width 103 height 31
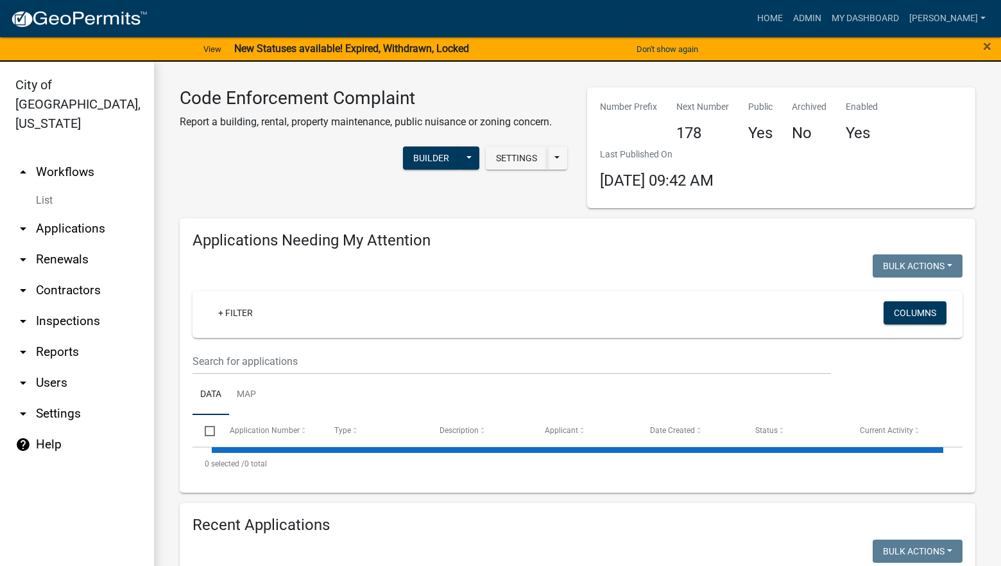
select select "3: 100"
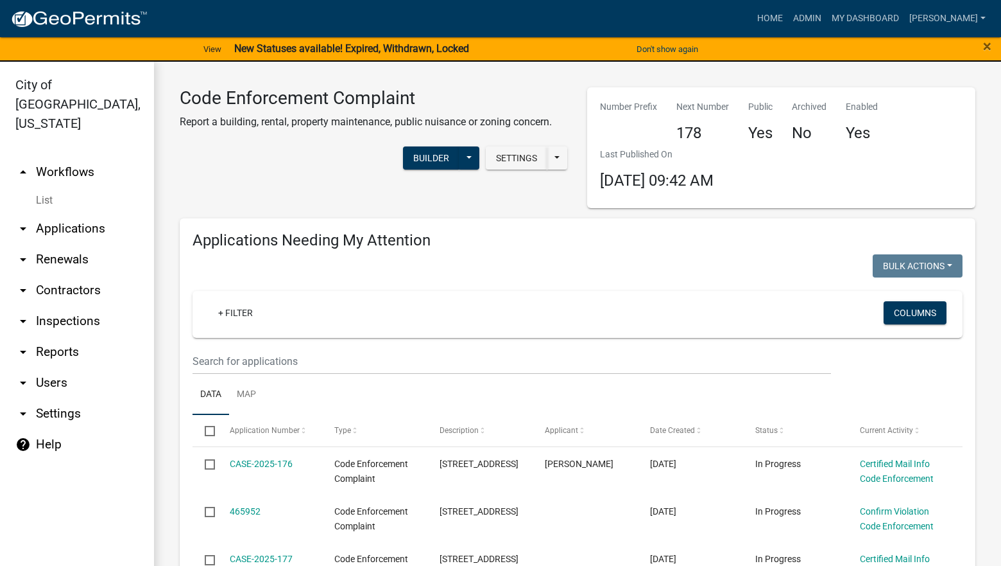
select select "3: 100"
click at [318, 362] on input "text" at bounding box center [512, 361] width 639 height 26
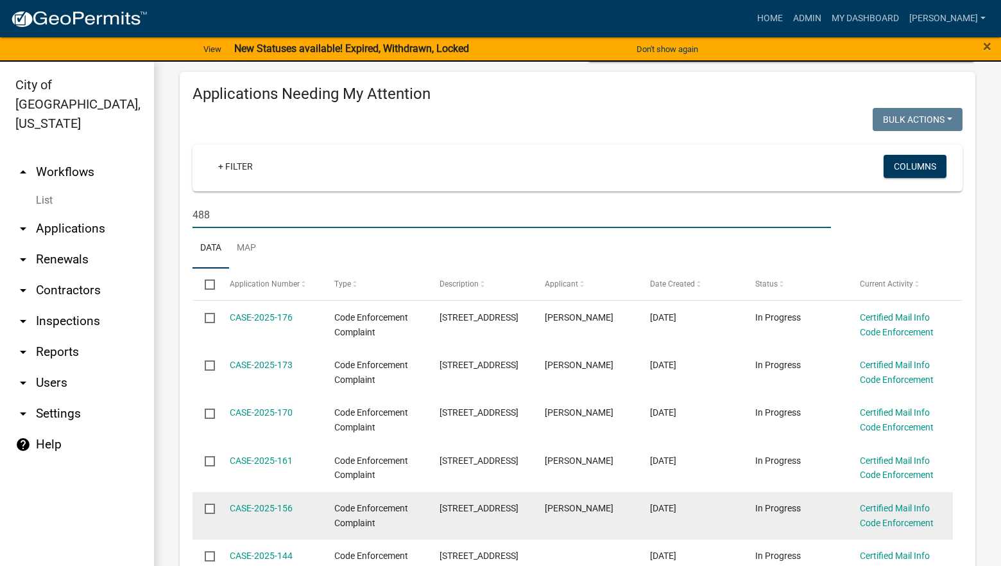
scroll to position [128, 0]
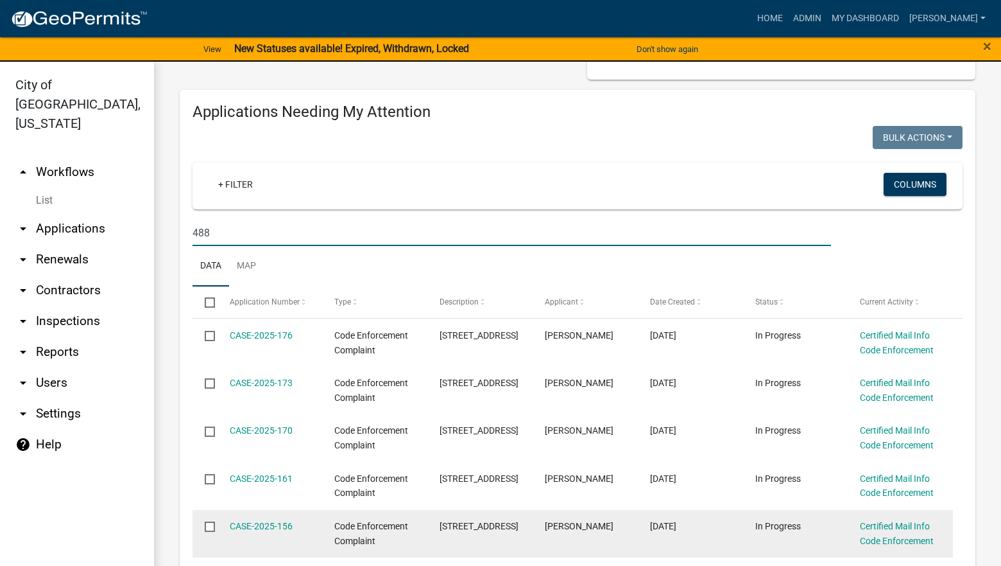
type input "488"
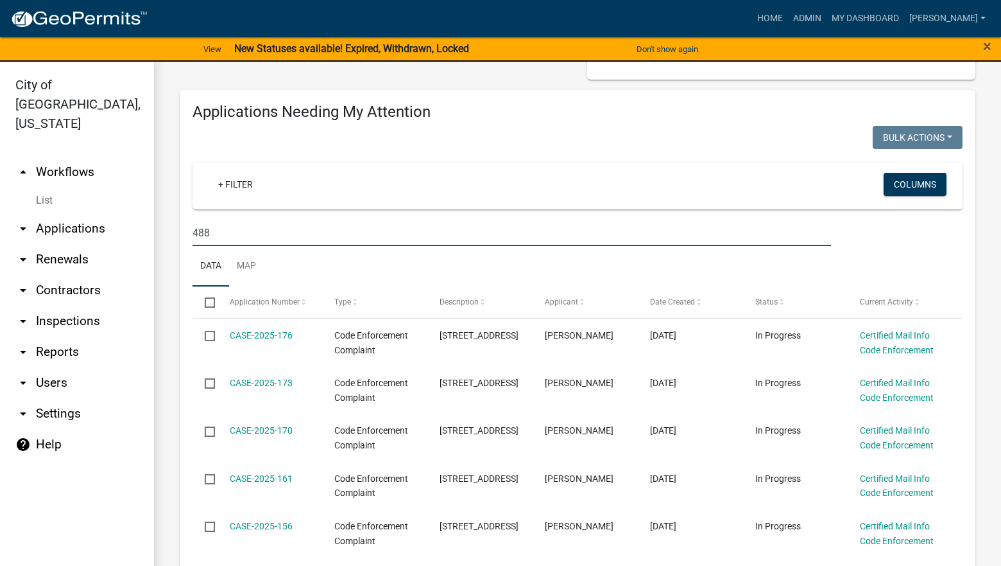
click at [325, 263] on ul "Data Map" at bounding box center [578, 266] width 770 height 40
click at [309, 244] on input "488" at bounding box center [512, 233] width 639 height 26
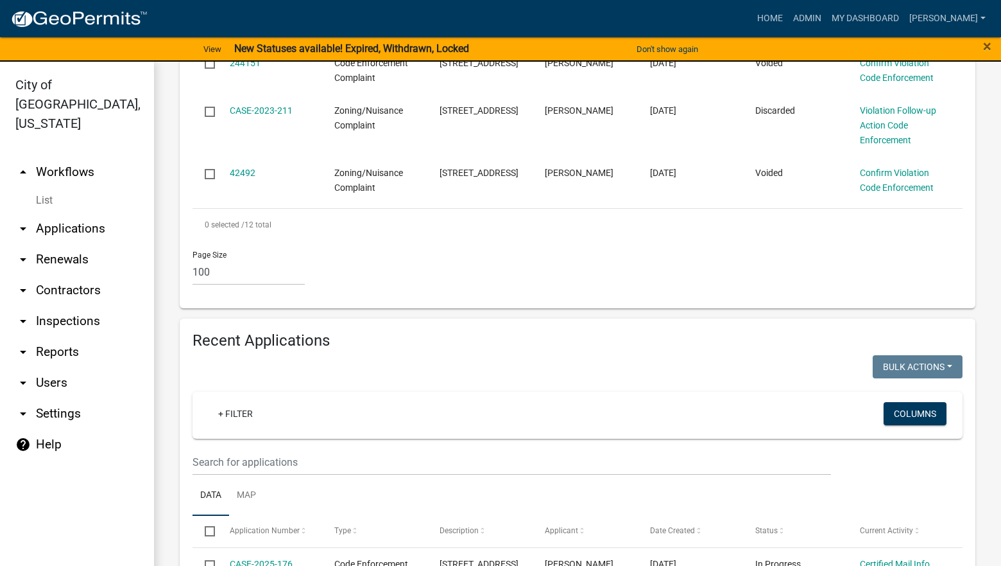
scroll to position [963, 0]
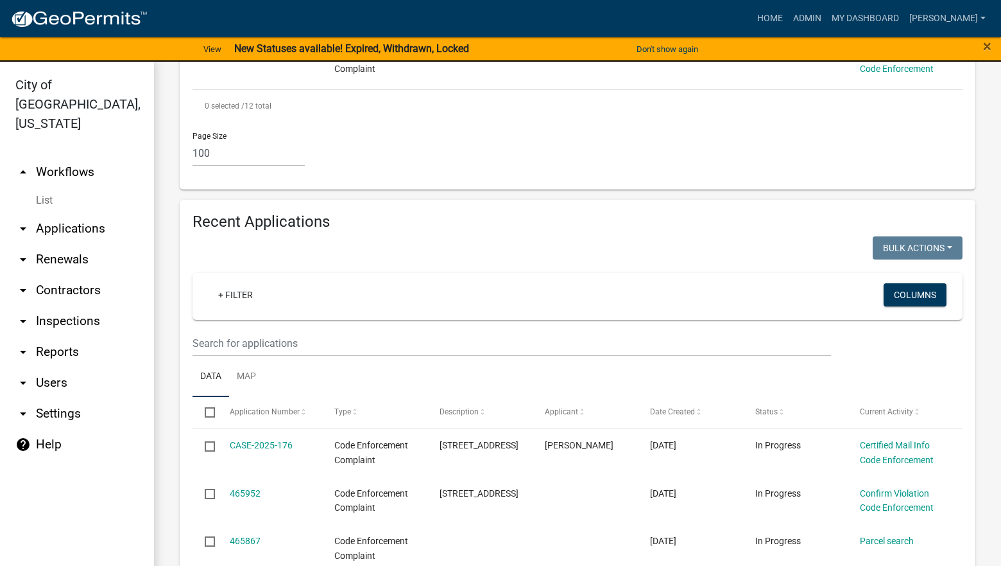
click at [385, 315] on wm-filter-builder "+ Filter Columns" at bounding box center [578, 314] width 770 height 83
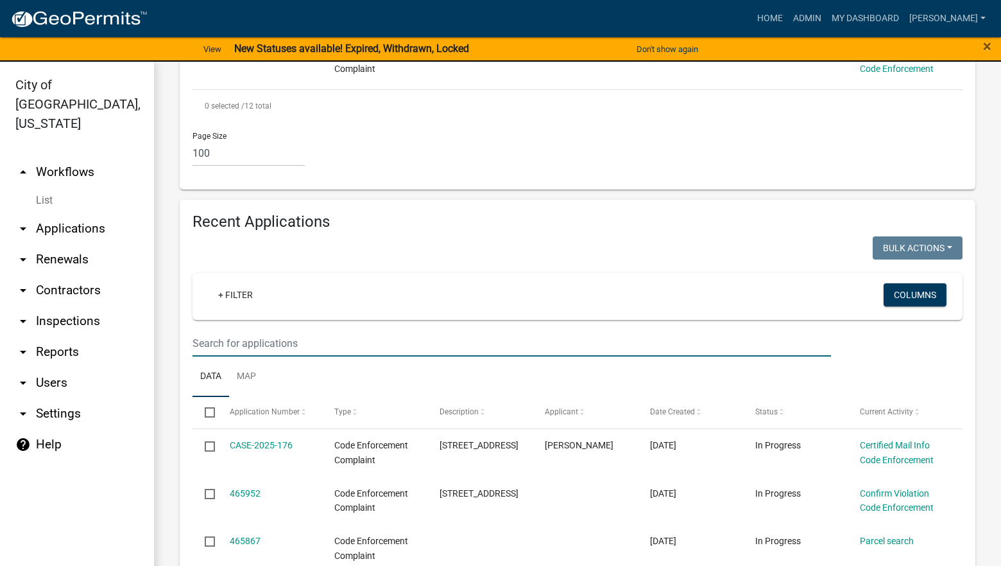
click at [387, 330] on input "text" at bounding box center [512, 343] width 639 height 26
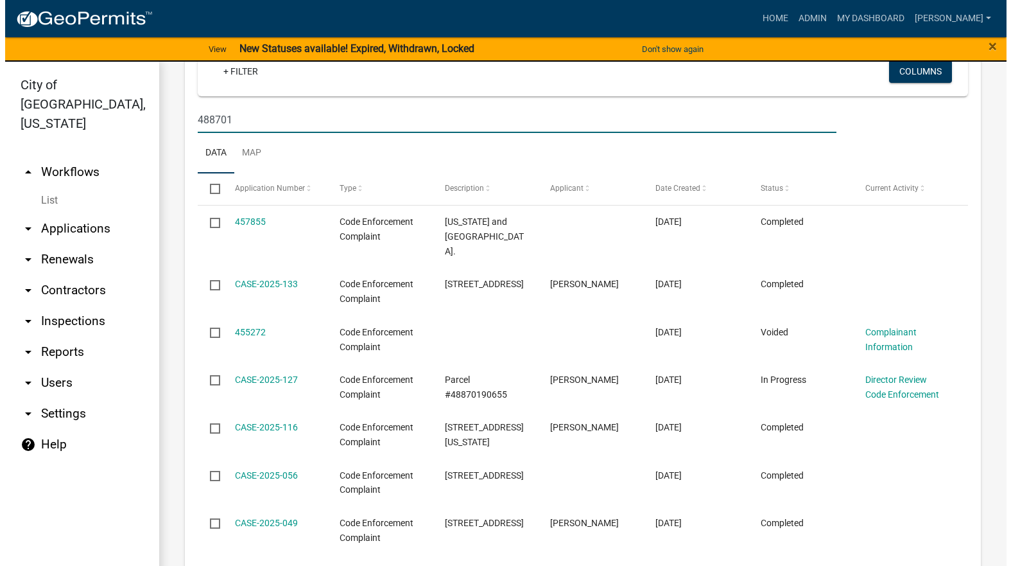
scroll to position [1220, 0]
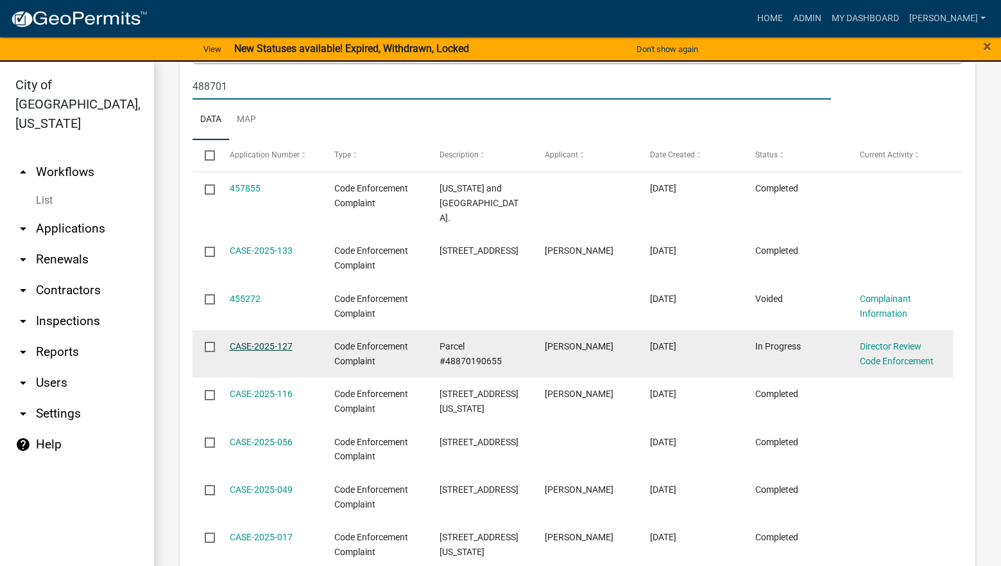
type input "488701"
click at [282, 341] on link "CASE-2025-127" at bounding box center [261, 346] width 63 height 10
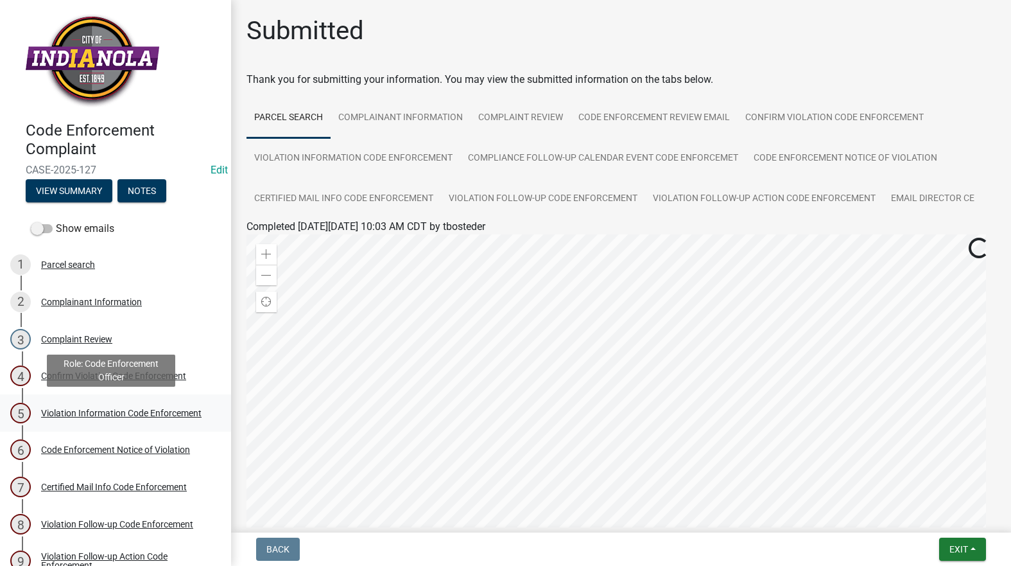
click at [91, 408] on div "Violation Information Code Enforcement" at bounding box center [121, 412] width 160 height 9
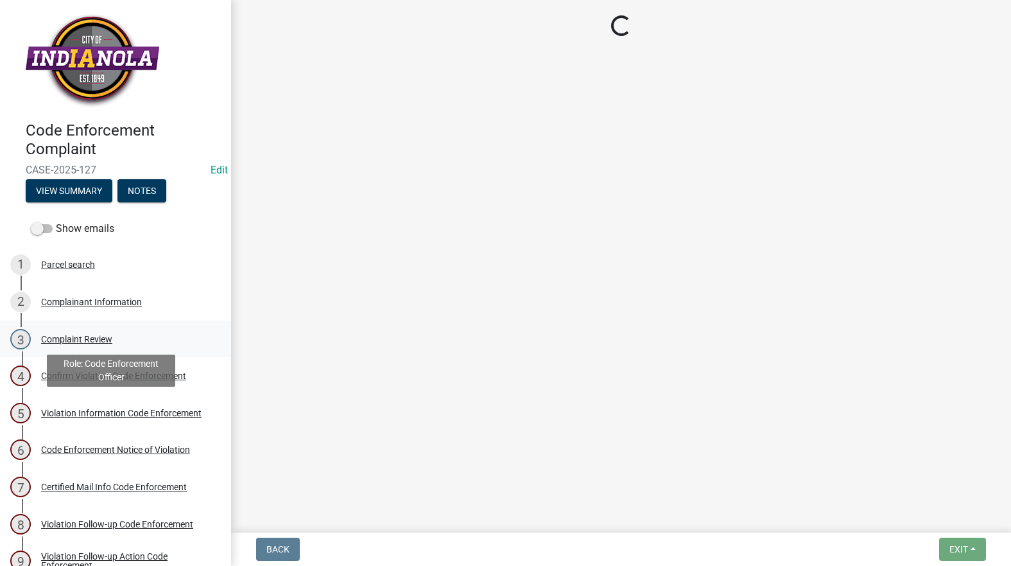
select select "634d5426-b8b3-48ee-aa1e-d523f7499186"
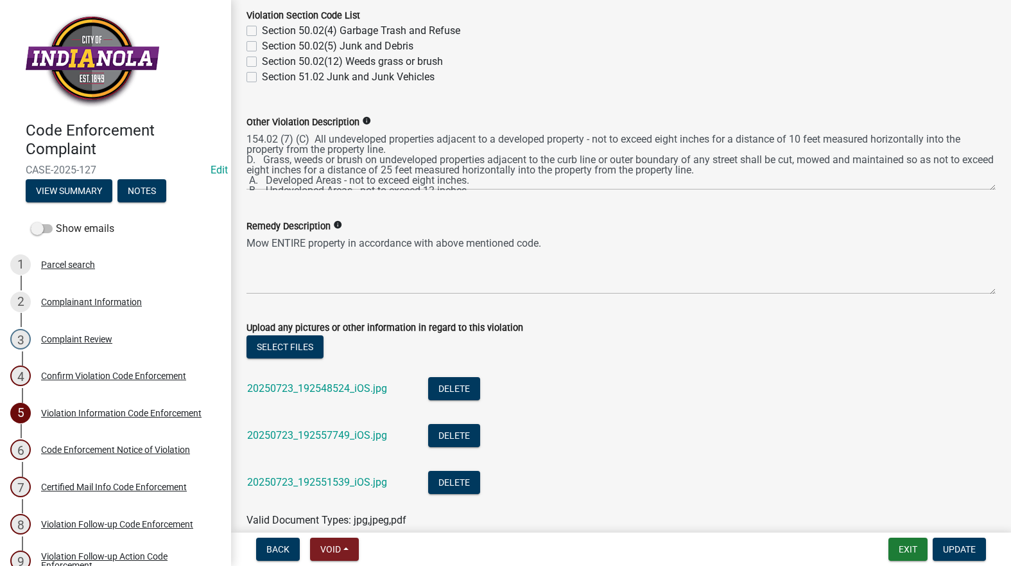
scroll to position [642, 0]
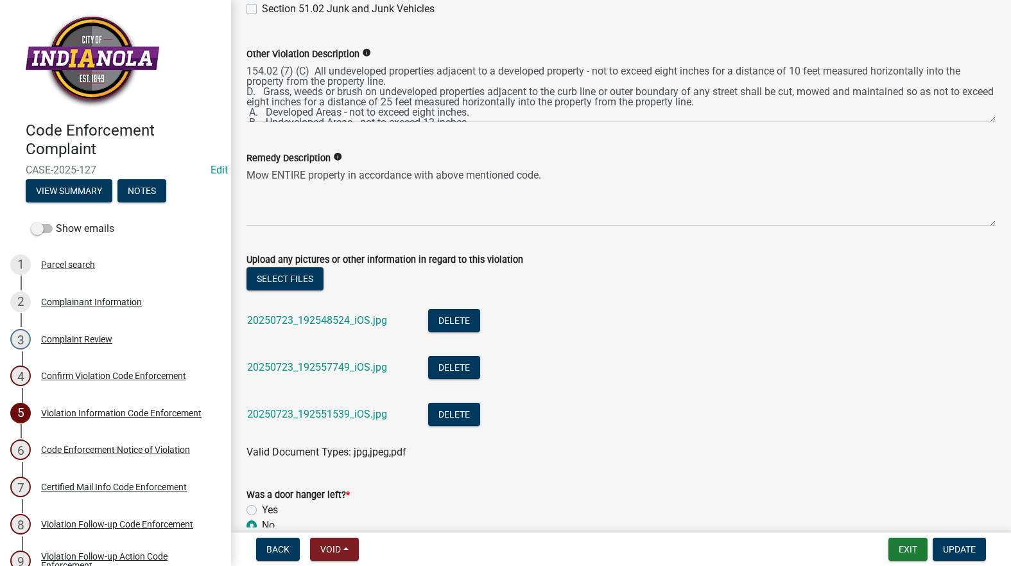
click at [318, 310] on div "20250723_192548524_iOS.jpg" at bounding box center [327, 322] width 160 height 26
click at [329, 318] on link "20250723_192548524_iOS.jpg" at bounding box center [317, 320] width 140 height 12
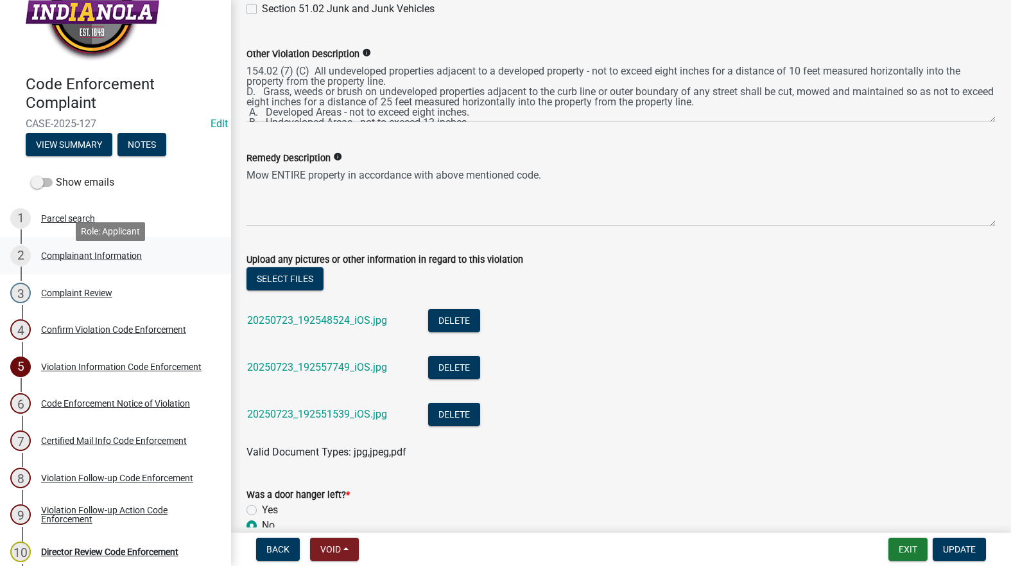
scroll to position [92, 0]
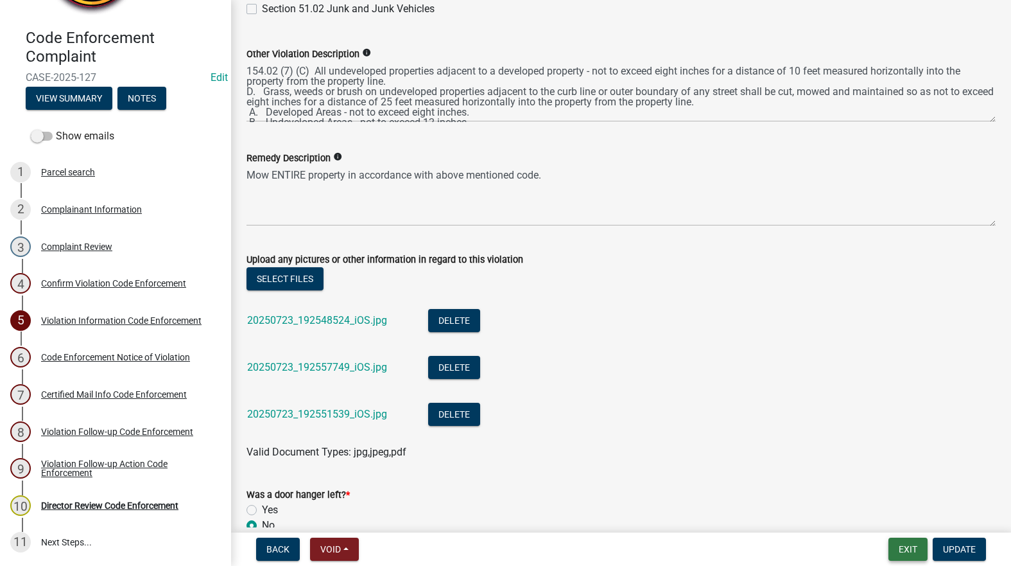
click at [899, 544] on button "Exit" at bounding box center [907, 548] width 39 height 23
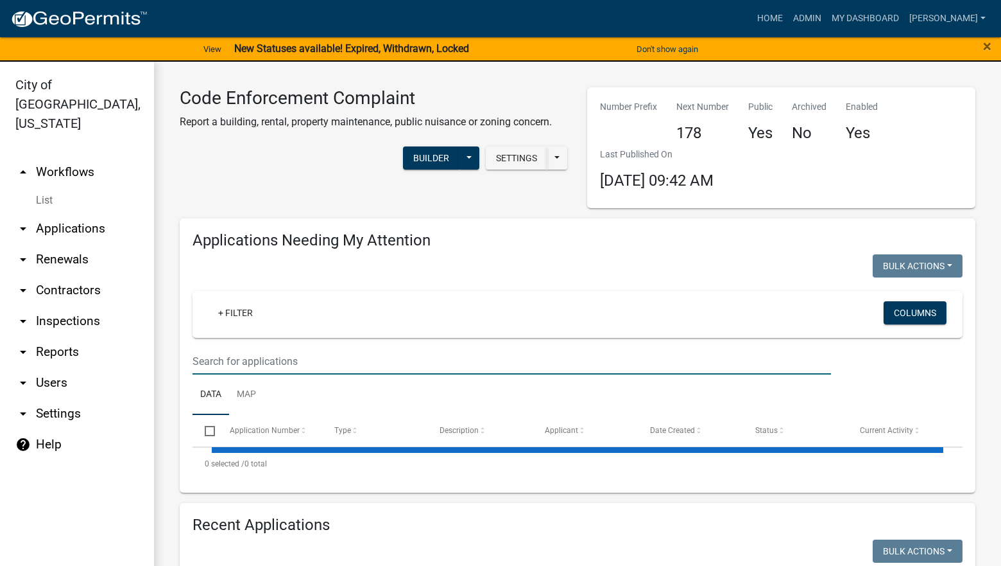
click at [300, 360] on input "text" at bounding box center [512, 361] width 639 height 26
select select "3: 100"
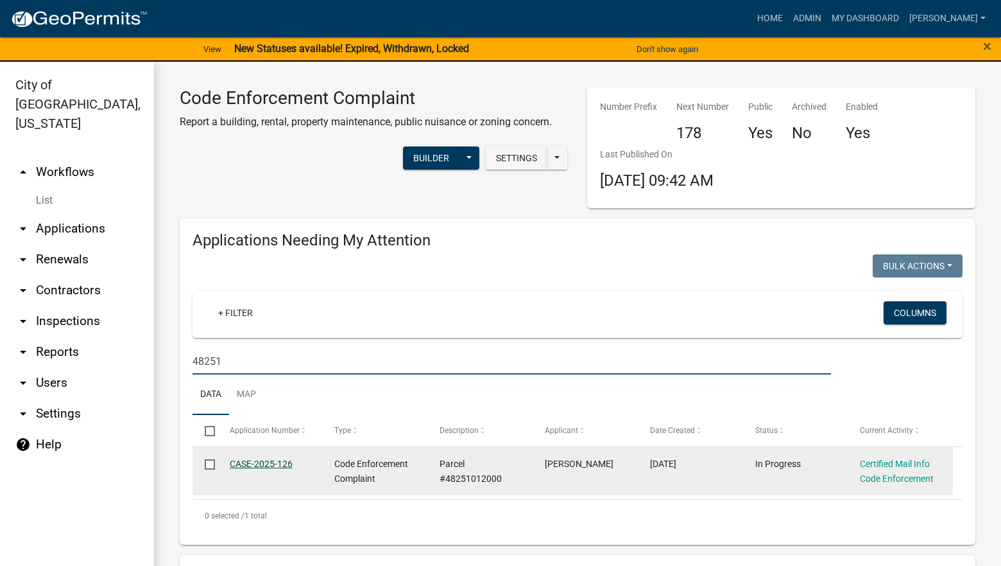
type input "48251"
click at [269, 464] on link "CASE-2025-126" at bounding box center [261, 463] width 63 height 10
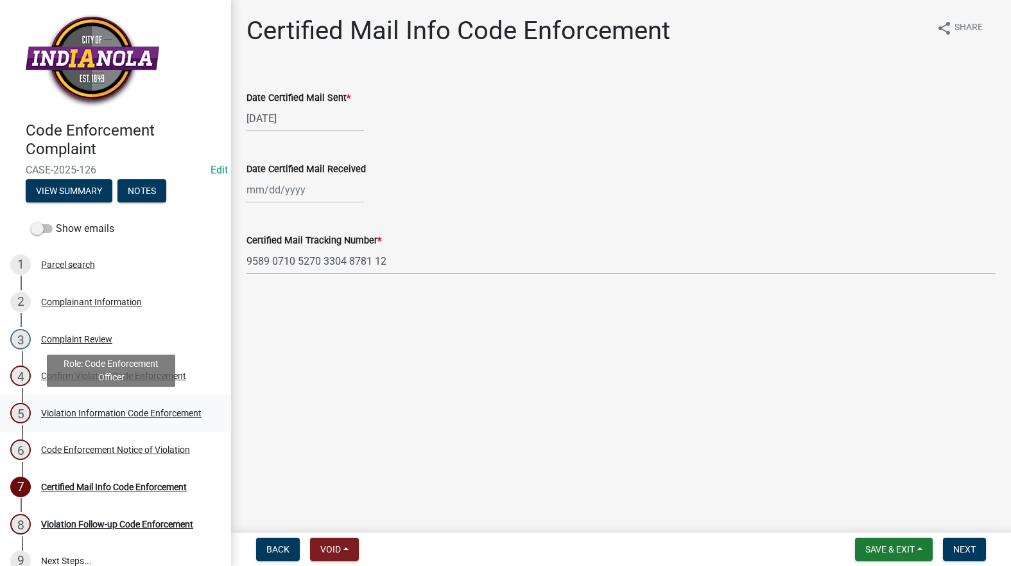
click at [95, 408] on div "Violation Information Code Enforcement" at bounding box center [121, 412] width 160 height 9
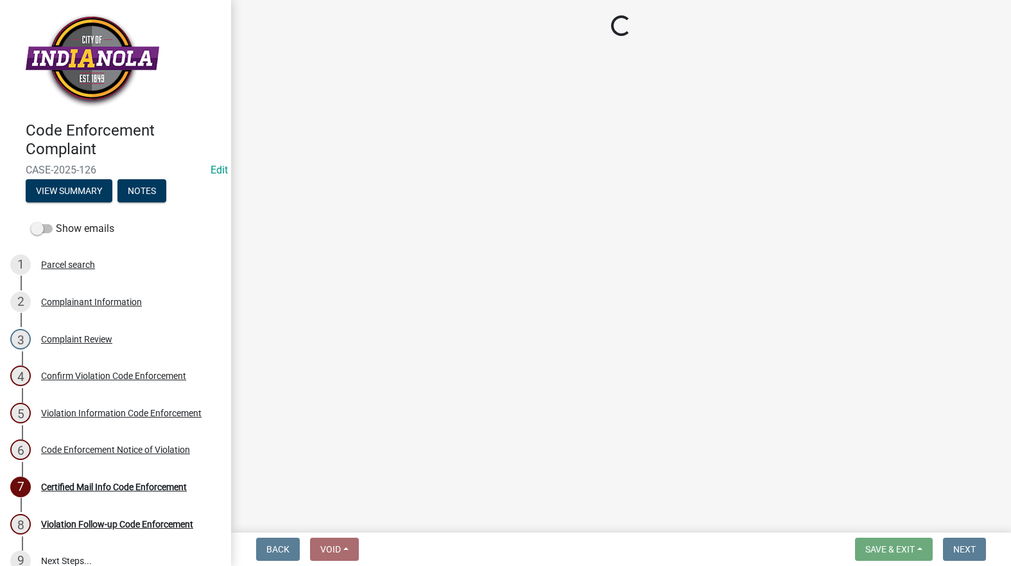
select select "634d5426-b8b3-48ee-aa1e-d523f7499186"
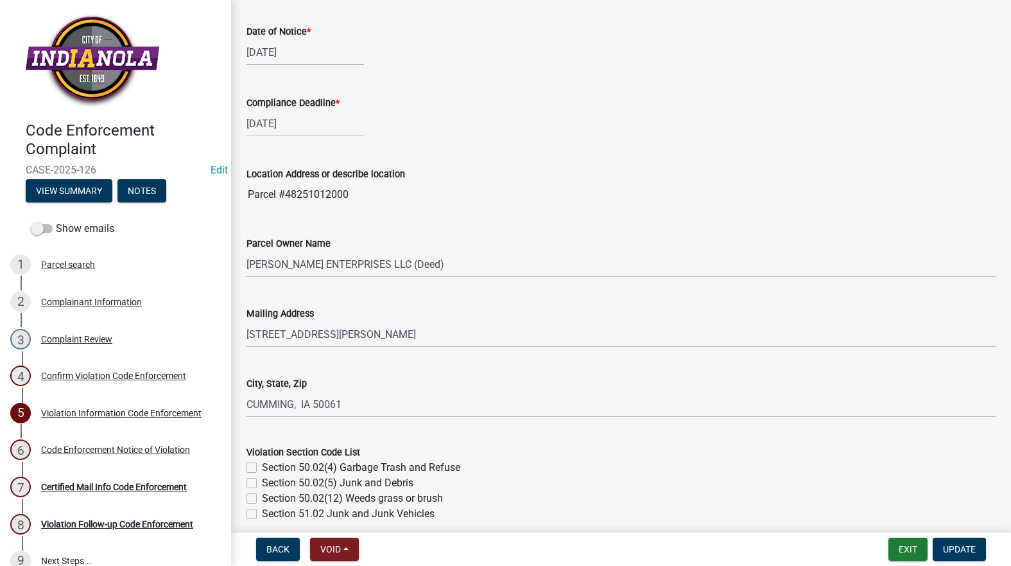
scroll to position [128, 0]
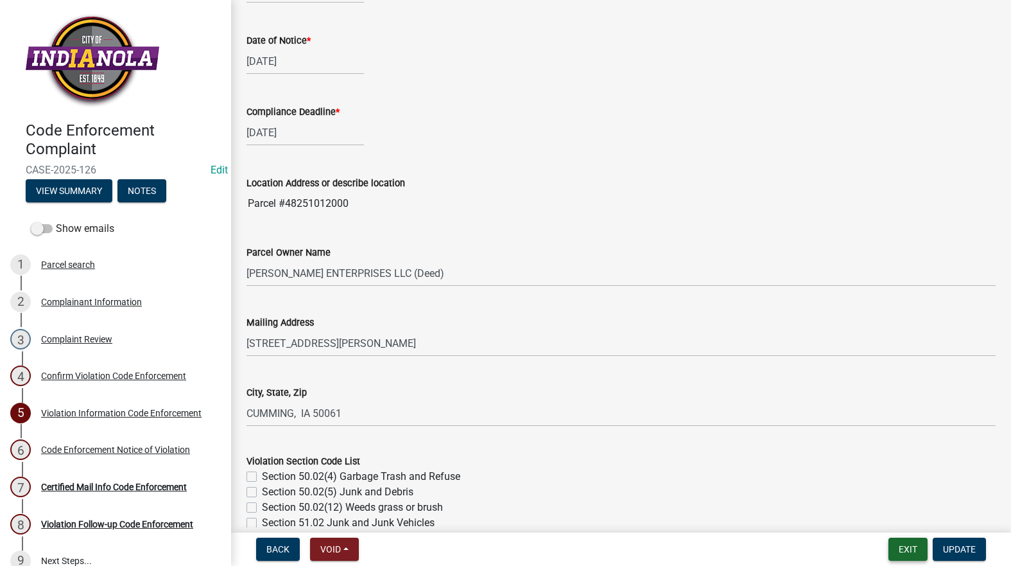
click at [919, 539] on button "Exit" at bounding box center [907, 548] width 39 height 23
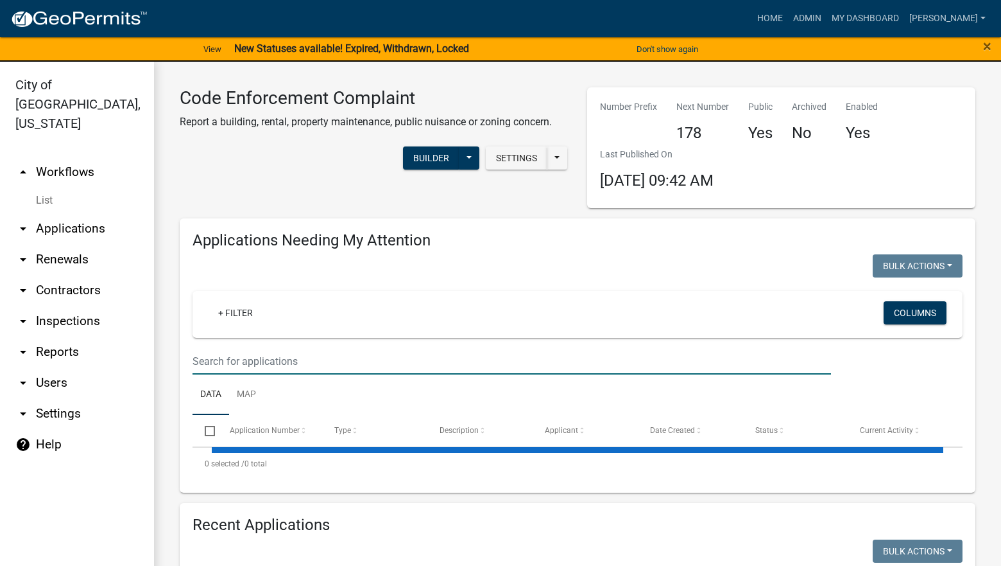
click at [505, 356] on input "text" at bounding box center [512, 361] width 639 height 26
select select "3: 100"
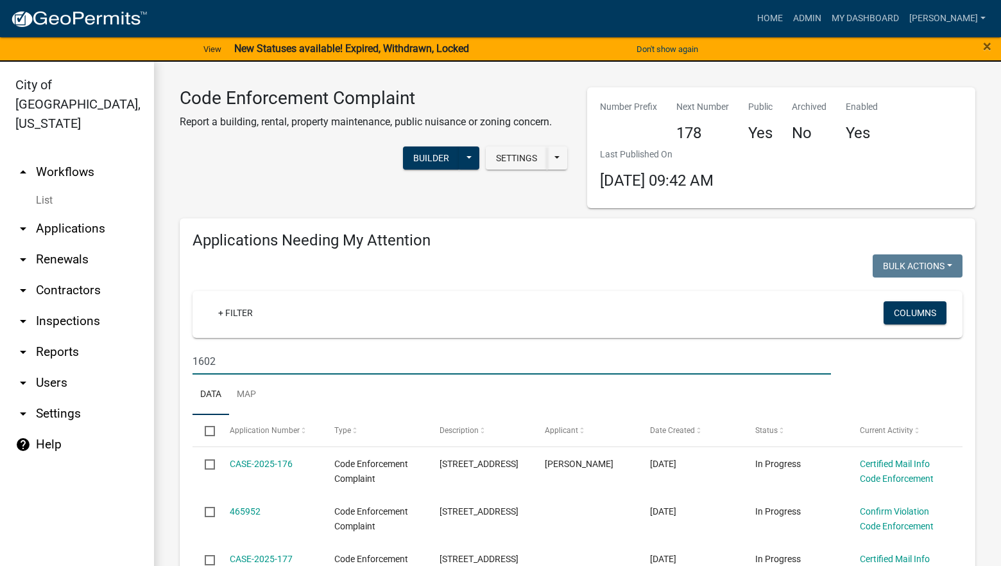
type input "1602"
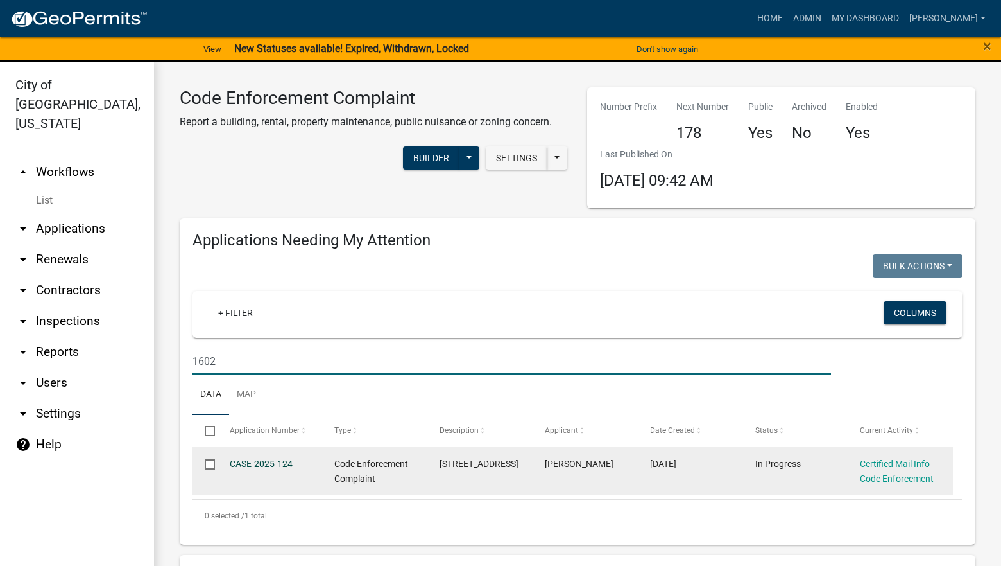
click at [248, 462] on link "CASE-2025-124" at bounding box center [261, 463] width 63 height 10
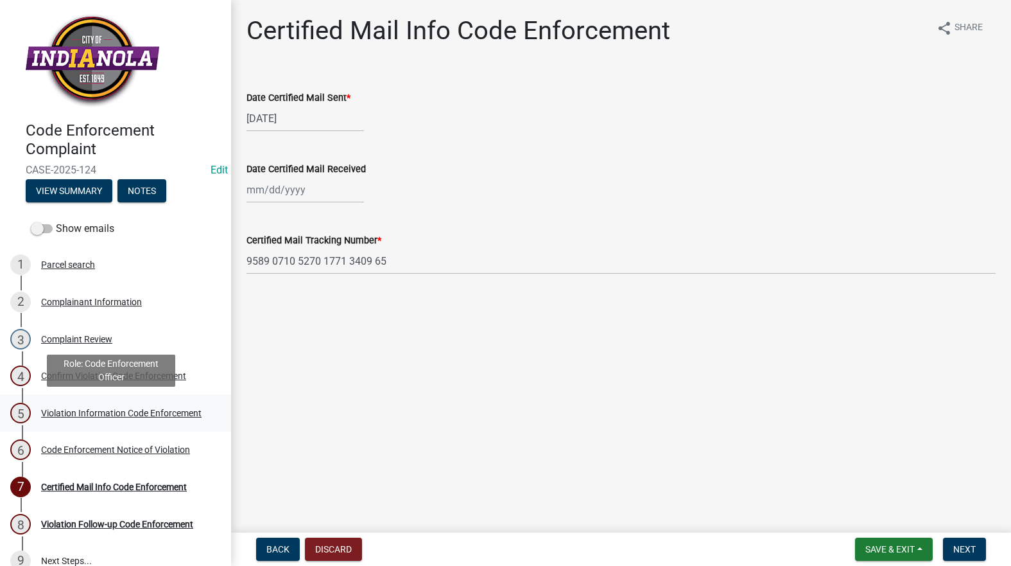
click at [61, 408] on div "Violation Information Code Enforcement" at bounding box center [121, 412] width 160 height 9
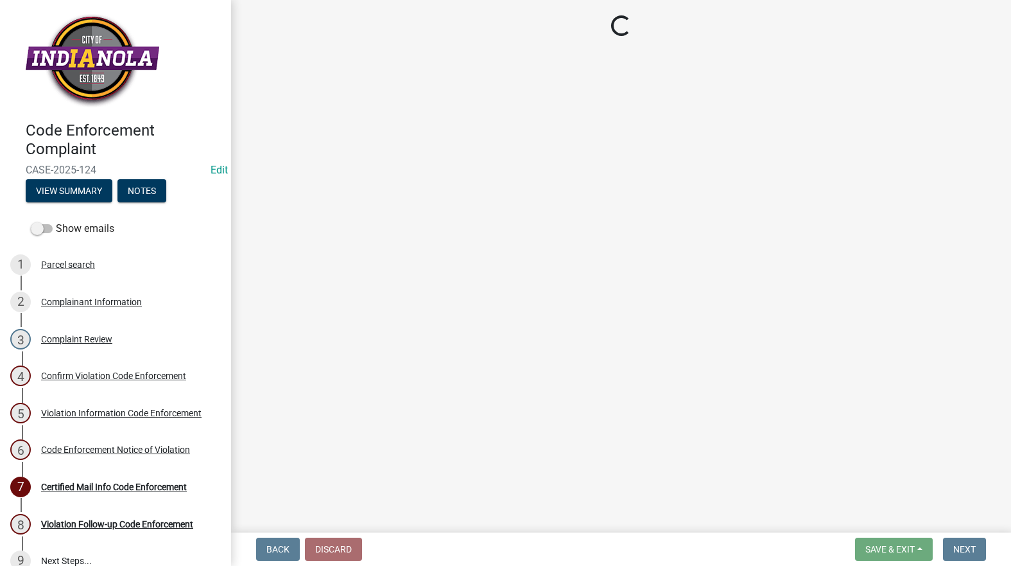
select select "634d5426-b8b3-48ee-aa1e-d523f7499186"
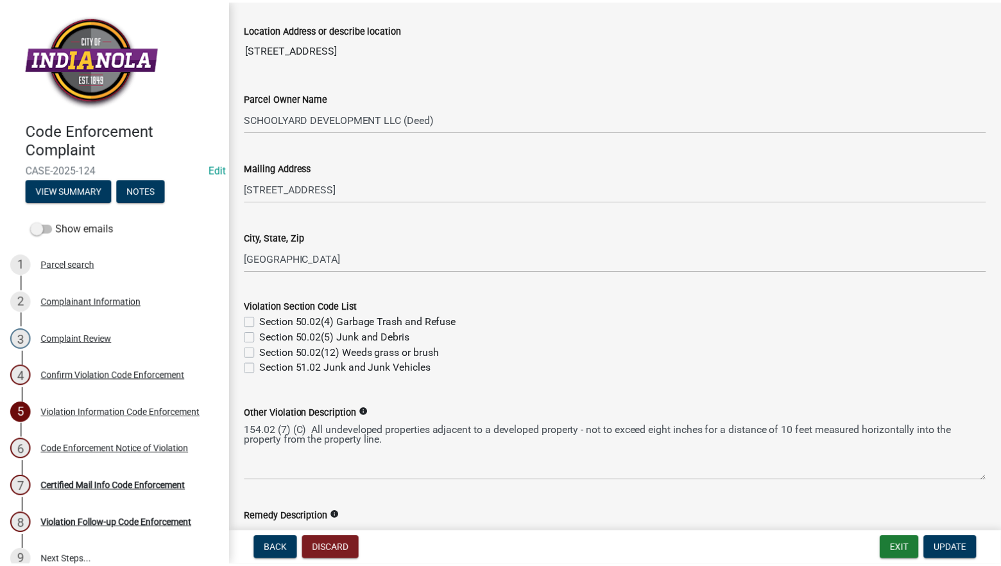
scroll to position [64, 0]
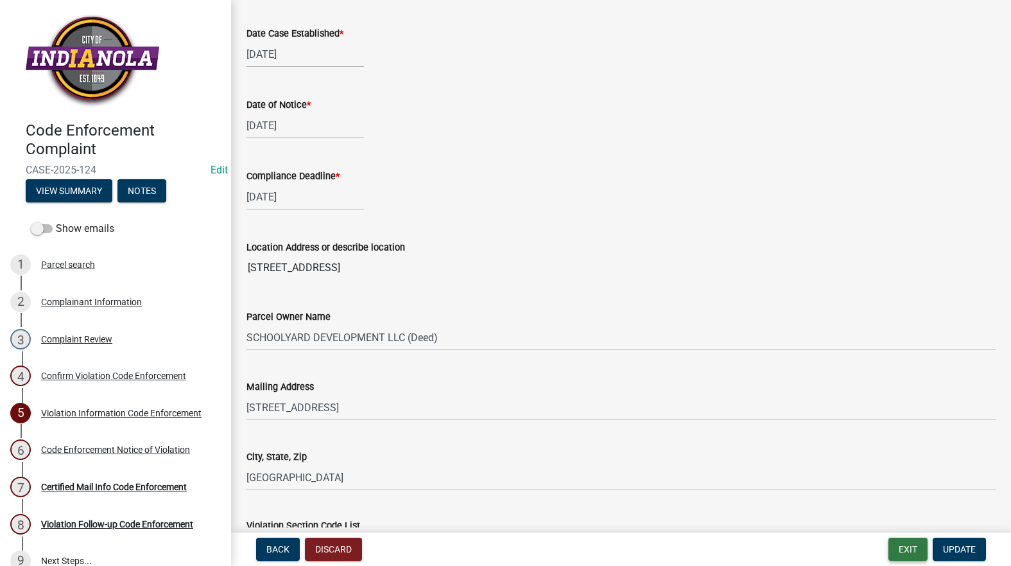
click at [905, 551] on button "Exit" at bounding box center [907, 548] width 39 height 23
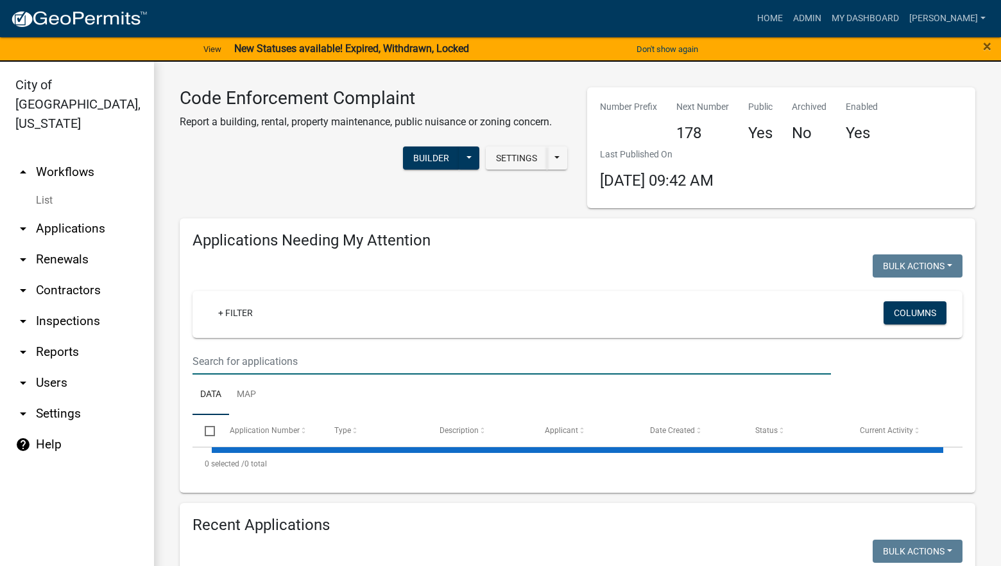
click at [306, 361] on input "text" at bounding box center [512, 361] width 639 height 26
select select "3: 100"
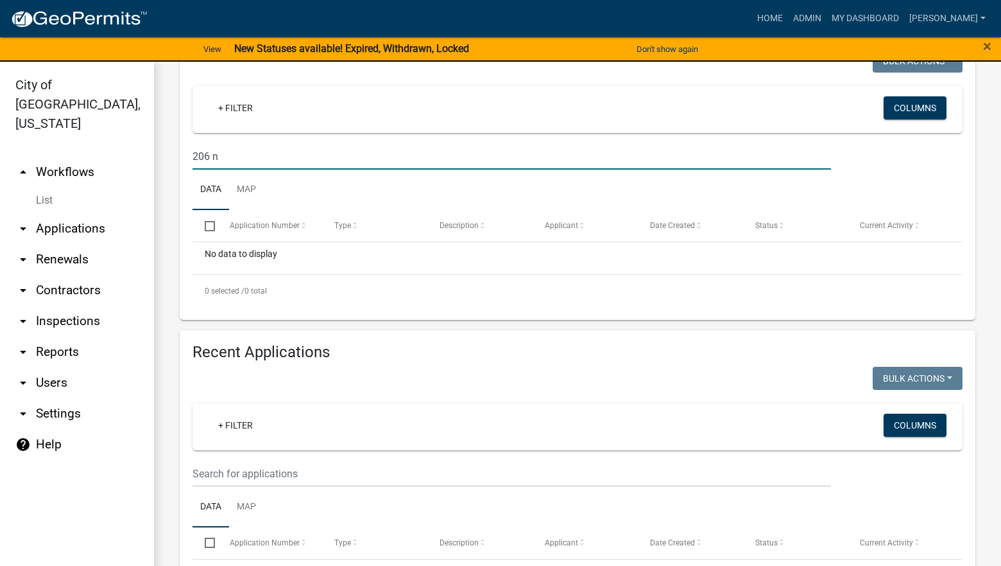
scroll to position [257, 0]
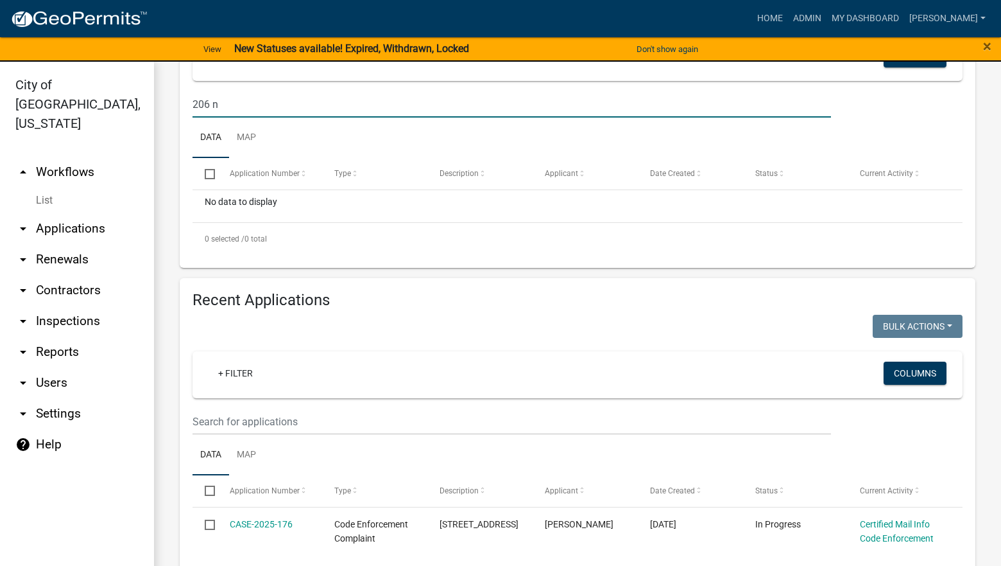
type input "206 n"
click at [302, 422] on input "text" at bounding box center [512, 421] width 639 height 26
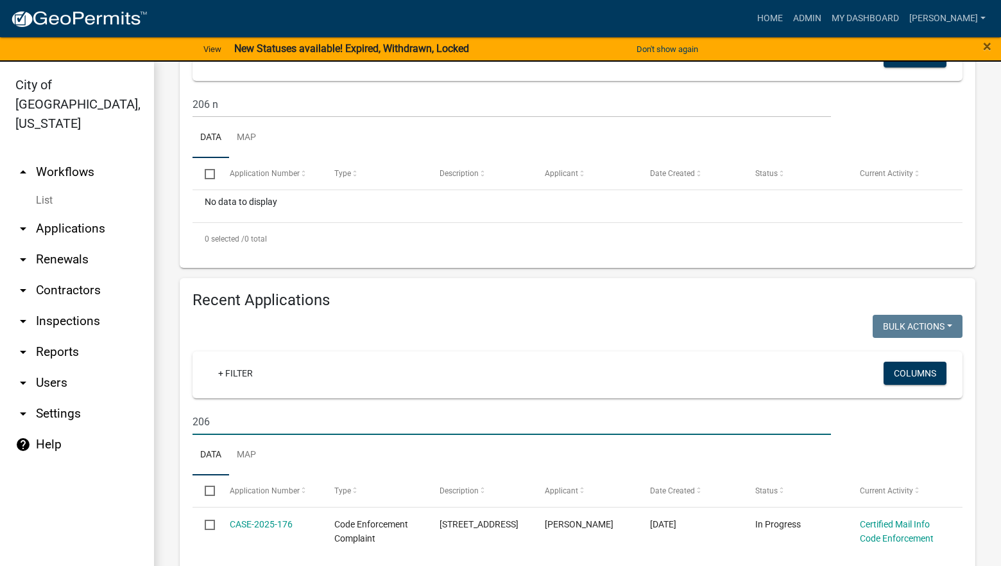
type input "206"
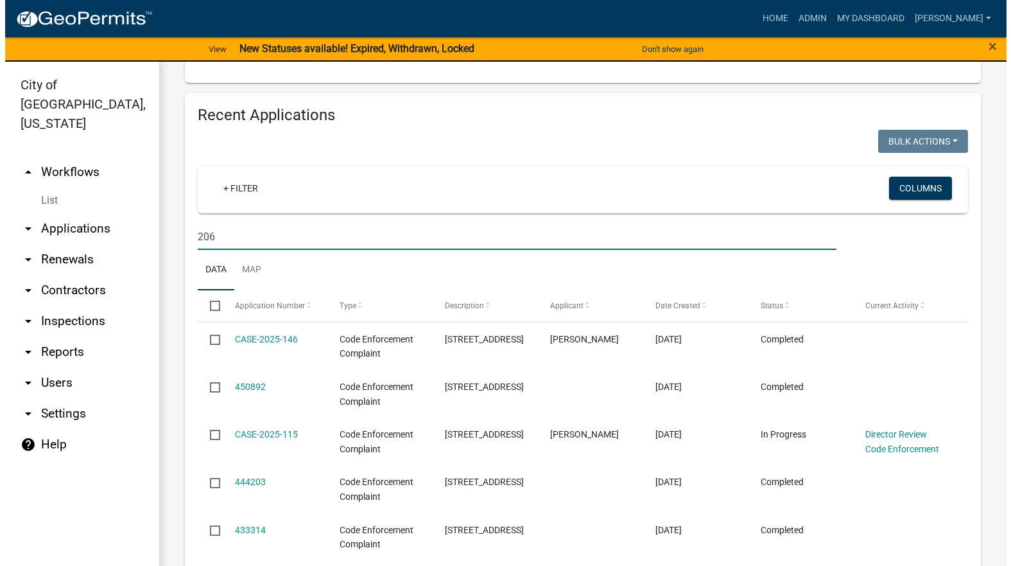
scroll to position [449, 0]
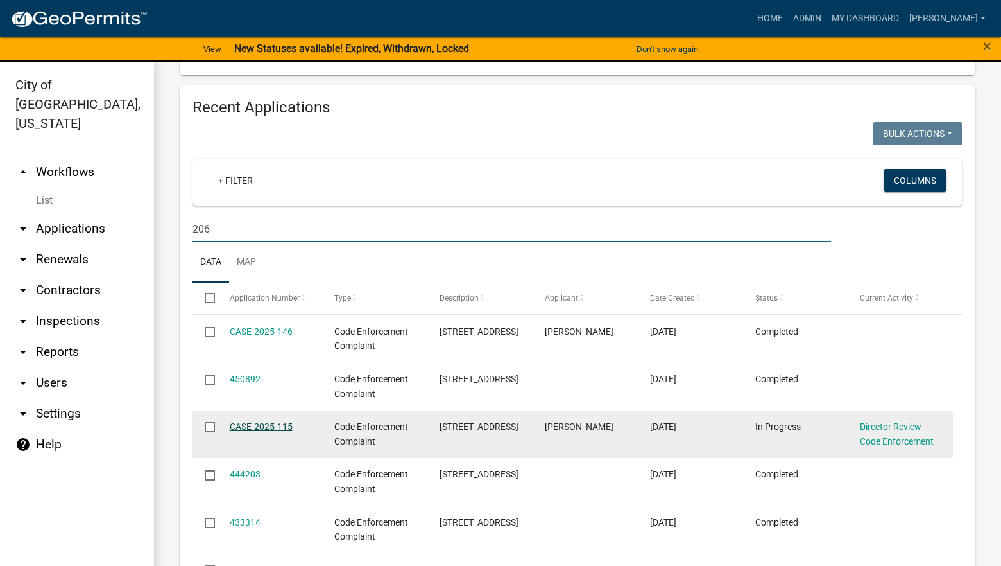
click at [242, 422] on link "CASE-2025-115" at bounding box center [261, 426] width 63 height 10
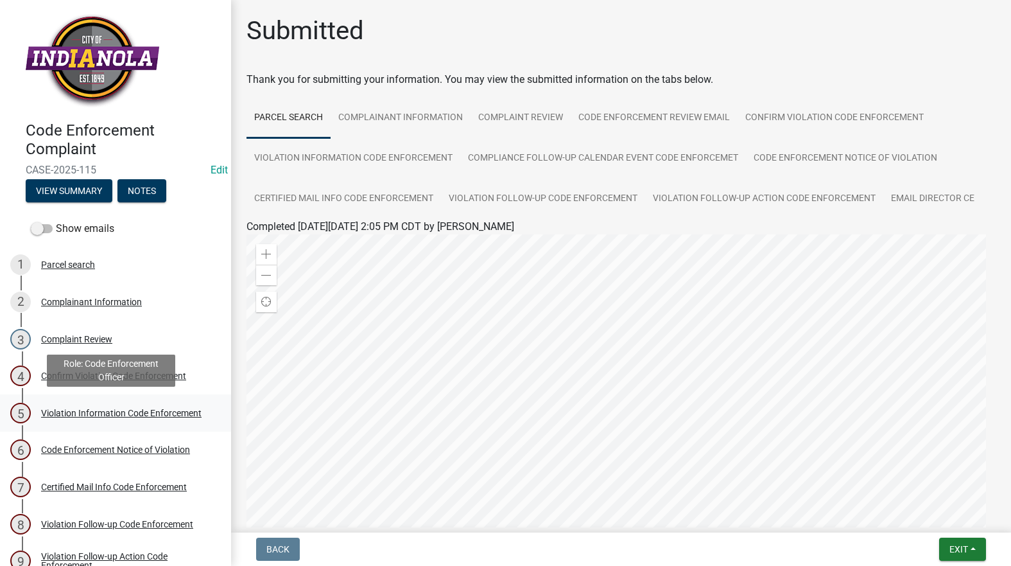
click at [80, 415] on div "Violation Information Code Enforcement" at bounding box center [121, 412] width 160 height 9
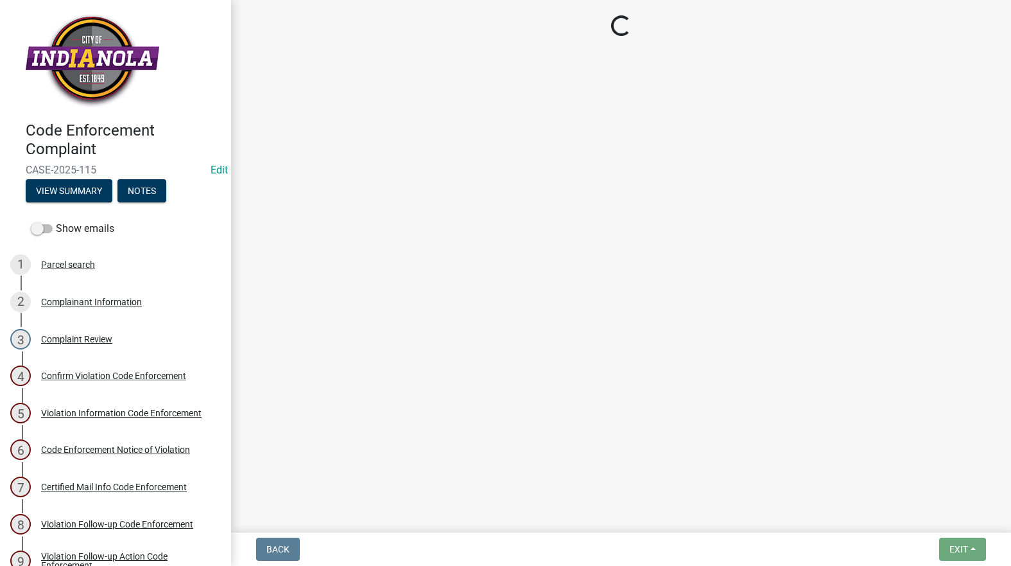
select select "634d5426-b8b3-48ee-aa1e-d523f7499186"
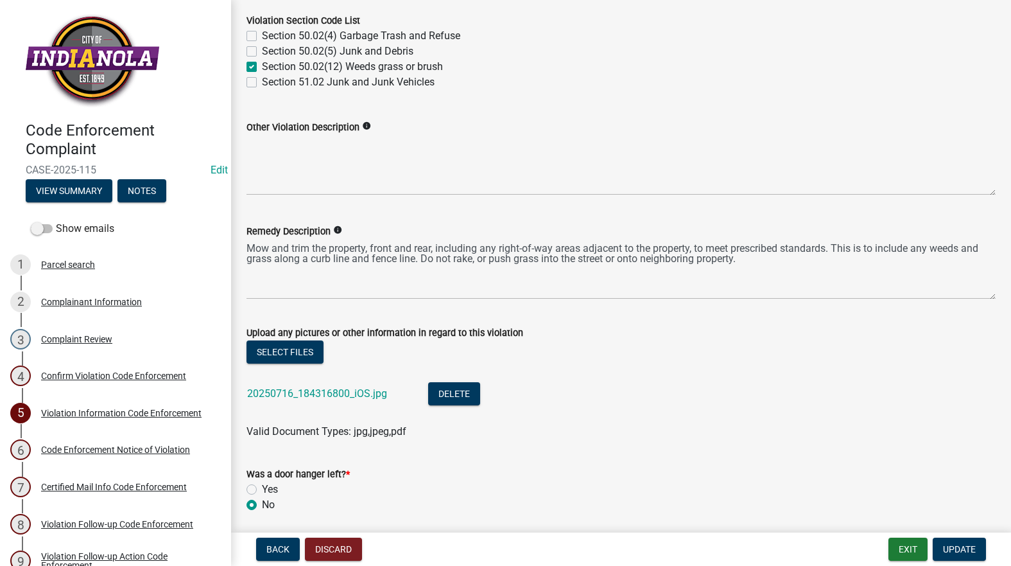
scroll to position [578, 0]
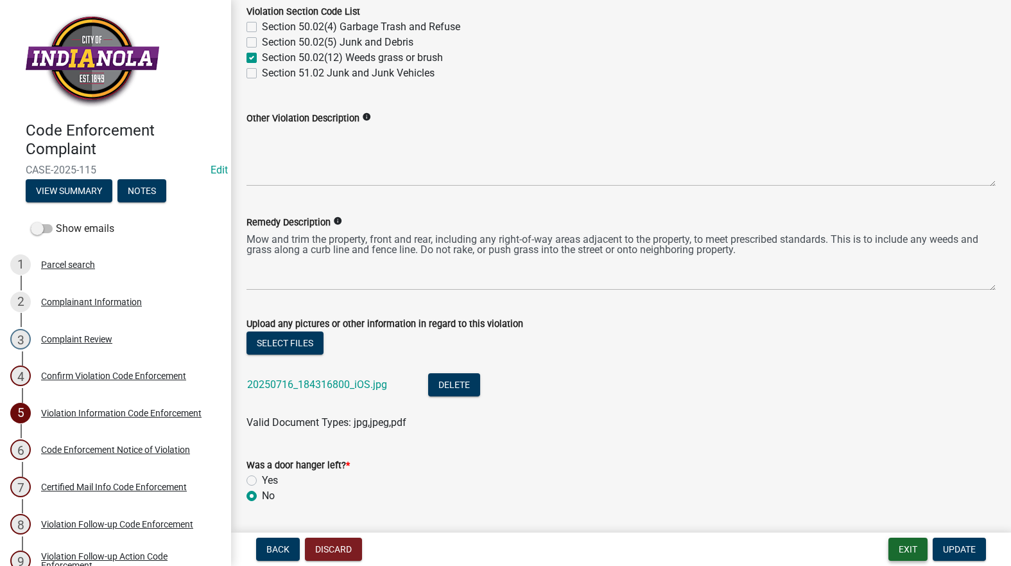
click at [905, 545] on button "Exit" at bounding box center [907, 548] width 39 height 23
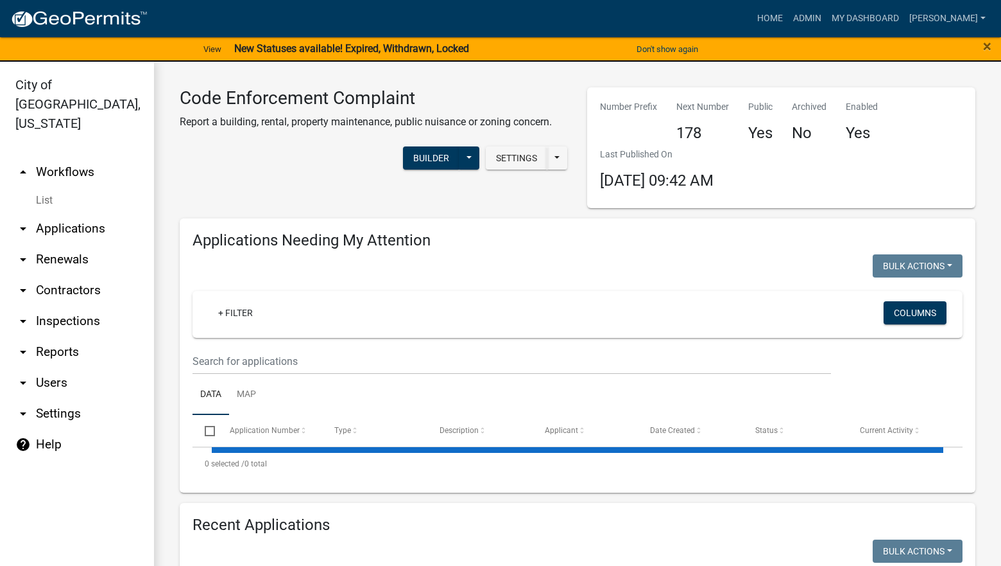
select select "3: 100"
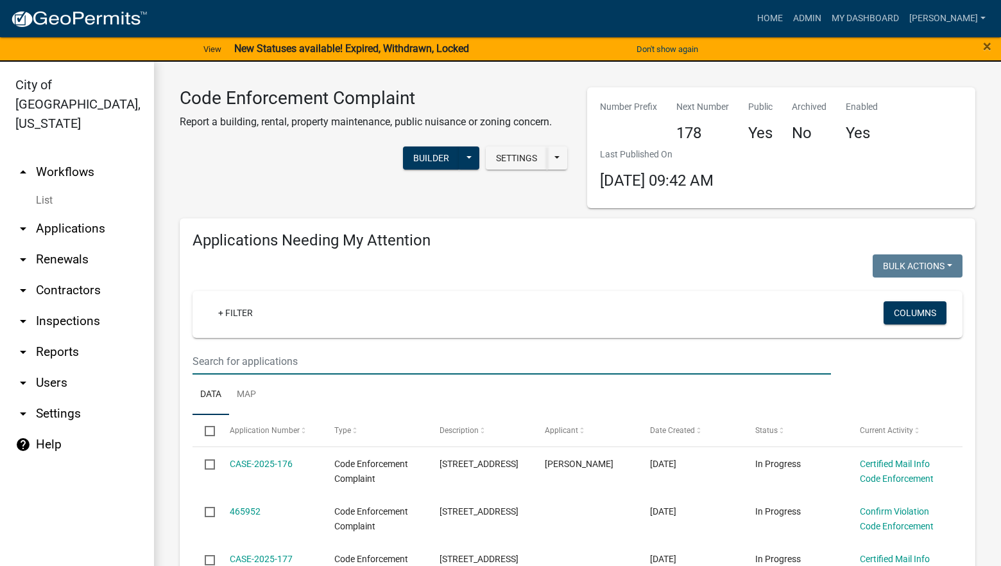
click at [645, 367] on input "text" at bounding box center [512, 361] width 639 height 26
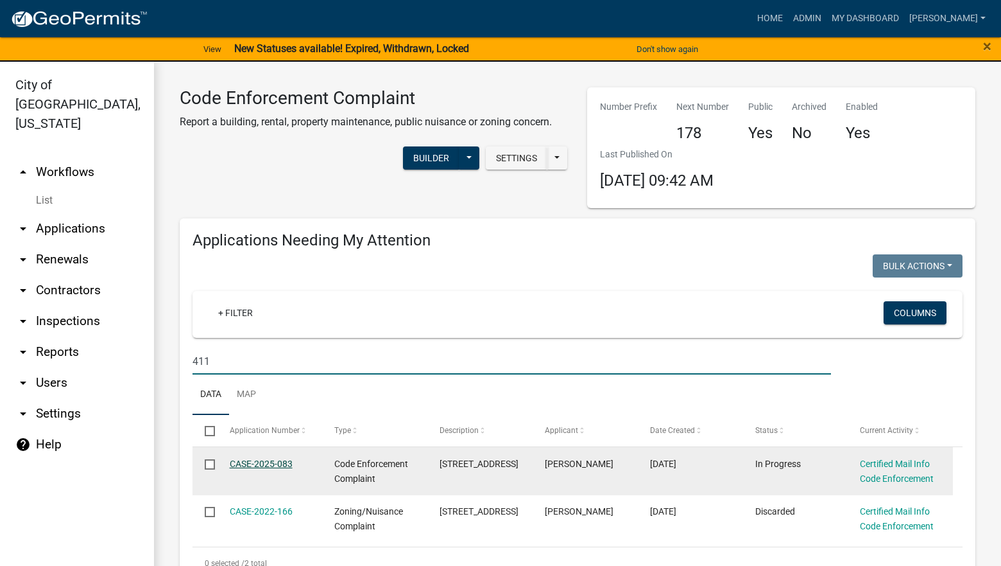
type input "411"
click at [273, 464] on link "CASE-2025-083" at bounding box center [261, 463] width 63 height 10
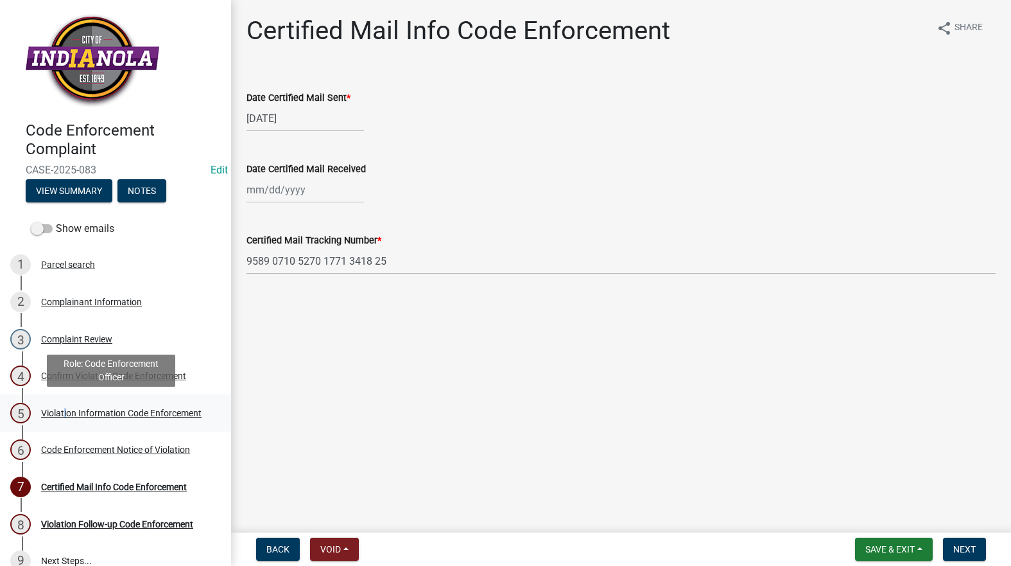
click at [64, 409] on div "Violation Information Code Enforcement" at bounding box center [121, 412] width 160 height 9
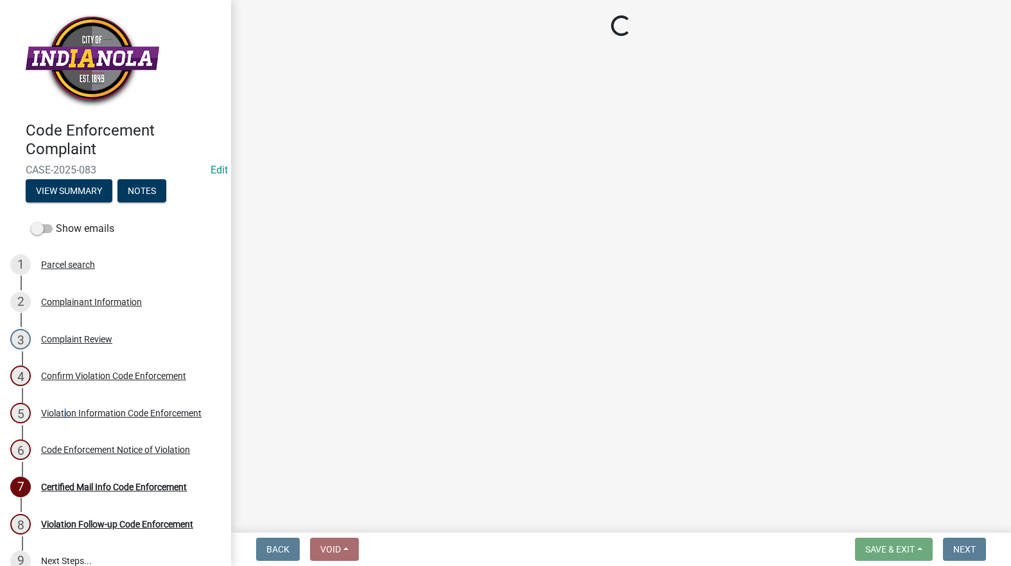
select select "634d5426-b8b3-48ee-aa1e-d523f7499186"
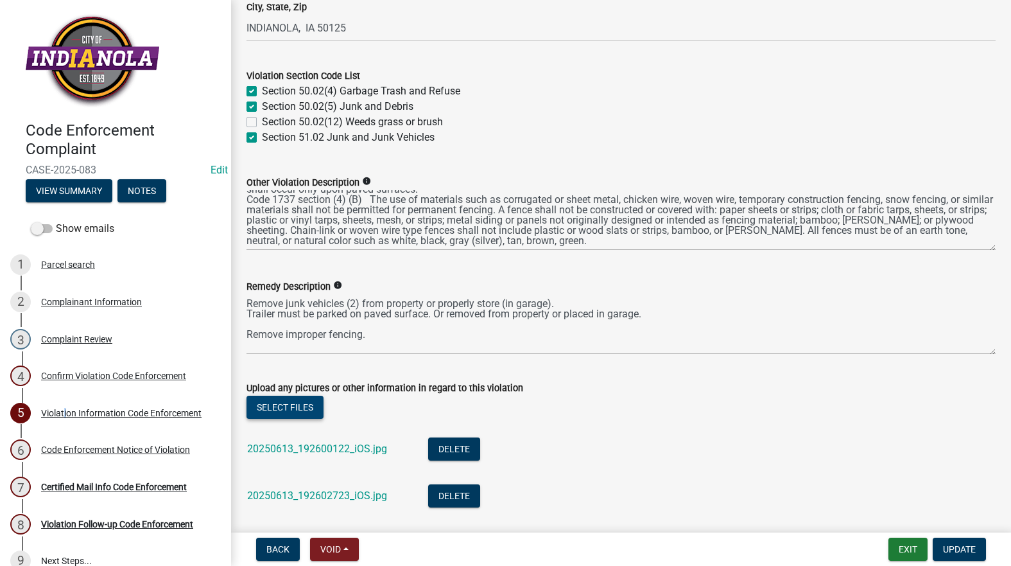
scroll to position [578, 0]
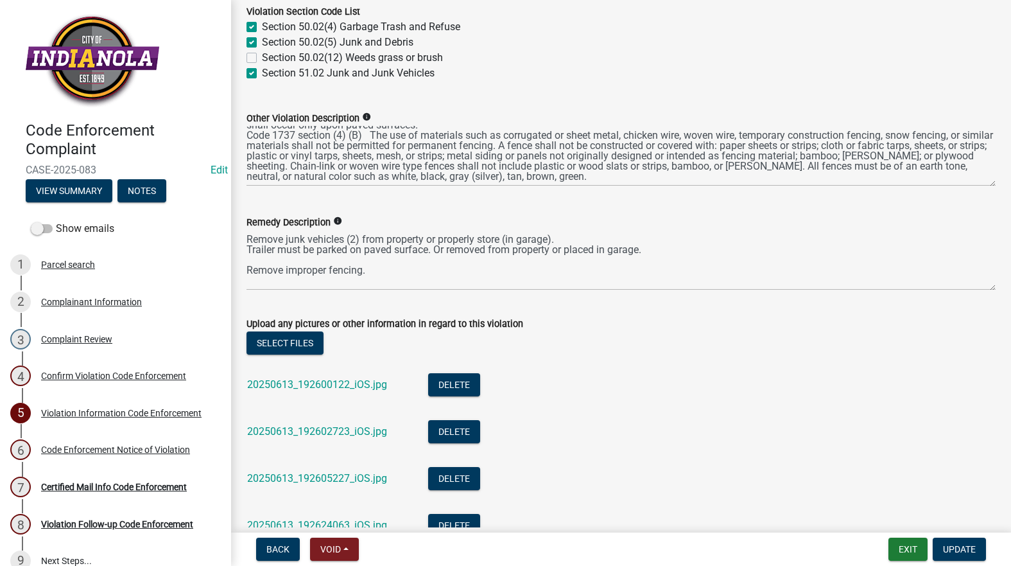
click at [300, 395] on div "20250613_192600122_iOS.jpg" at bounding box center [327, 386] width 160 height 26
click at [303, 386] on link "20250613_192600122_iOS.jpg" at bounding box center [317, 384] width 140 height 12
